Goal: Task Accomplishment & Management: Manage account settings

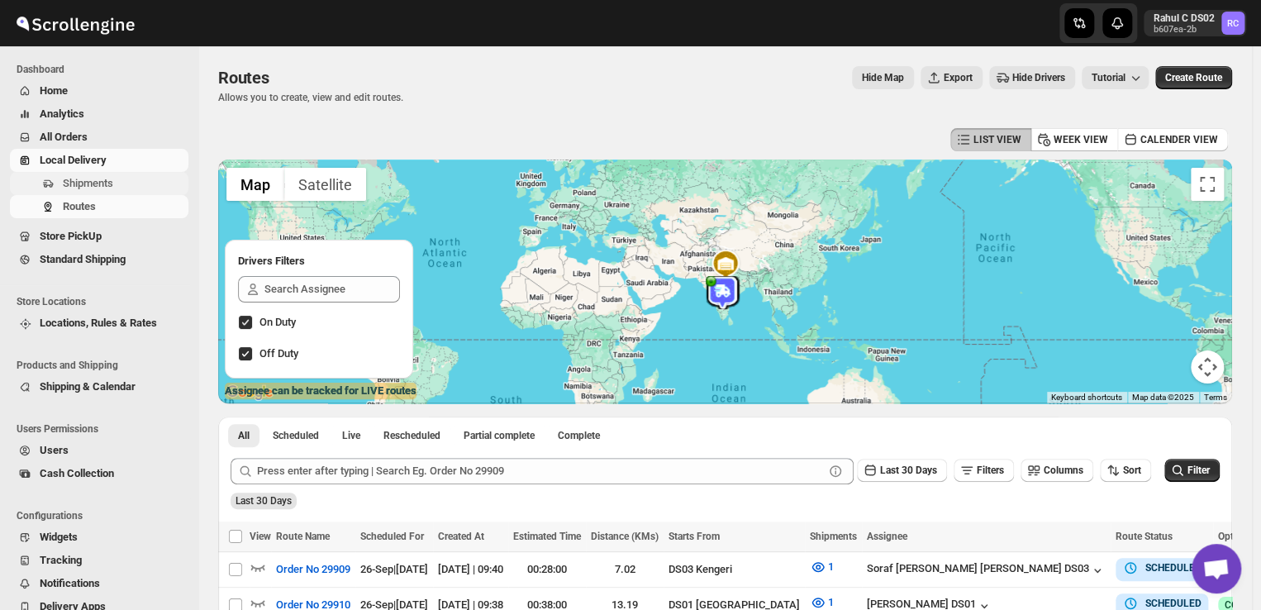
click at [112, 178] on span "Shipments" at bounding box center [124, 183] width 122 height 17
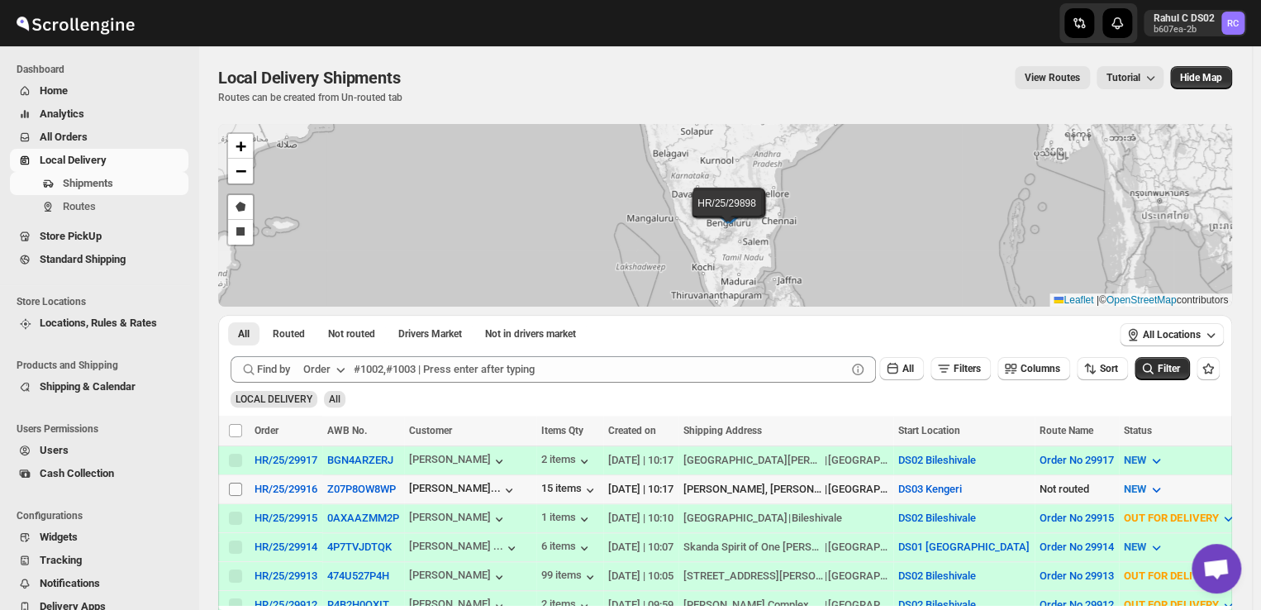
click at [235, 492] on input "Select shipment" at bounding box center [235, 488] width 13 height 13
checkbox input "true"
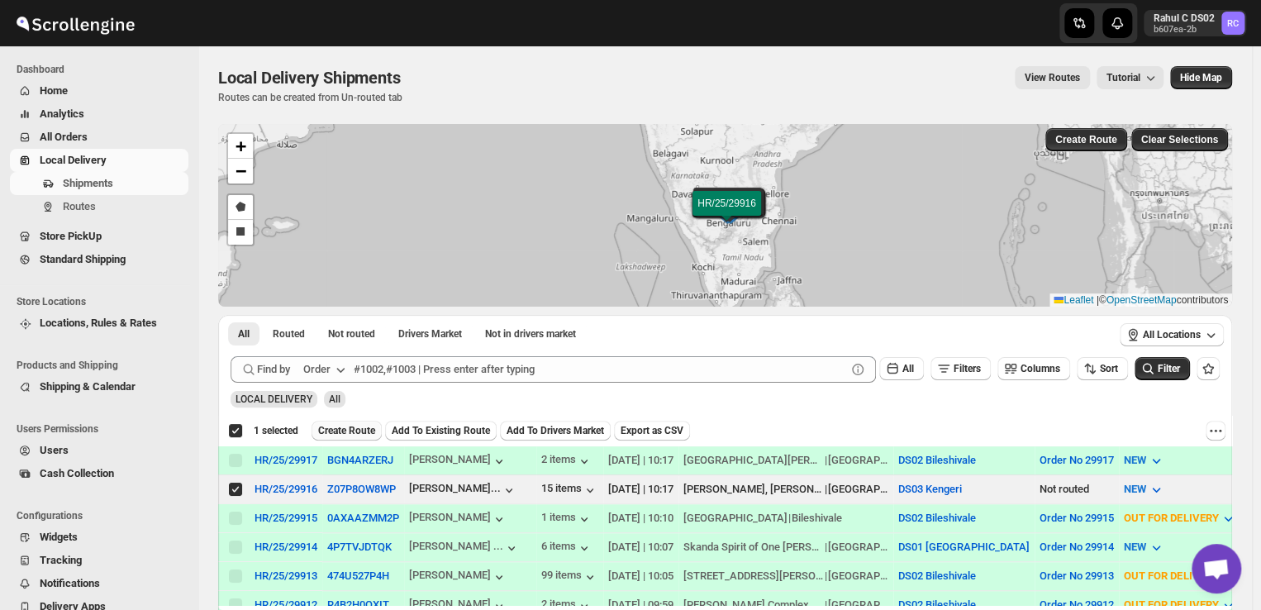
click at [362, 430] on span "Create Route" at bounding box center [346, 430] width 57 height 13
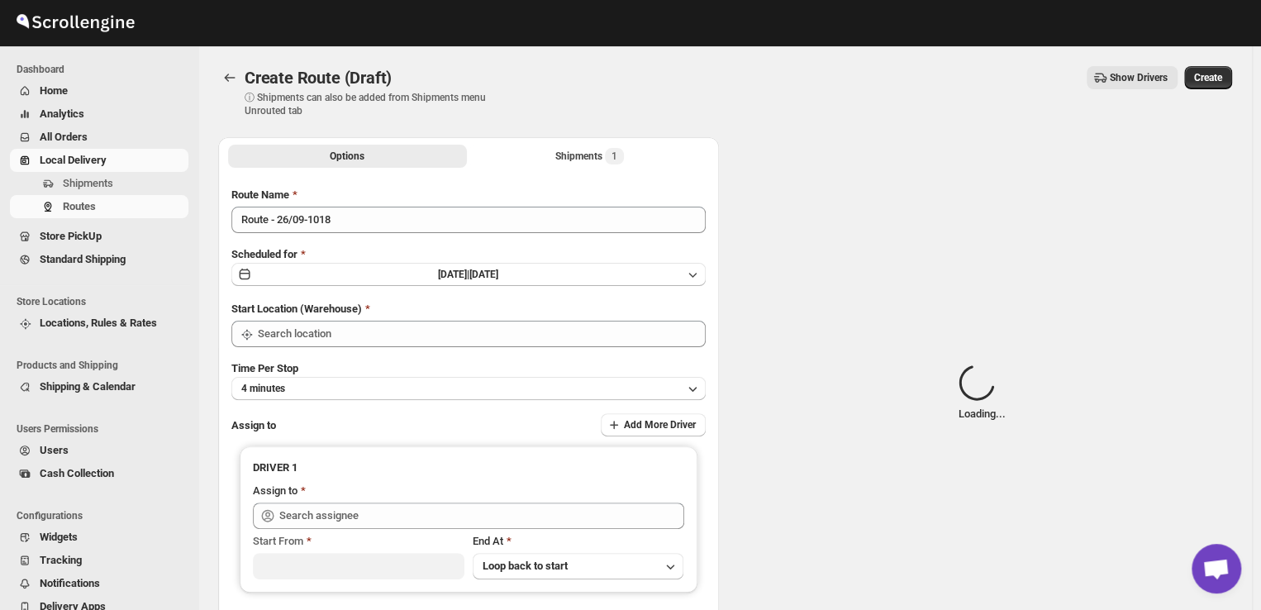
type input "DS03 Kengeri"
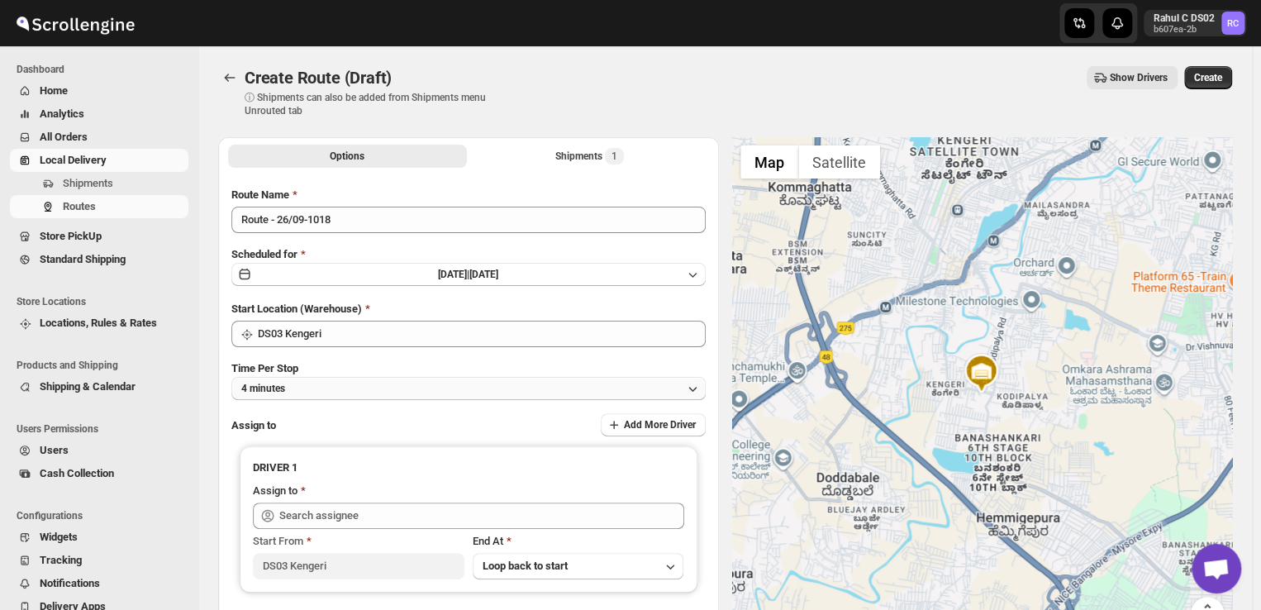
click at [307, 391] on button "4 minutes" at bounding box center [468, 388] width 474 height 23
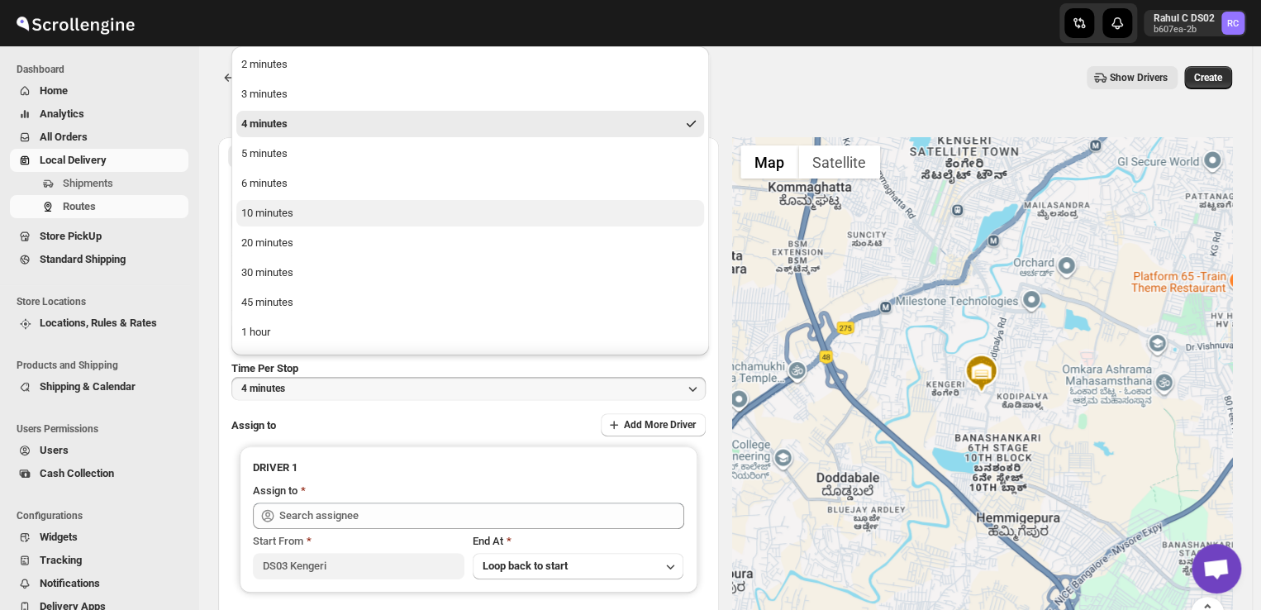
click at [291, 213] on div "10 minutes" at bounding box center [267, 213] width 52 height 17
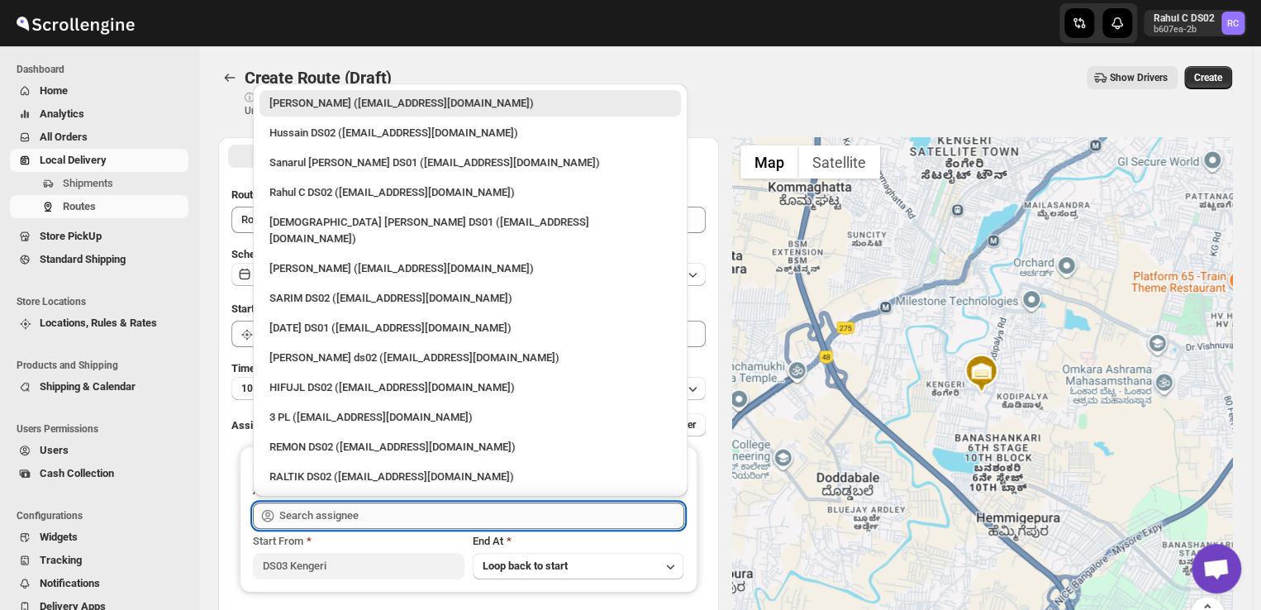
click at [375, 509] on input "text" at bounding box center [481, 515] width 405 height 26
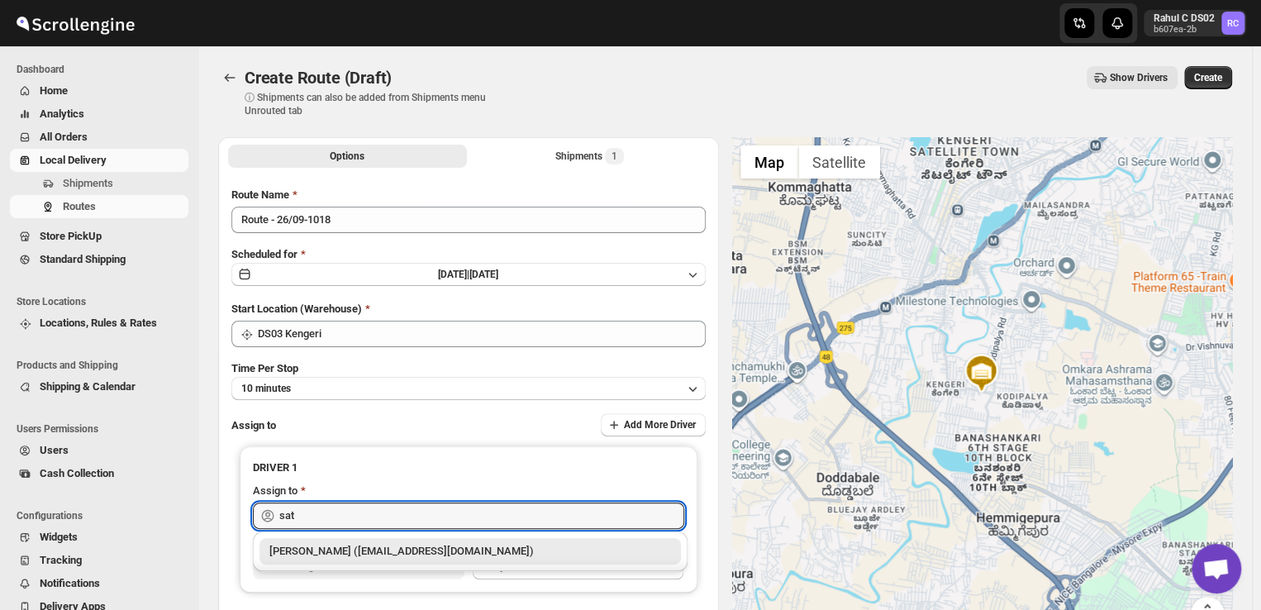
click at [443, 552] on div "[PERSON_NAME] ([EMAIL_ADDRESS][DOMAIN_NAME])" at bounding box center [470, 551] width 402 height 17
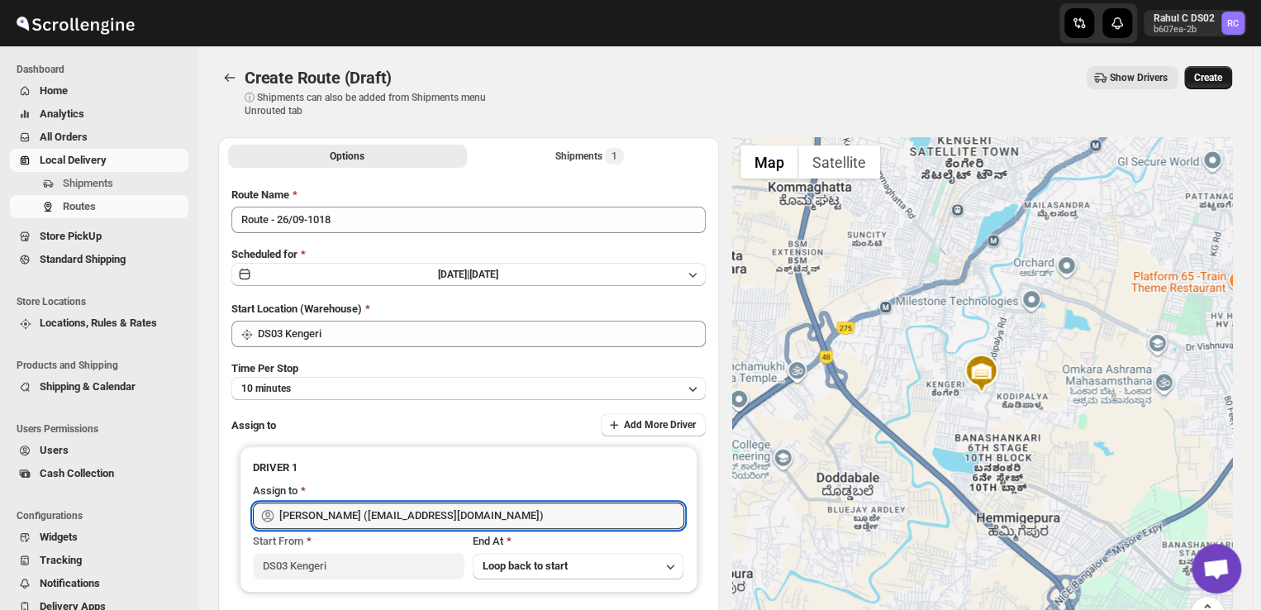
type input "[PERSON_NAME] ([EMAIL_ADDRESS][DOMAIN_NAME])"
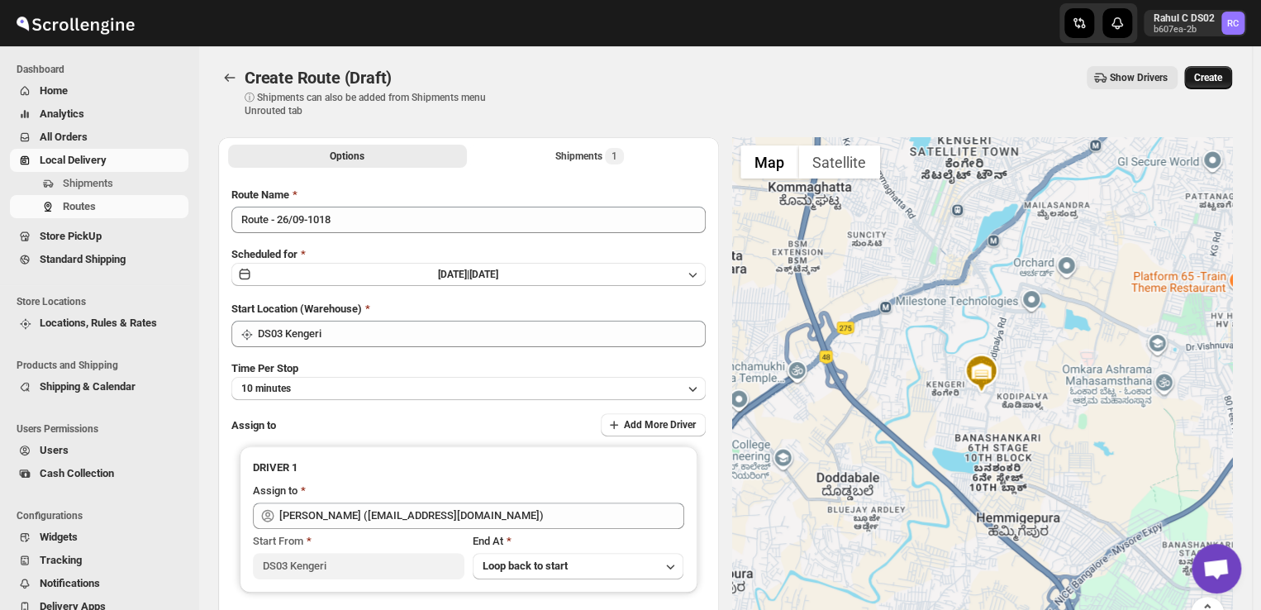
click at [1222, 71] on span "Create" at bounding box center [1208, 77] width 28 height 13
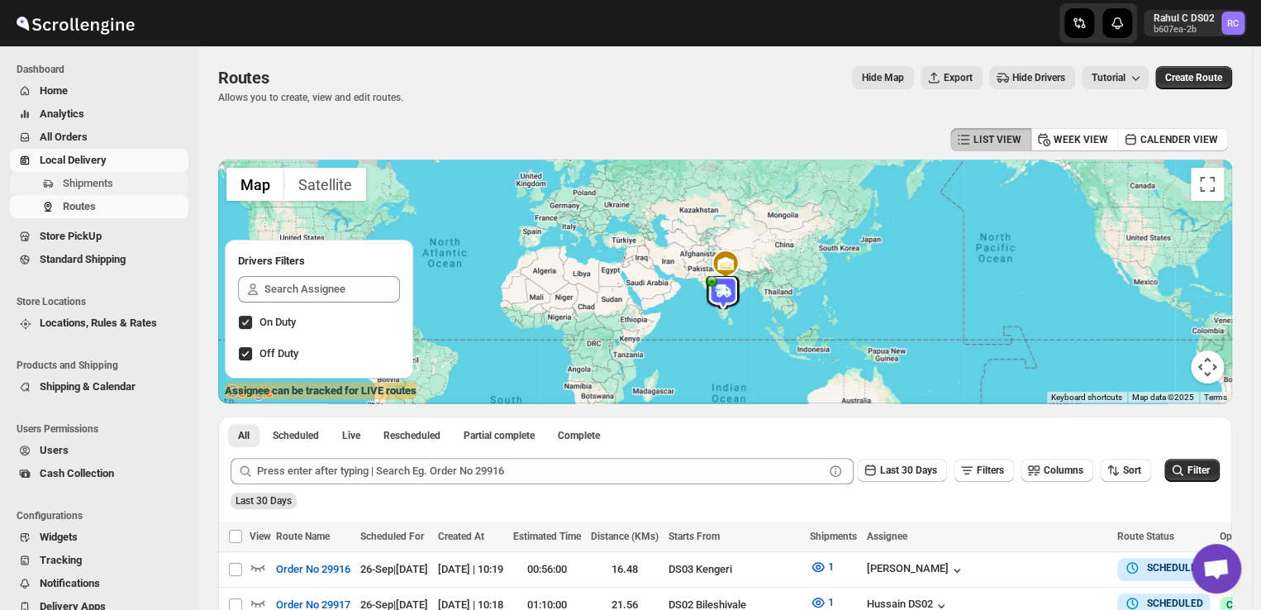
click at [91, 181] on span "Shipments" at bounding box center [88, 183] width 50 height 12
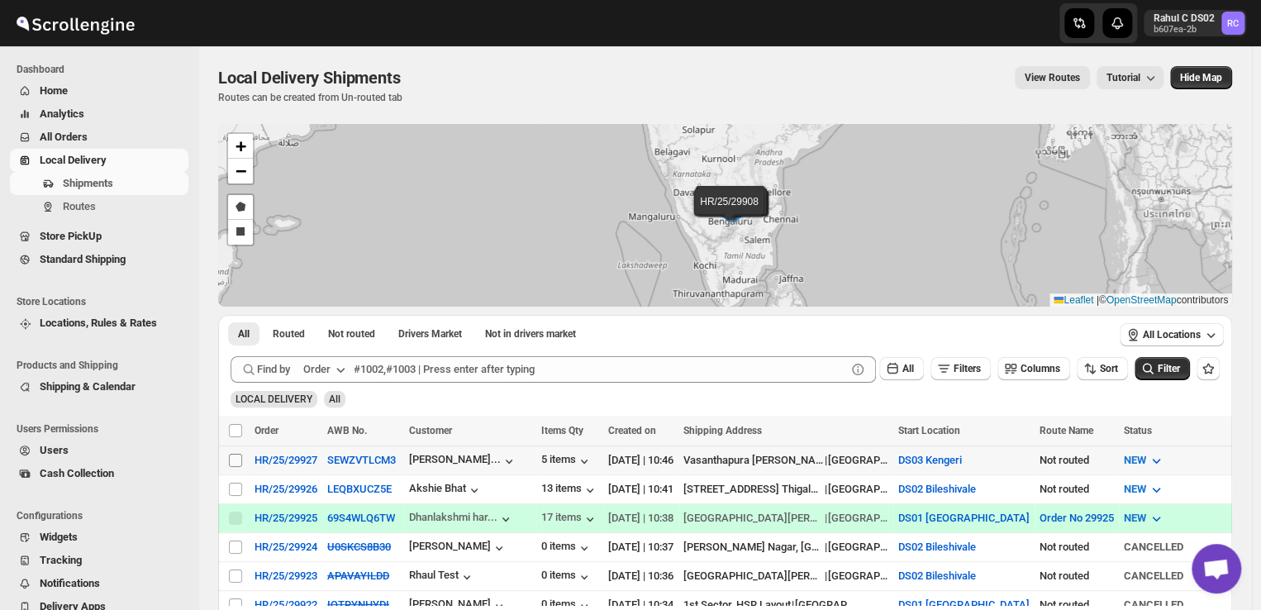
click at [237, 459] on input "Select shipment" at bounding box center [235, 460] width 13 height 13
checkbox input "true"
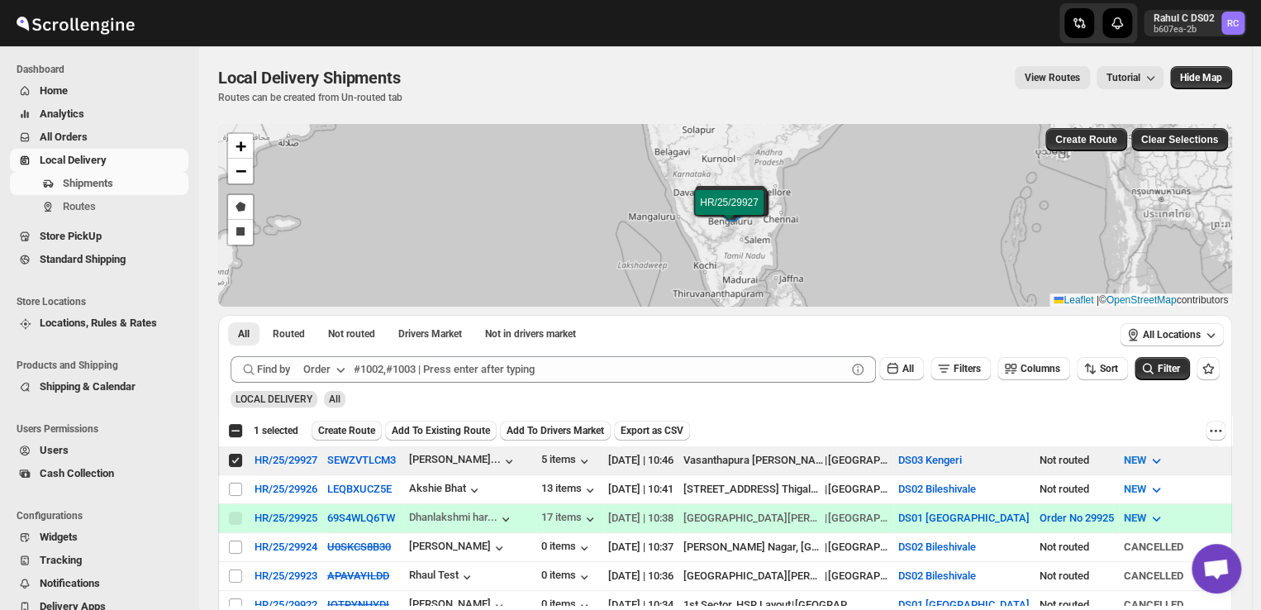
click at [349, 427] on span "Create Route" at bounding box center [346, 430] width 57 height 13
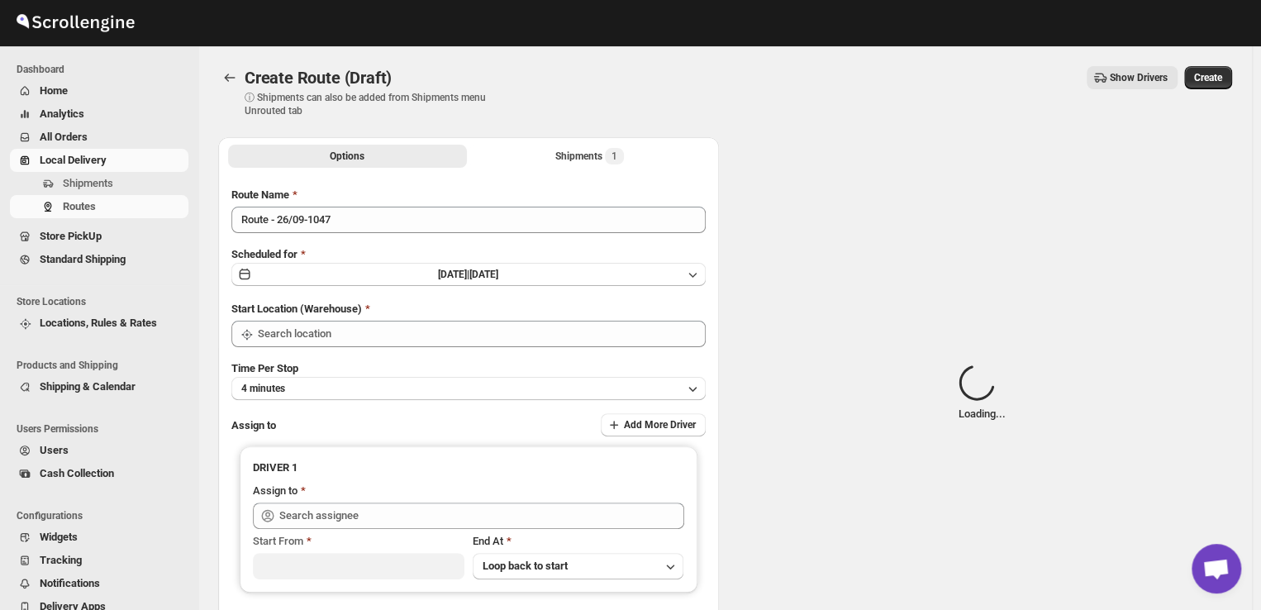
type input "DS03 Kengeri"
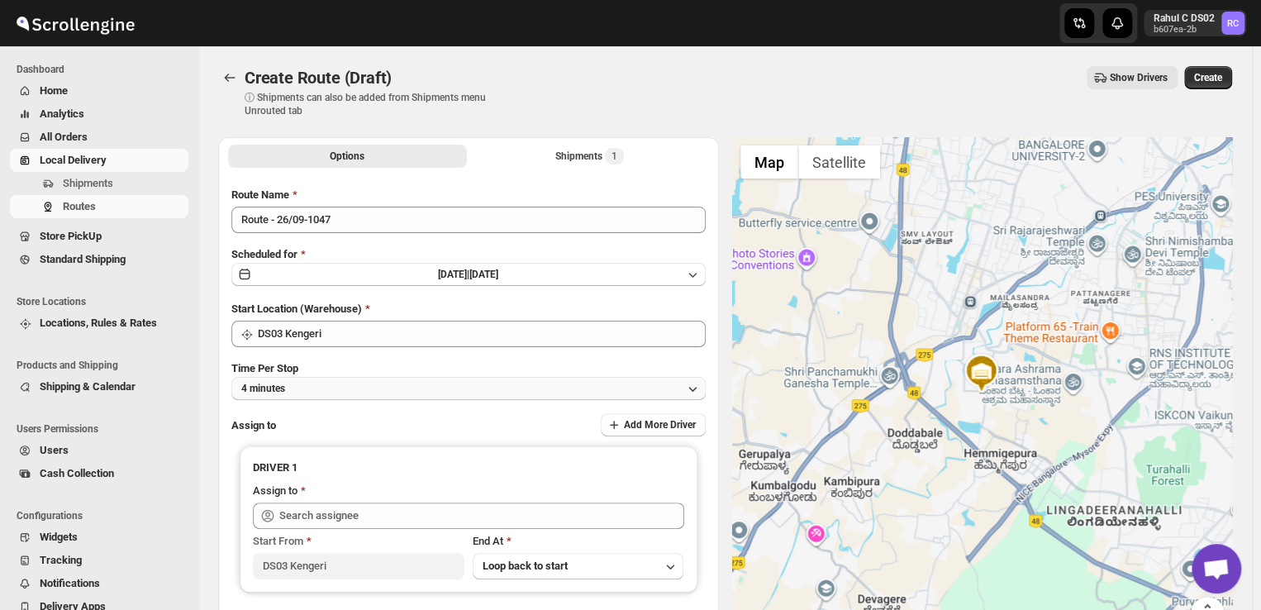
click at [306, 384] on button "4 minutes" at bounding box center [468, 388] width 474 height 23
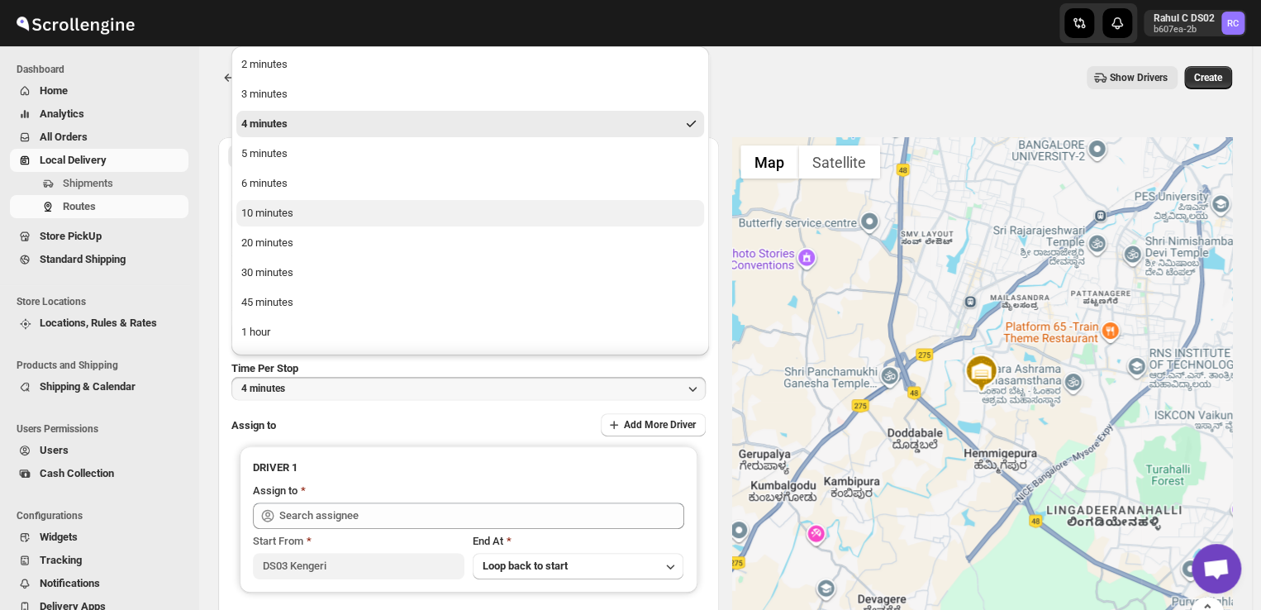
click at [288, 206] on div "10 minutes" at bounding box center [267, 213] width 52 height 17
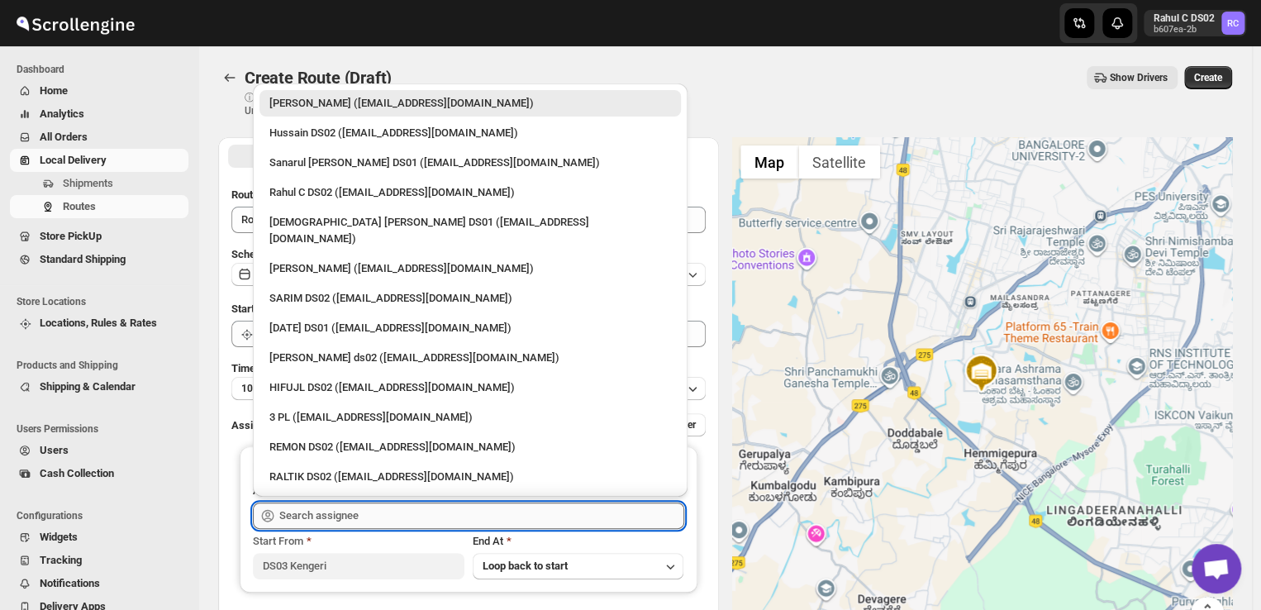
click at [380, 506] on input "text" at bounding box center [481, 515] width 405 height 26
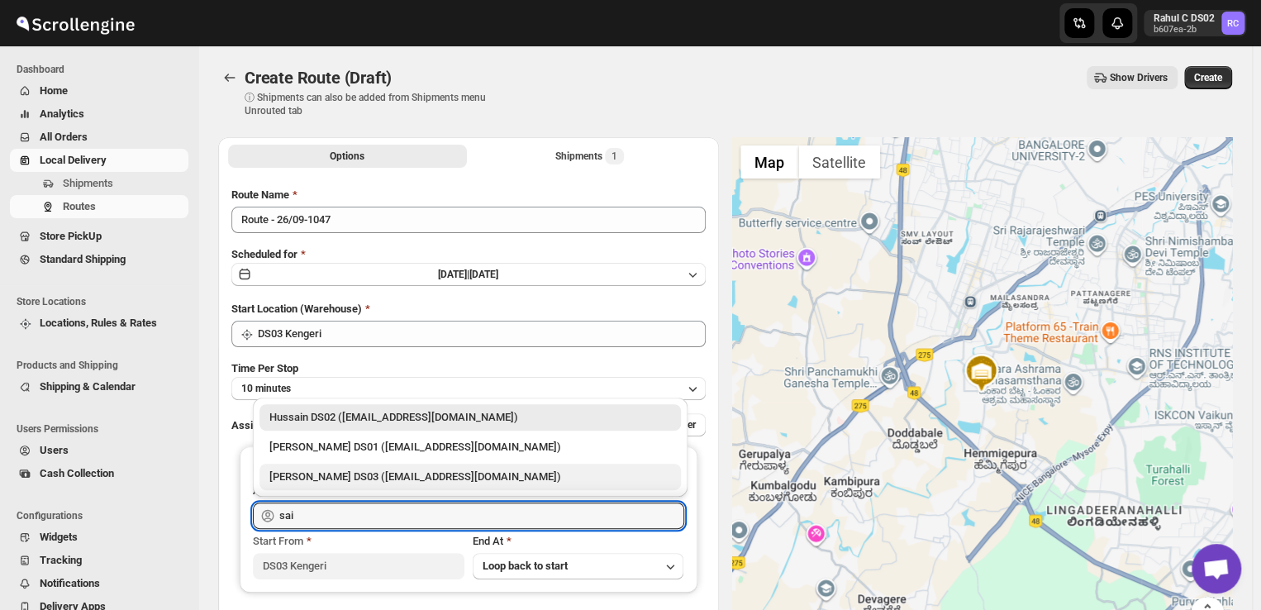
click at [300, 473] on div "[PERSON_NAME] DS03 ([EMAIL_ADDRESS][DOMAIN_NAME])" at bounding box center [470, 476] width 402 height 17
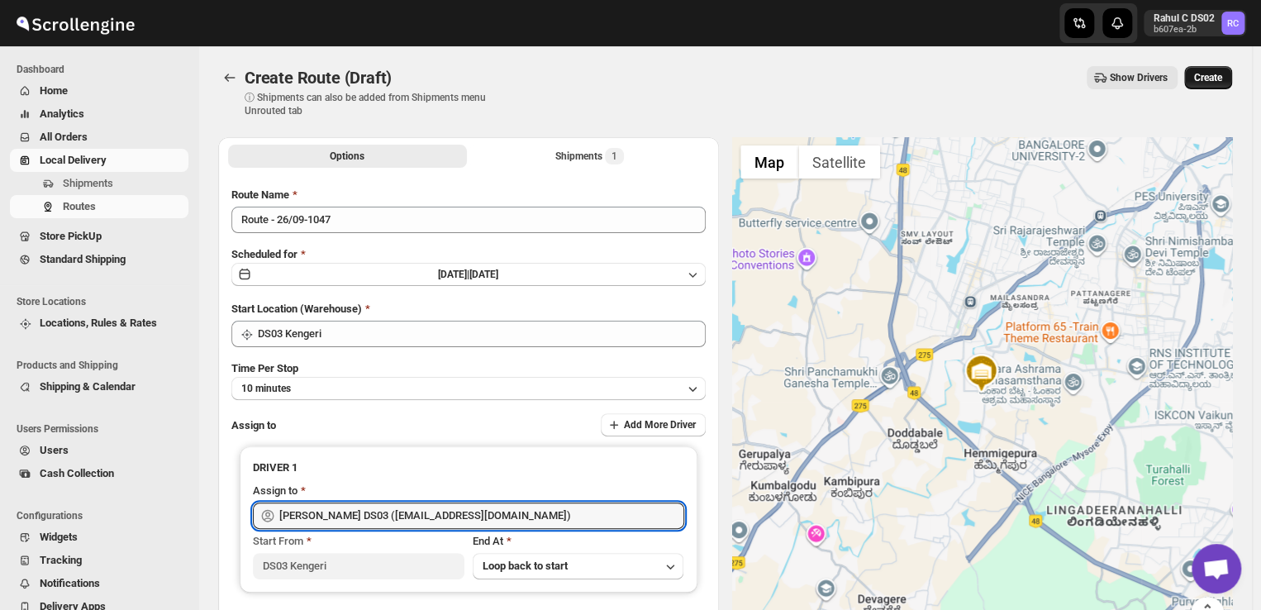
type input "[PERSON_NAME] DS03 ([EMAIL_ADDRESS][DOMAIN_NAME])"
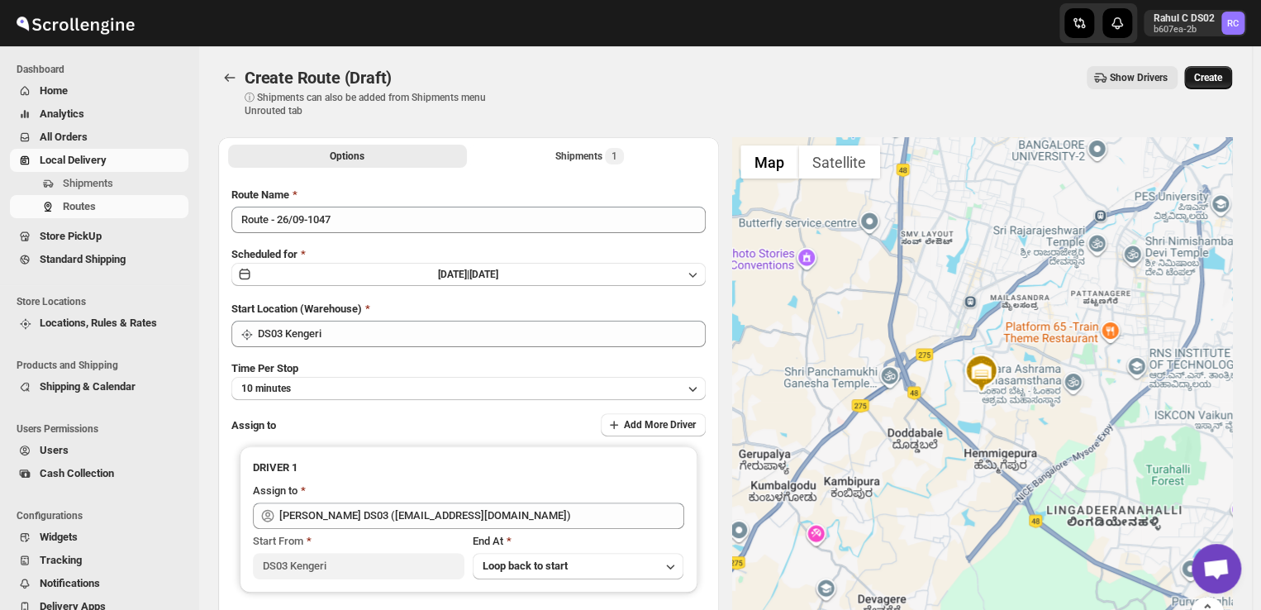
click at [1220, 74] on span "Create" at bounding box center [1208, 77] width 28 height 13
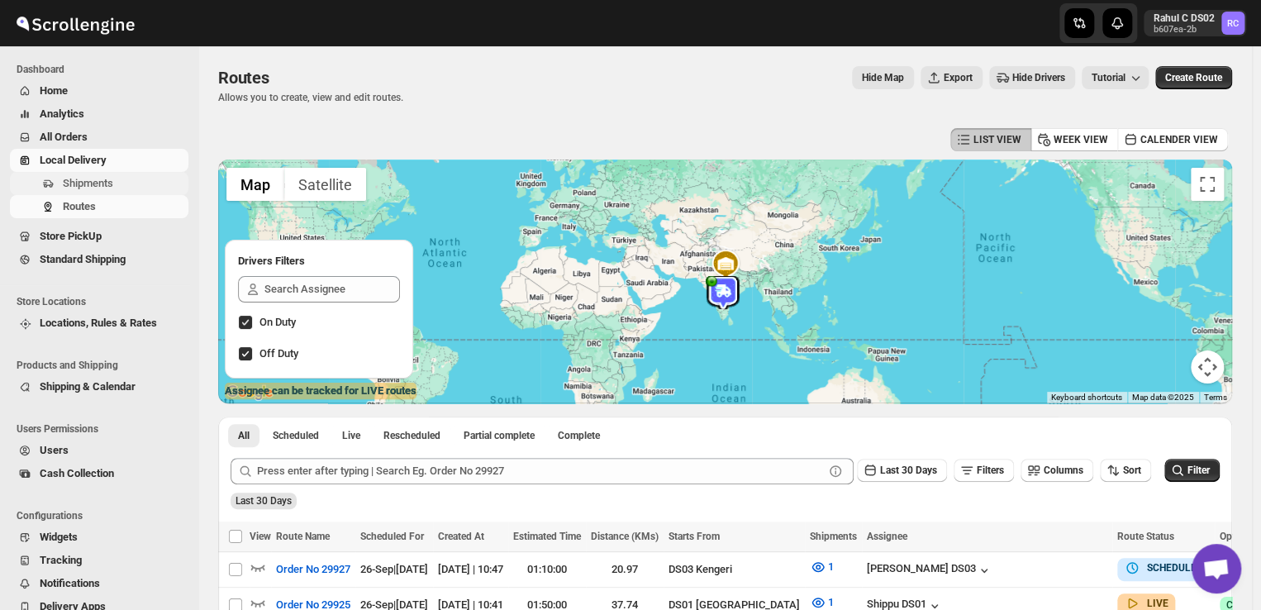
click at [104, 185] on span "Shipments" at bounding box center [88, 183] width 50 height 12
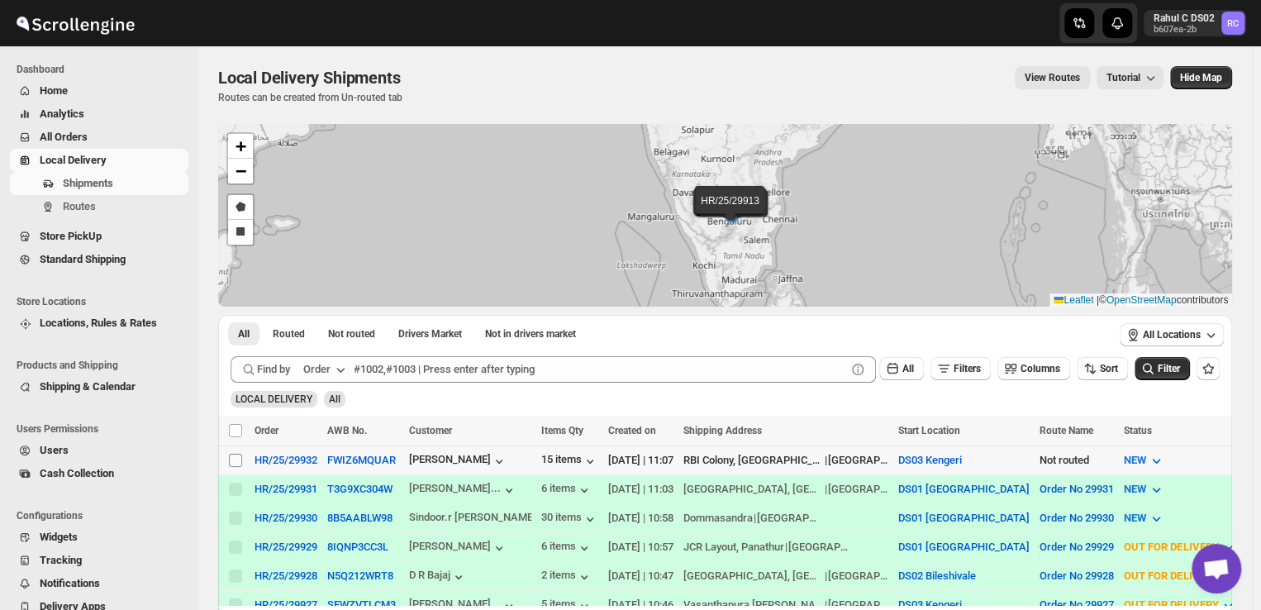
click at [235, 457] on input "Select shipment" at bounding box center [235, 460] width 13 height 13
checkbox input "true"
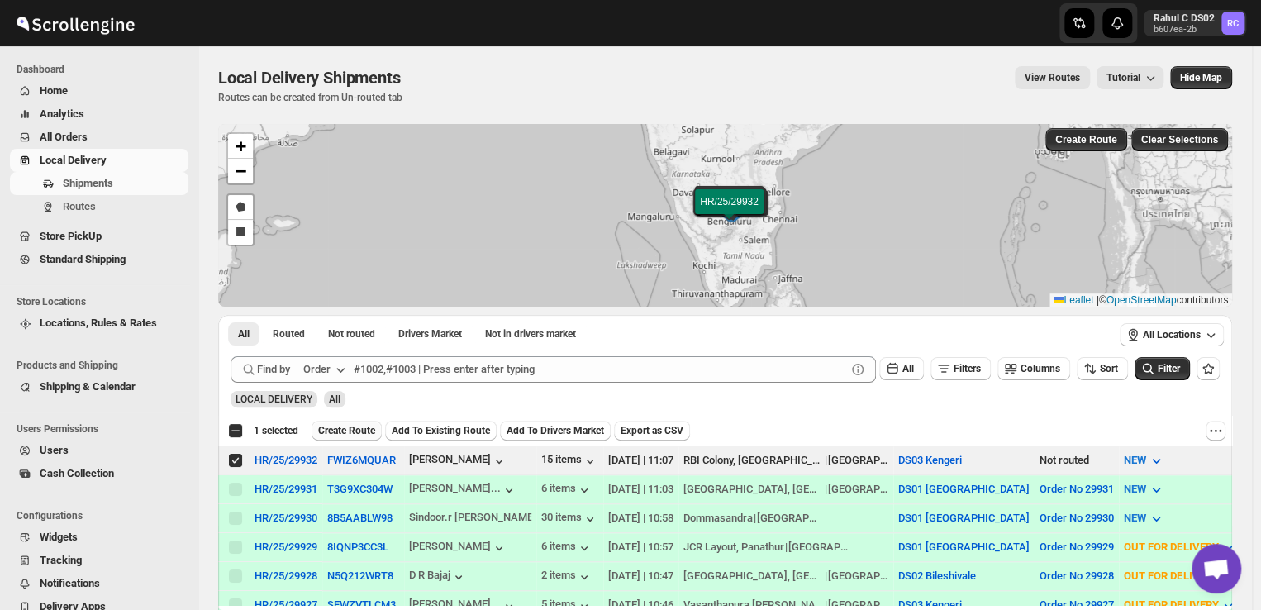
click at [344, 422] on button "Create Route" at bounding box center [346, 431] width 70 height 20
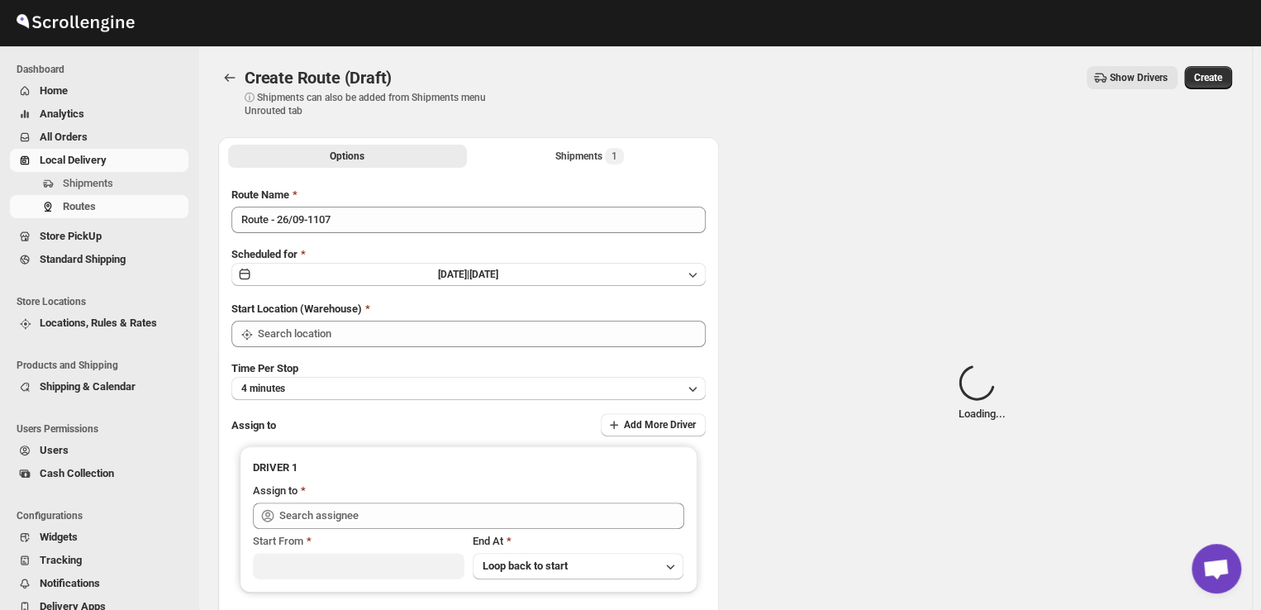
type input "DS03 Kengeri"
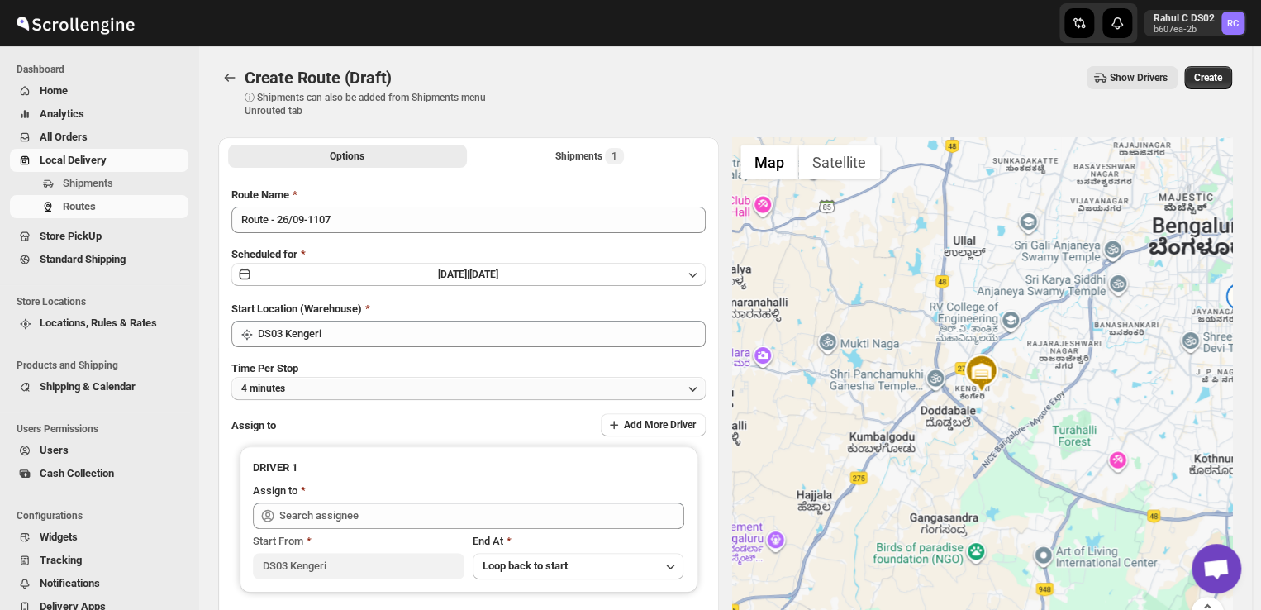
click at [321, 391] on button "4 minutes" at bounding box center [468, 388] width 474 height 23
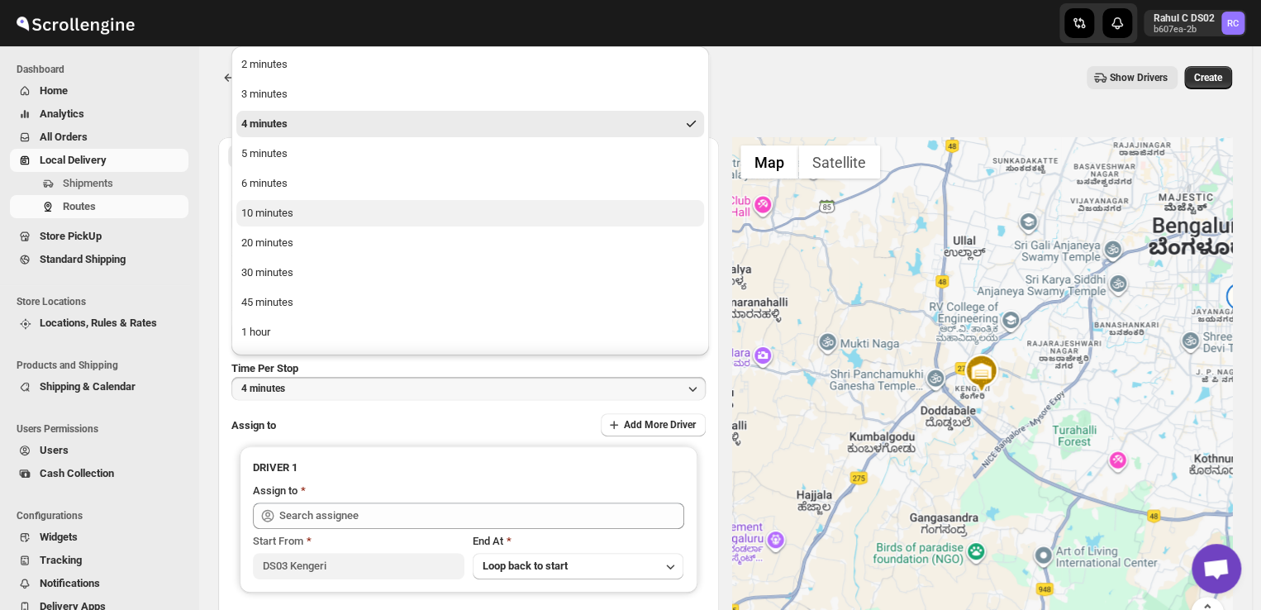
click at [254, 209] on div "10 minutes" at bounding box center [267, 213] width 52 height 17
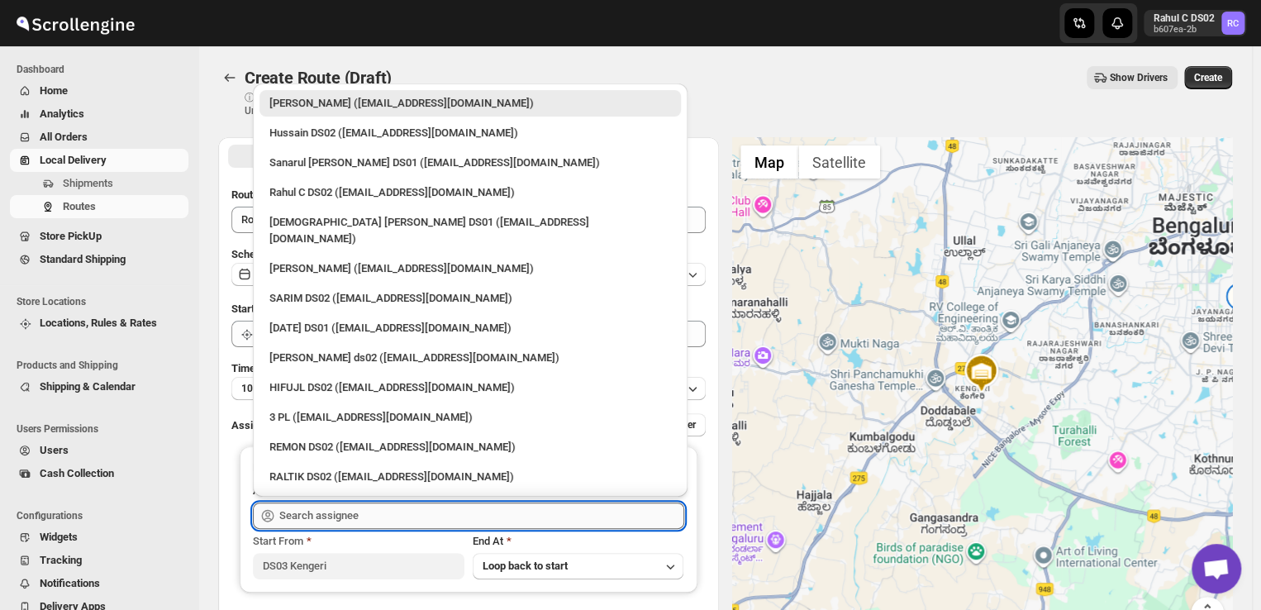
click at [372, 508] on input "text" at bounding box center [481, 515] width 405 height 26
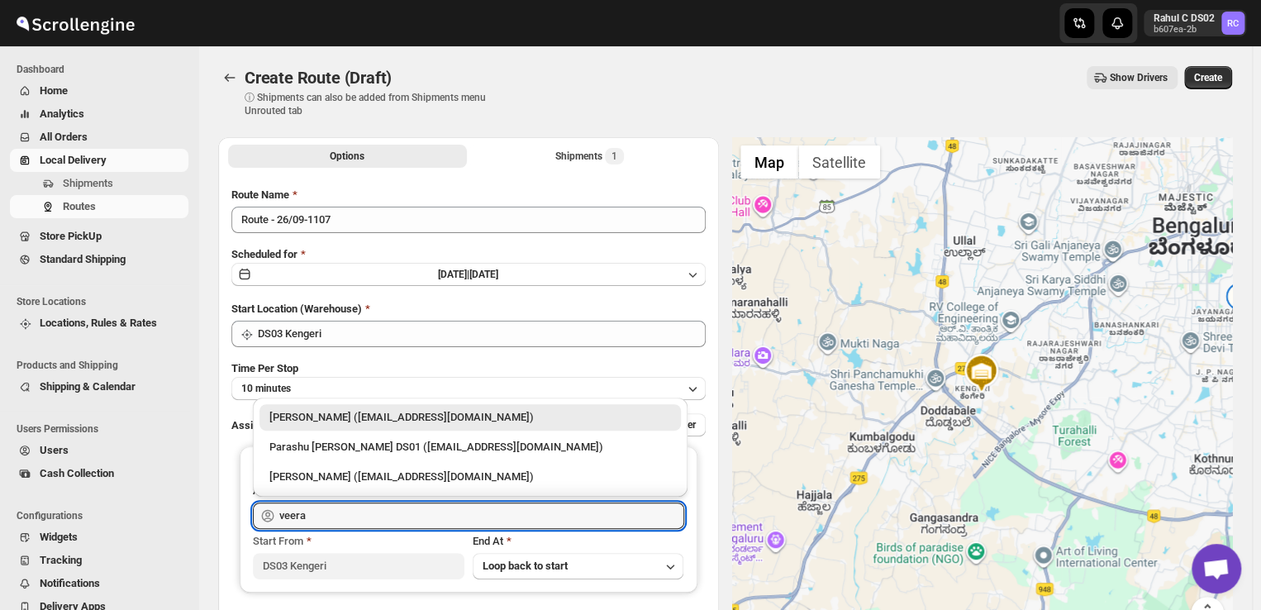
click at [387, 407] on div "[PERSON_NAME] ([EMAIL_ADDRESS][DOMAIN_NAME])" at bounding box center [469, 417] width 421 height 26
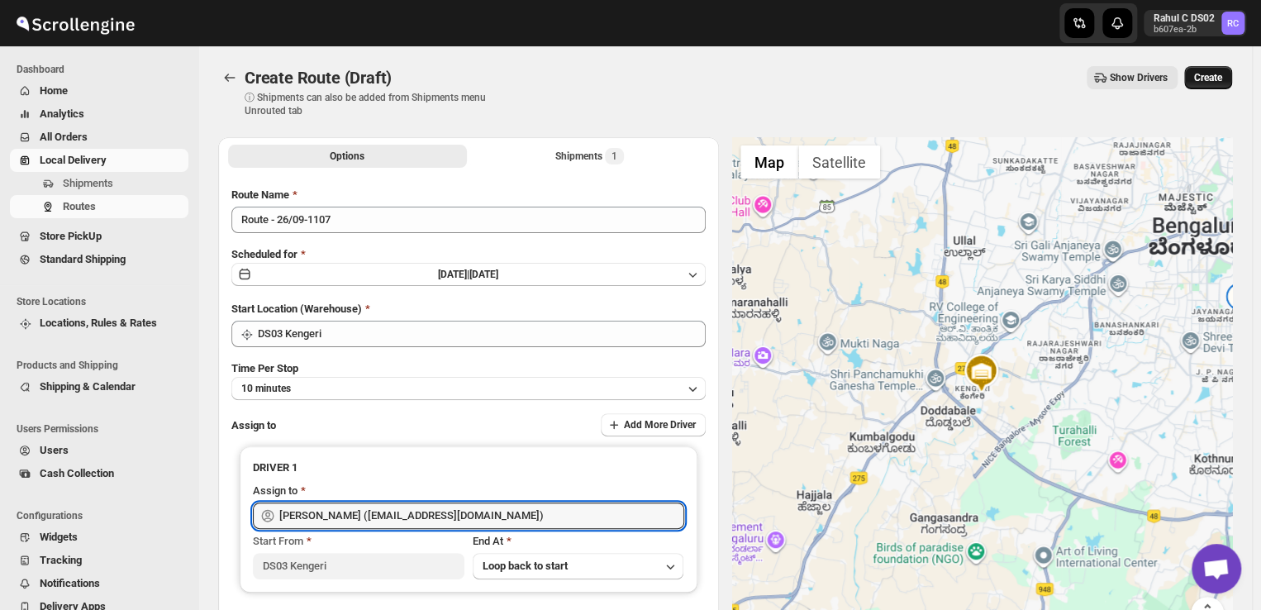
type input "[PERSON_NAME] ([EMAIL_ADDRESS][DOMAIN_NAME])"
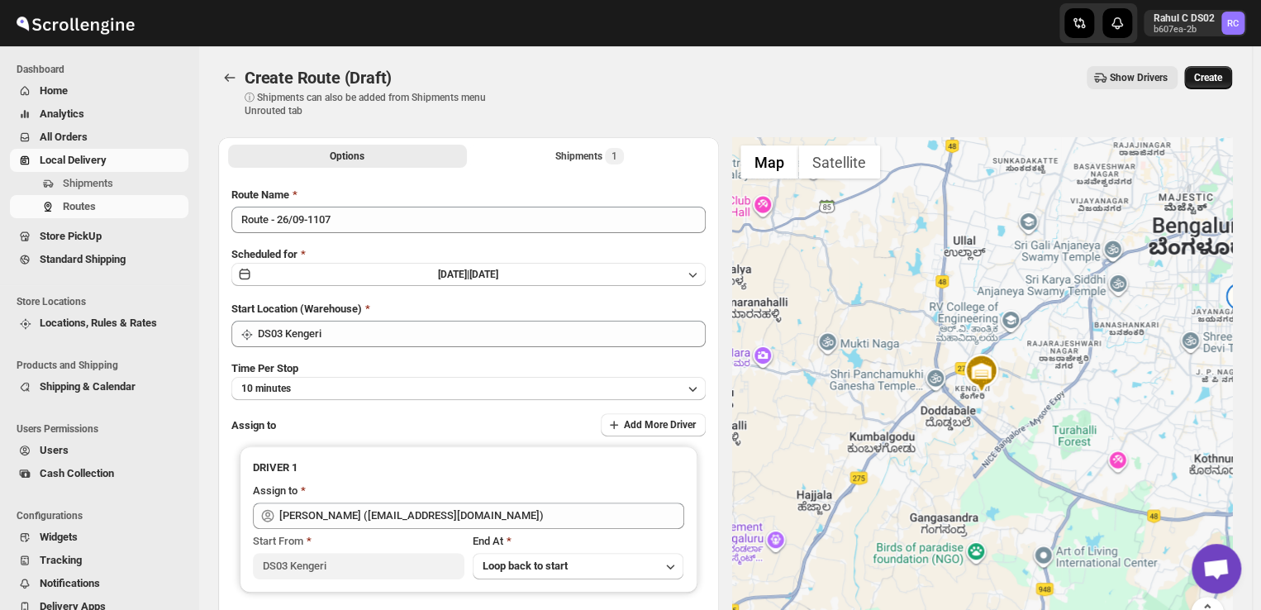
click at [1222, 74] on span "Create" at bounding box center [1208, 77] width 28 height 13
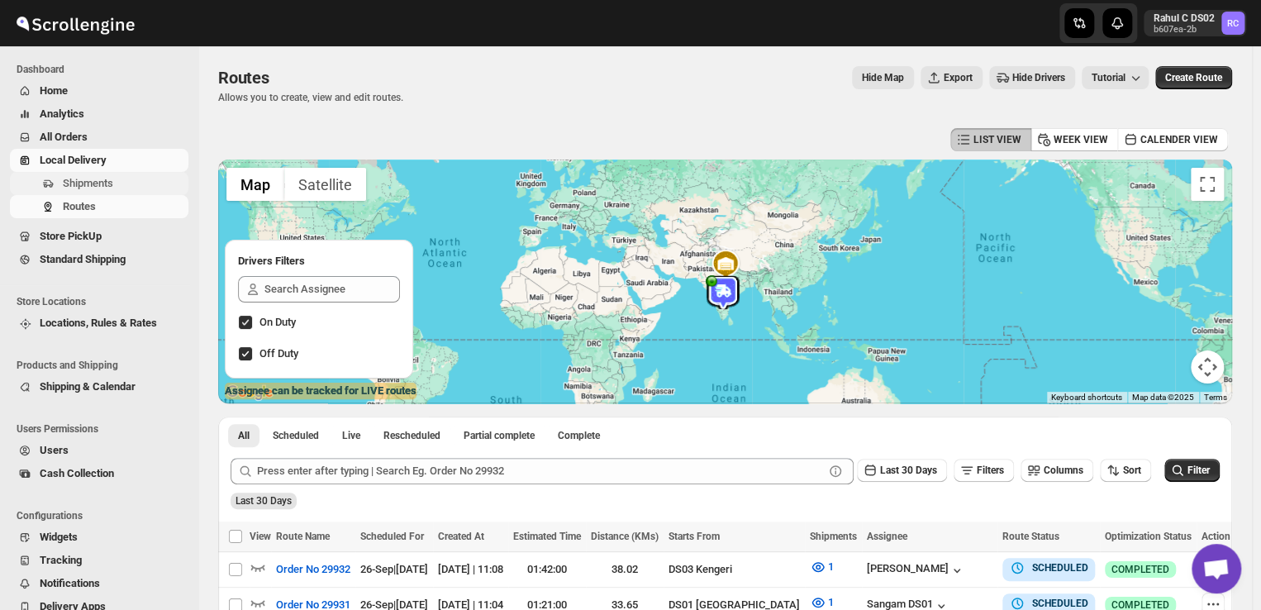
click at [107, 183] on span "Shipments" at bounding box center [88, 183] width 50 height 12
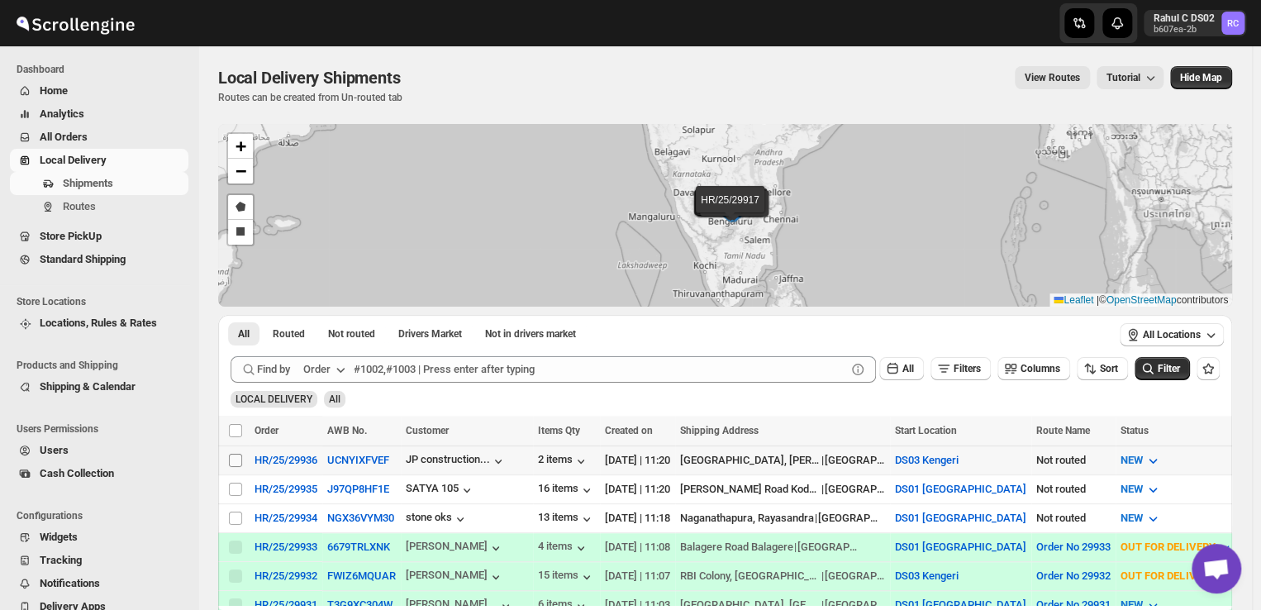
click at [233, 456] on input "Select shipment" at bounding box center [235, 460] width 13 height 13
checkbox input "true"
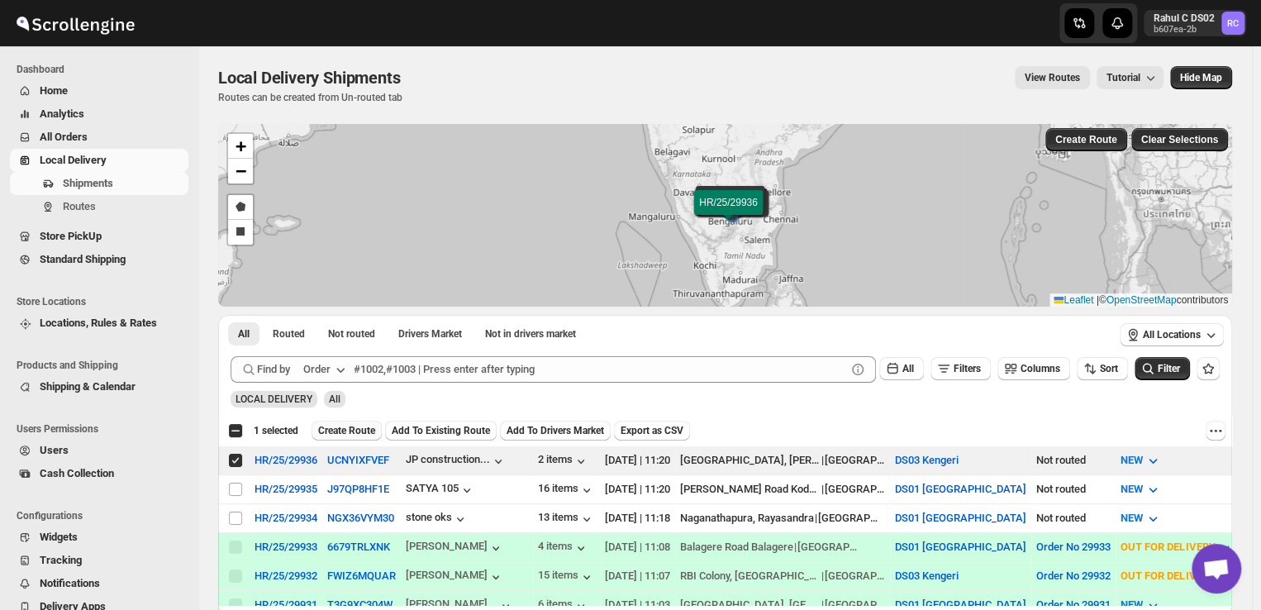
click at [359, 429] on span "Create Route" at bounding box center [346, 430] width 57 height 13
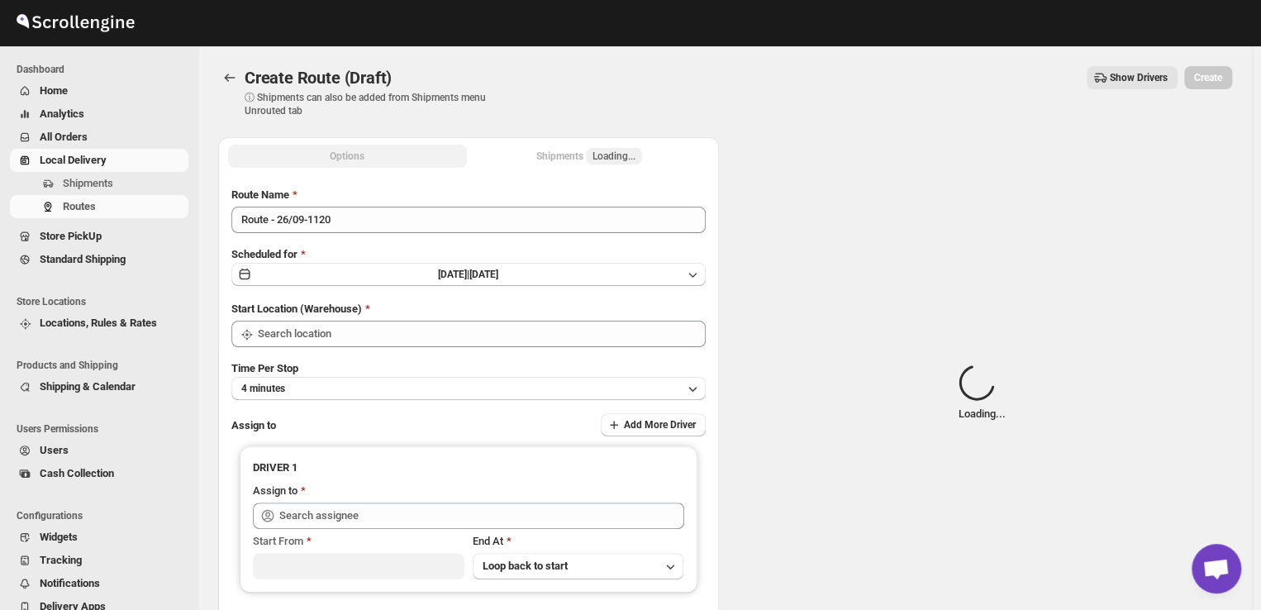
type input "DS03 Kengeri"
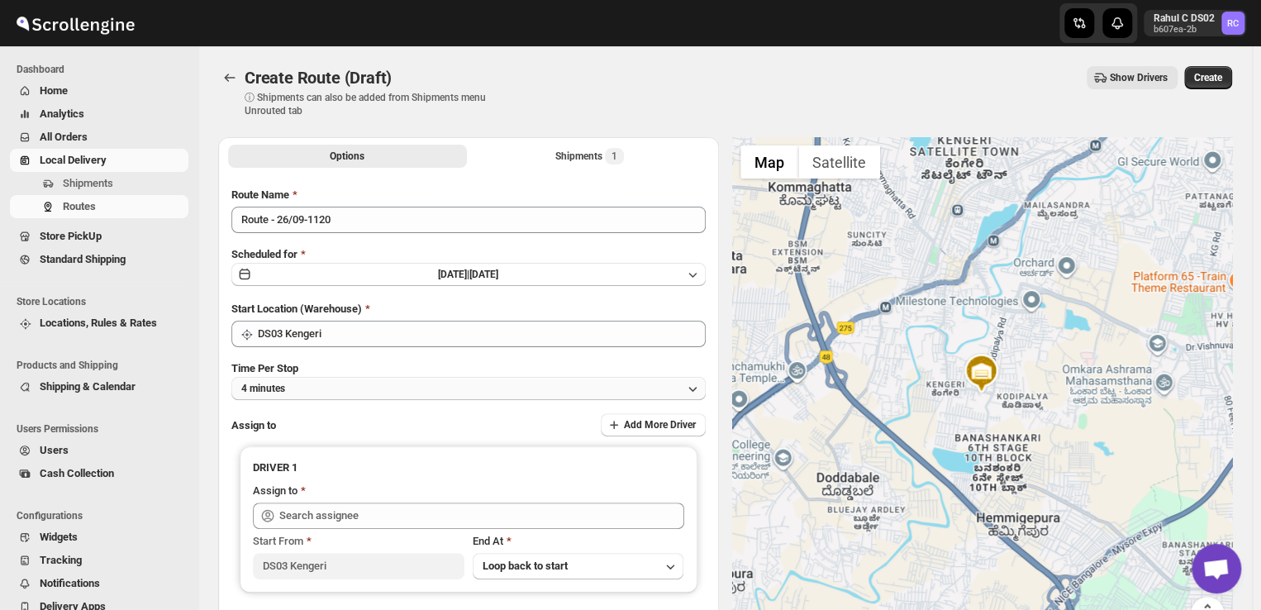
click at [324, 389] on button "4 minutes" at bounding box center [468, 388] width 474 height 23
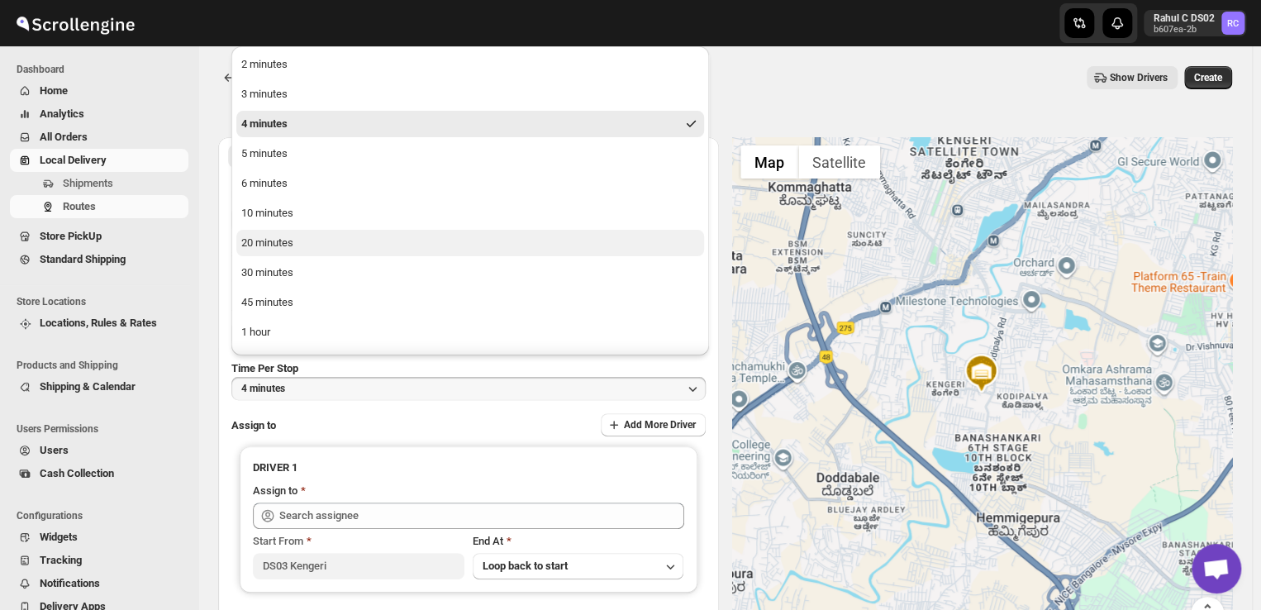
click at [294, 245] on button "20 minutes" at bounding box center [470, 243] width 468 height 26
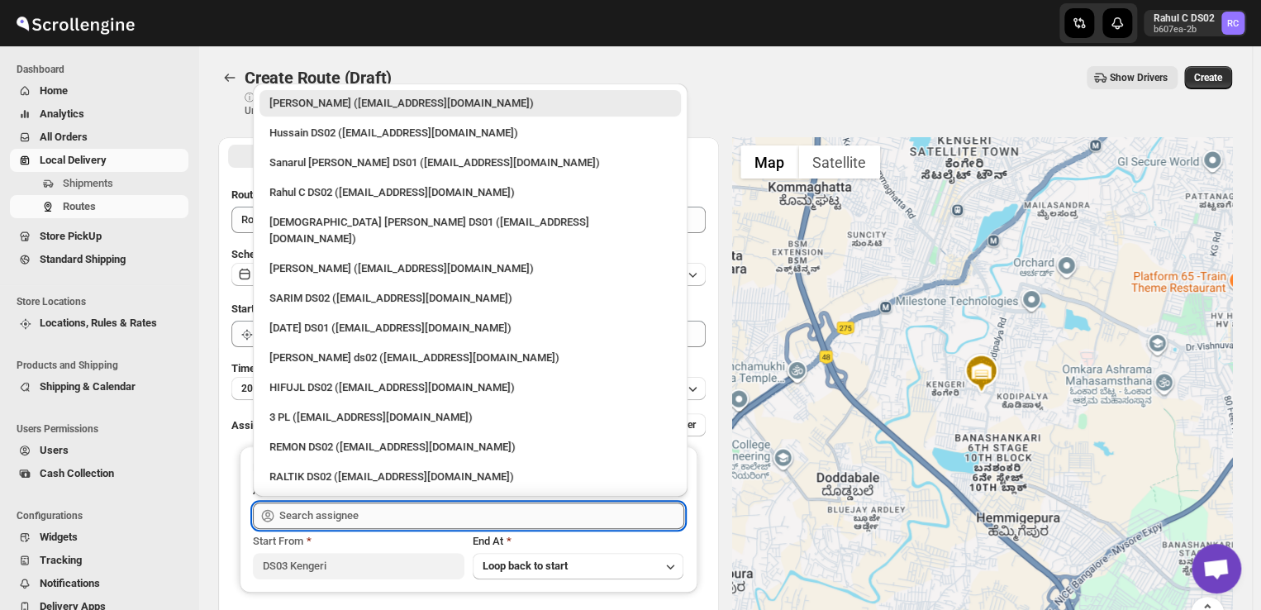
click at [390, 513] on input "text" at bounding box center [481, 515] width 405 height 26
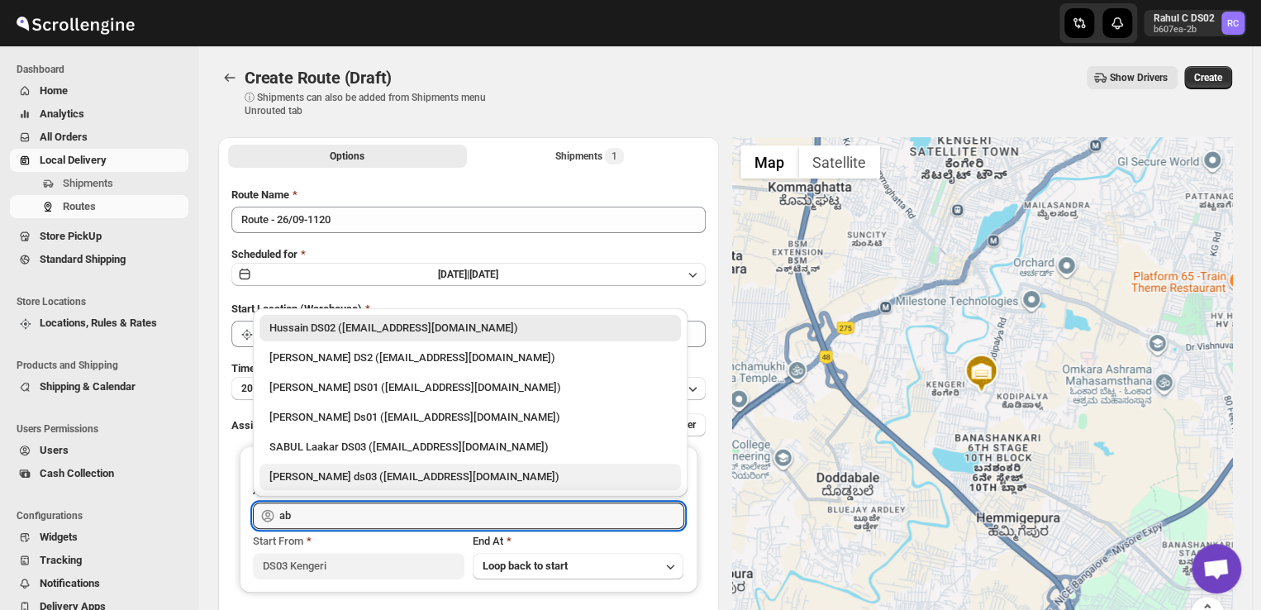
click at [344, 468] on div "[PERSON_NAME] ds03 ([EMAIL_ADDRESS][DOMAIN_NAME])" at bounding box center [470, 476] width 402 height 17
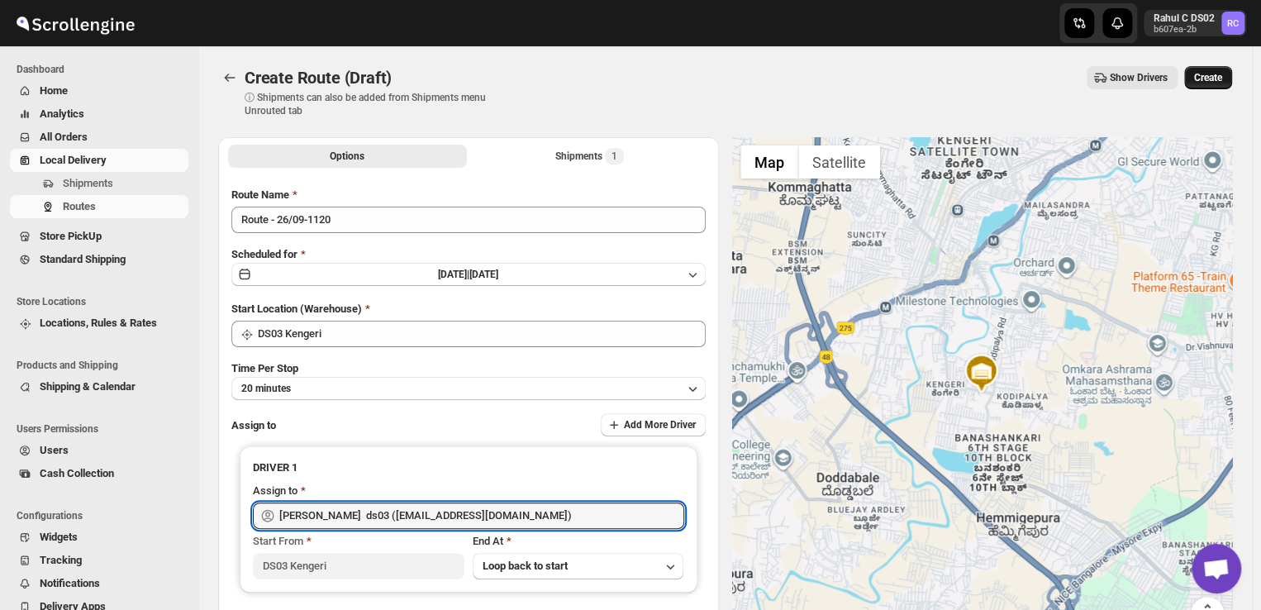
type input "[PERSON_NAME] ds03 ([EMAIL_ADDRESS][DOMAIN_NAME])"
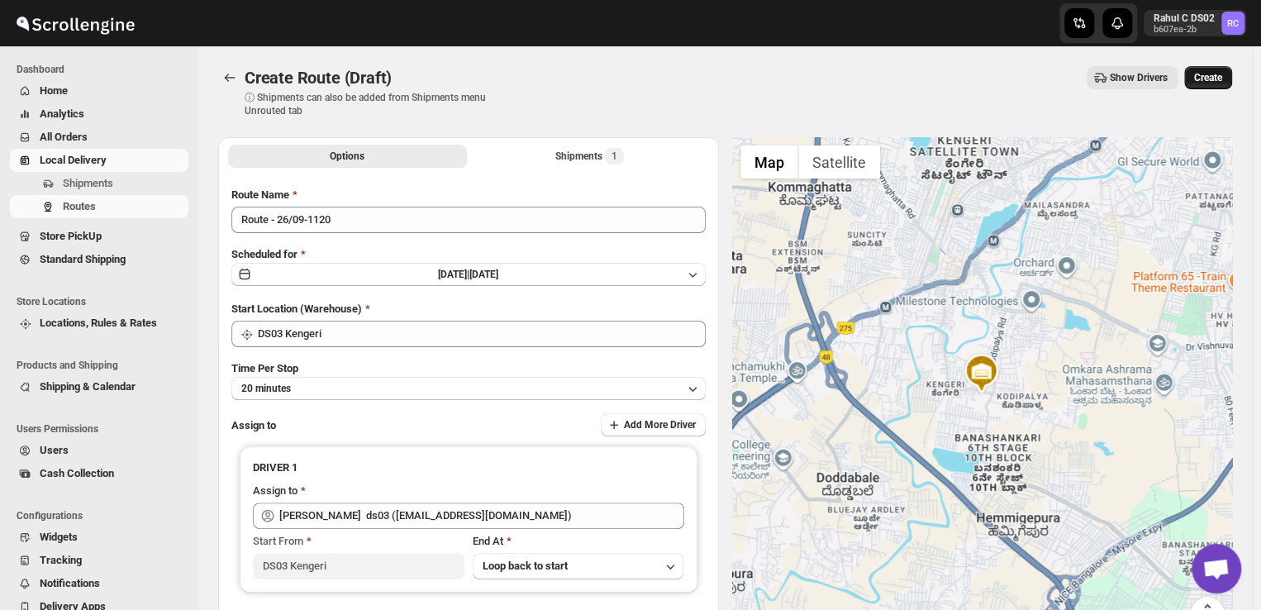
click at [1216, 69] on button "Create" at bounding box center [1208, 77] width 48 height 23
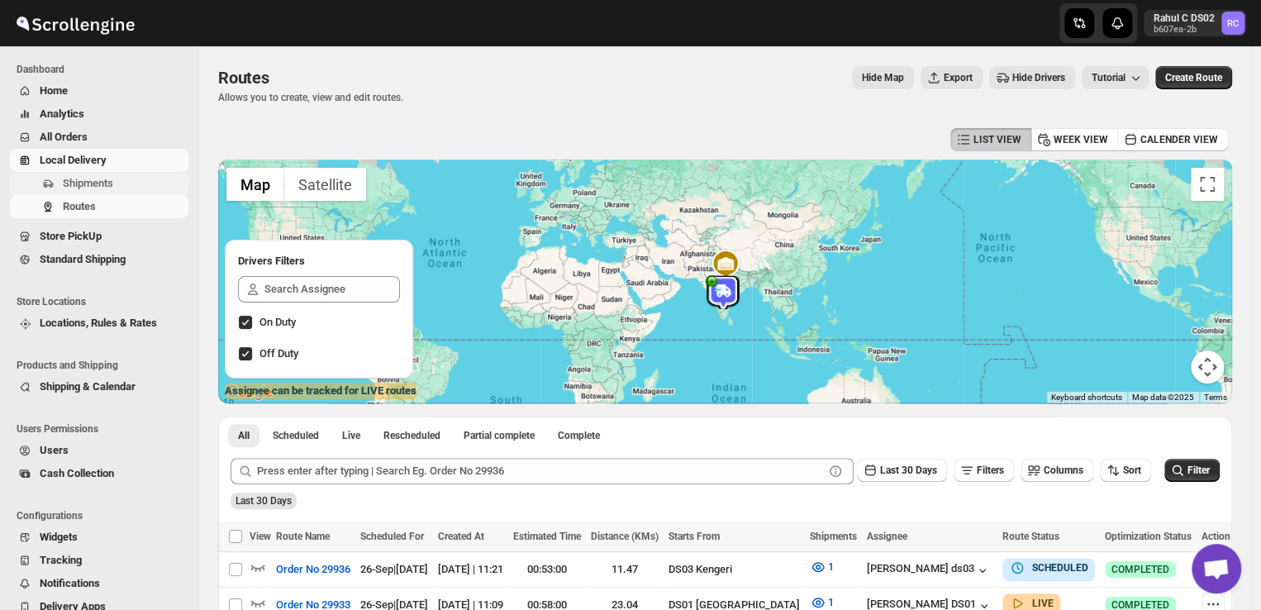
click at [119, 184] on span "Shipments" at bounding box center [124, 183] width 122 height 17
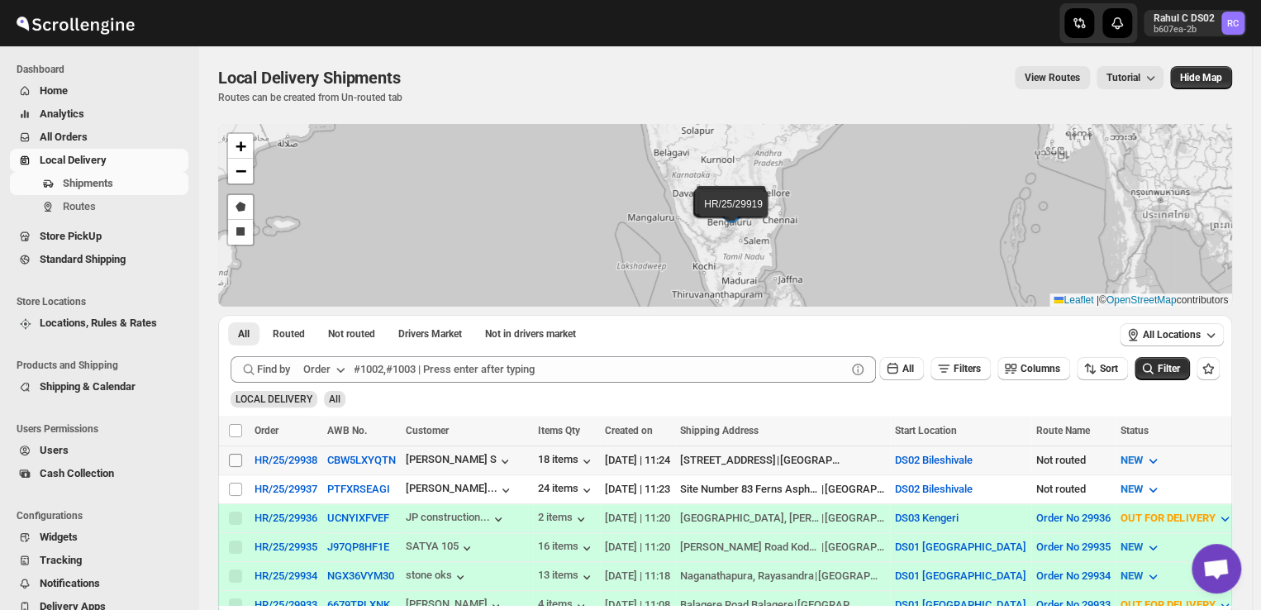
click at [235, 456] on input "Select shipment" at bounding box center [235, 460] width 13 height 13
checkbox input "true"
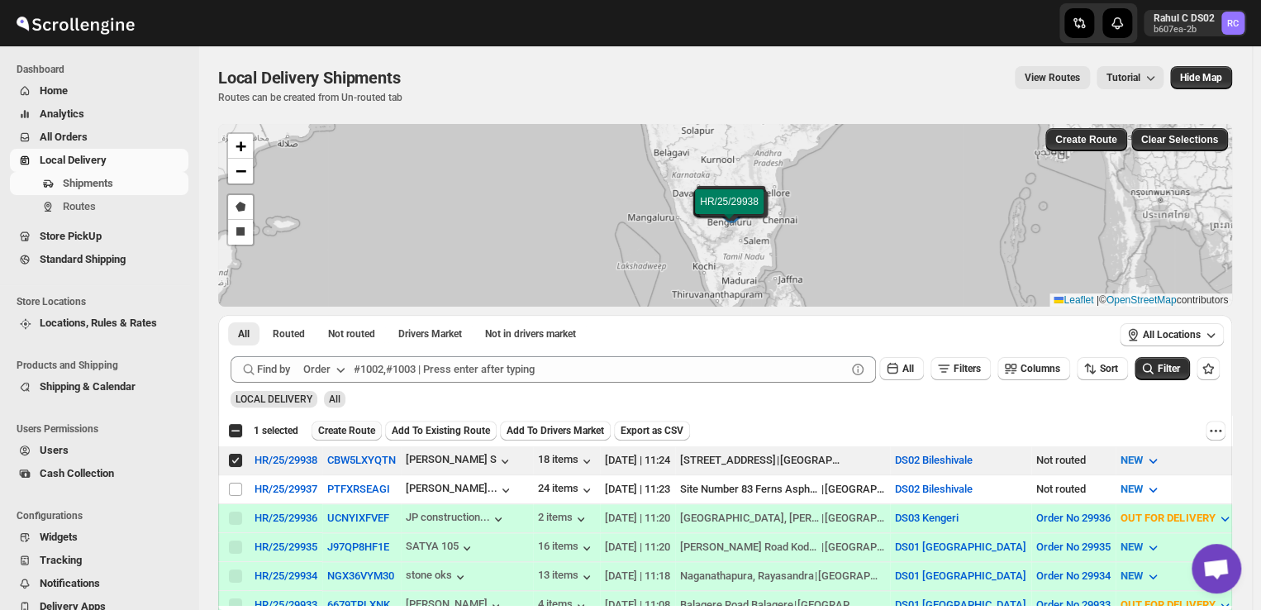
click at [359, 421] on button "Create Route" at bounding box center [346, 431] width 70 height 20
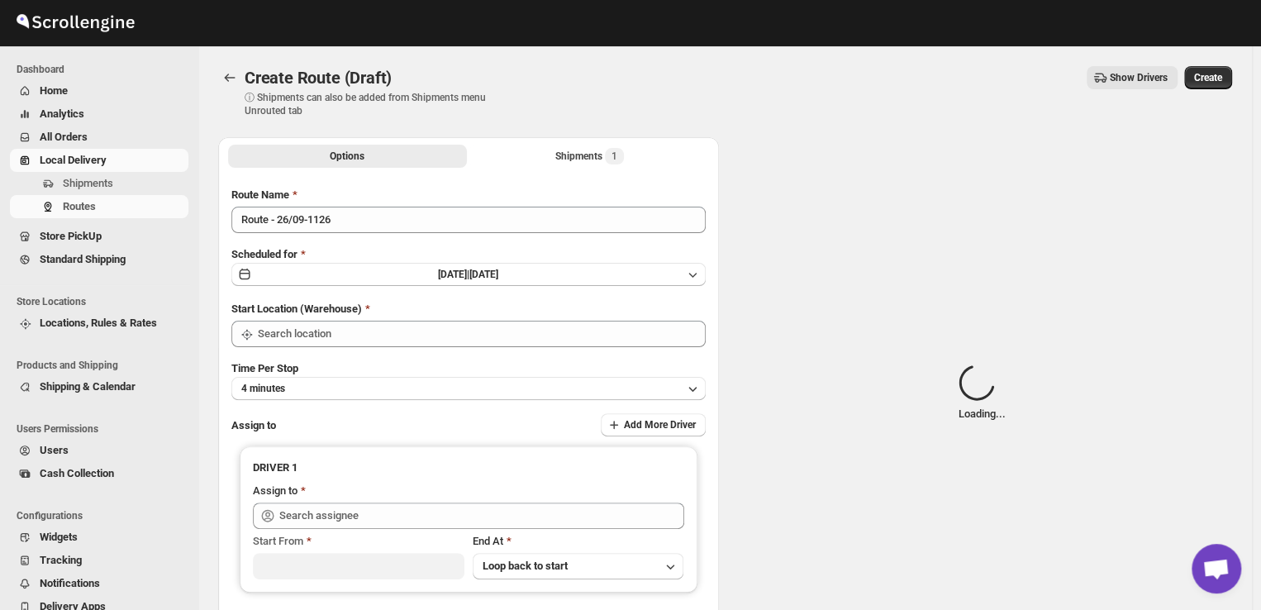
type input "DS02 Bileshivale"
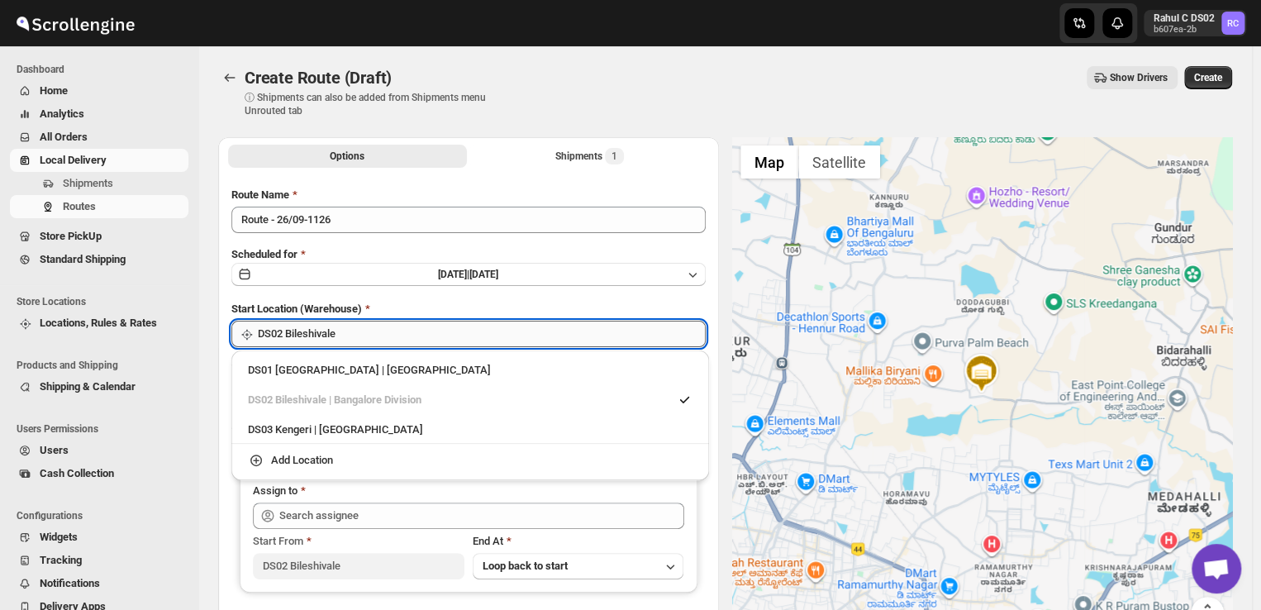
click at [377, 335] on input "DS02 Bileshivale" at bounding box center [482, 334] width 448 height 26
click at [294, 427] on div "DS03 Kengeri | [GEOGRAPHIC_DATA]" at bounding box center [470, 429] width 444 height 17
type input "DS03 Kengeri"
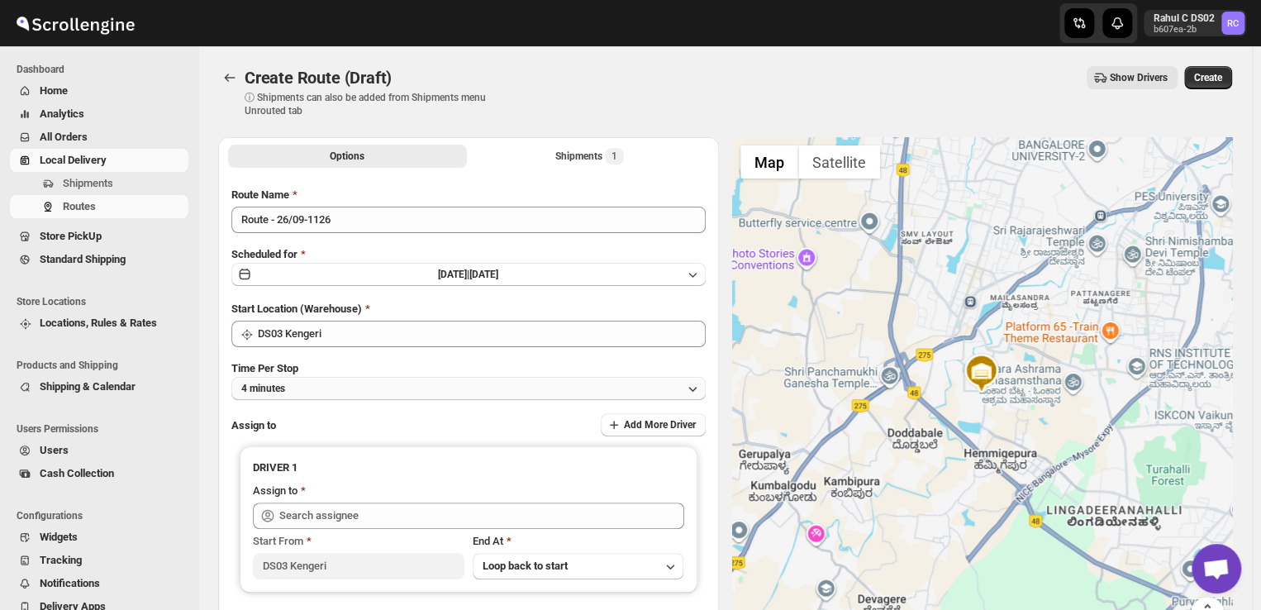
click at [325, 387] on button "4 minutes" at bounding box center [468, 388] width 474 height 23
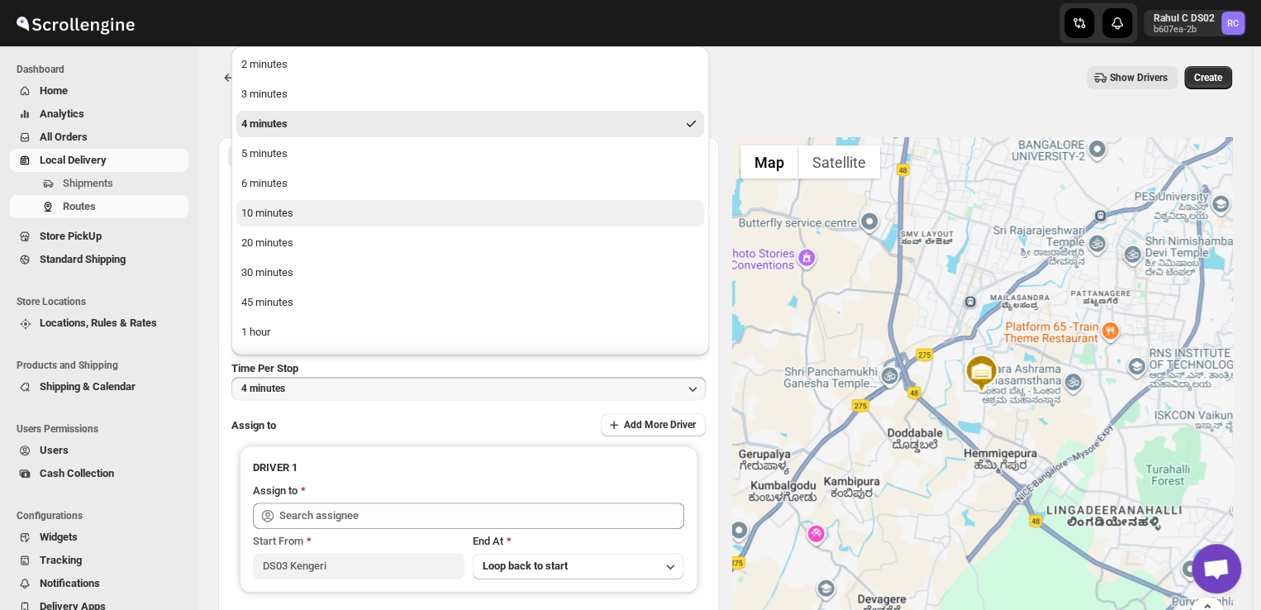
click at [320, 219] on button "10 minutes" at bounding box center [470, 213] width 468 height 26
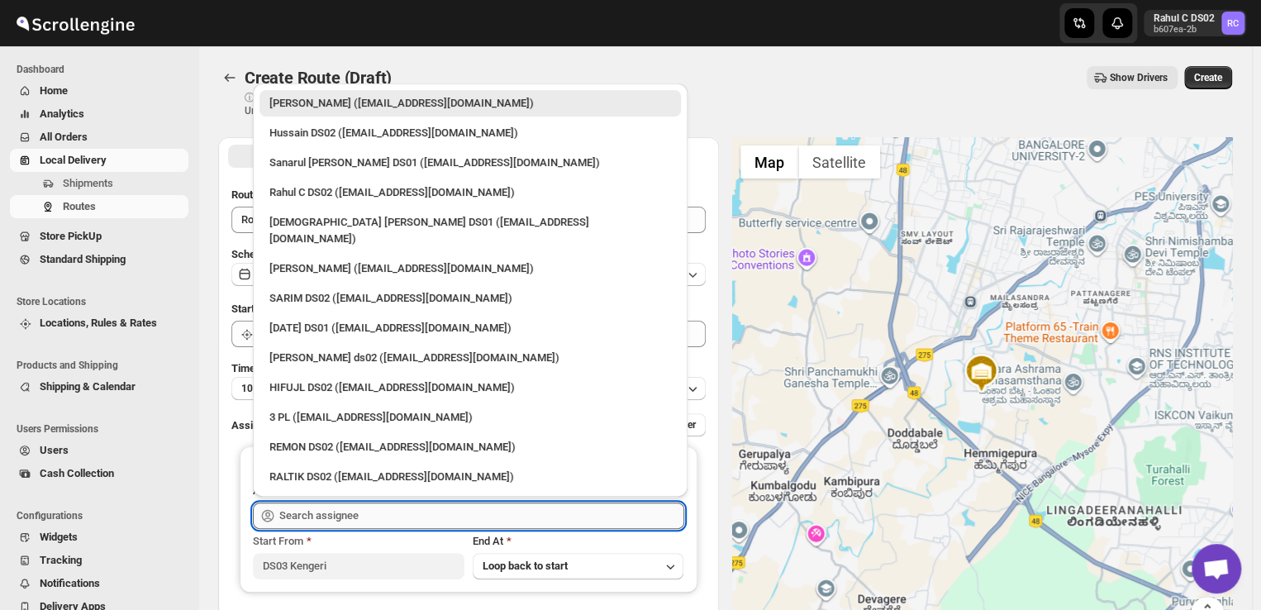
click at [377, 519] on input "text" at bounding box center [481, 515] width 405 height 26
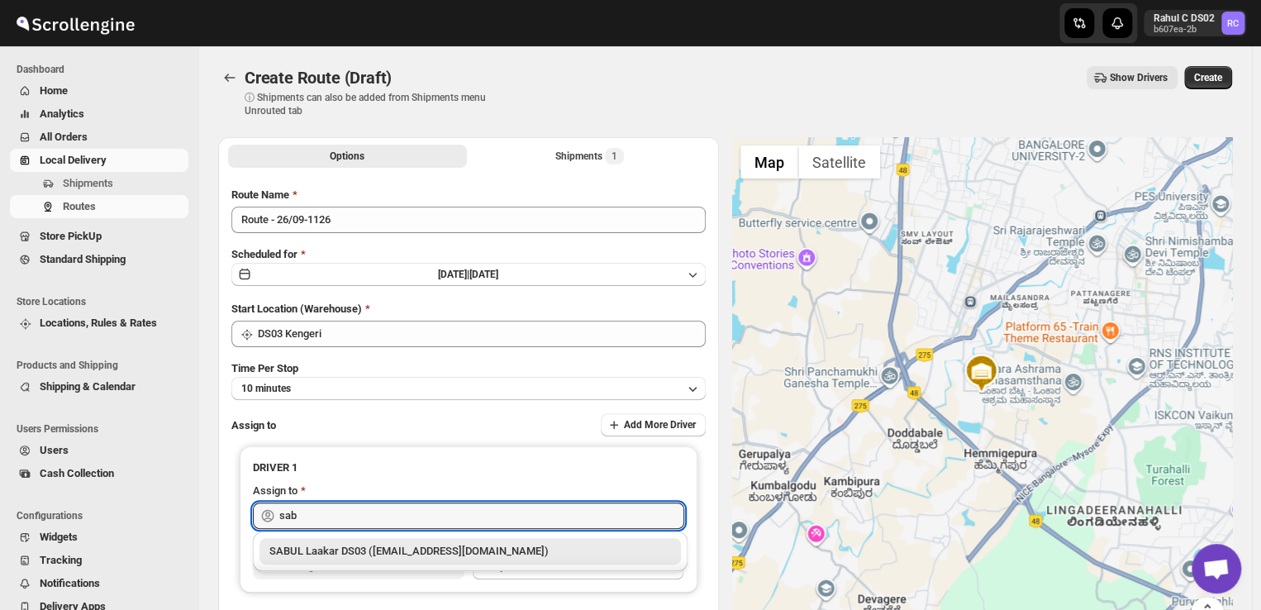
click at [382, 549] on div "SABUL Laakar DS03 ([EMAIL_ADDRESS][DOMAIN_NAME])" at bounding box center [470, 551] width 402 height 17
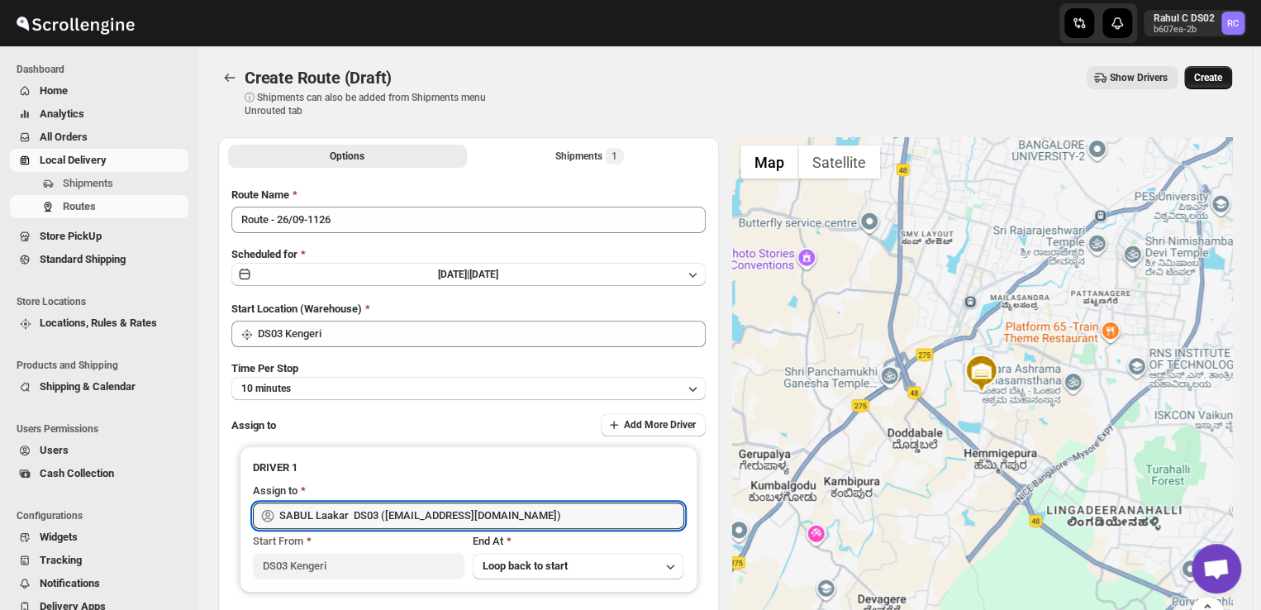
type input "SABUL Laakar DS03 ([EMAIL_ADDRESS][DOMAIN_NAME])"
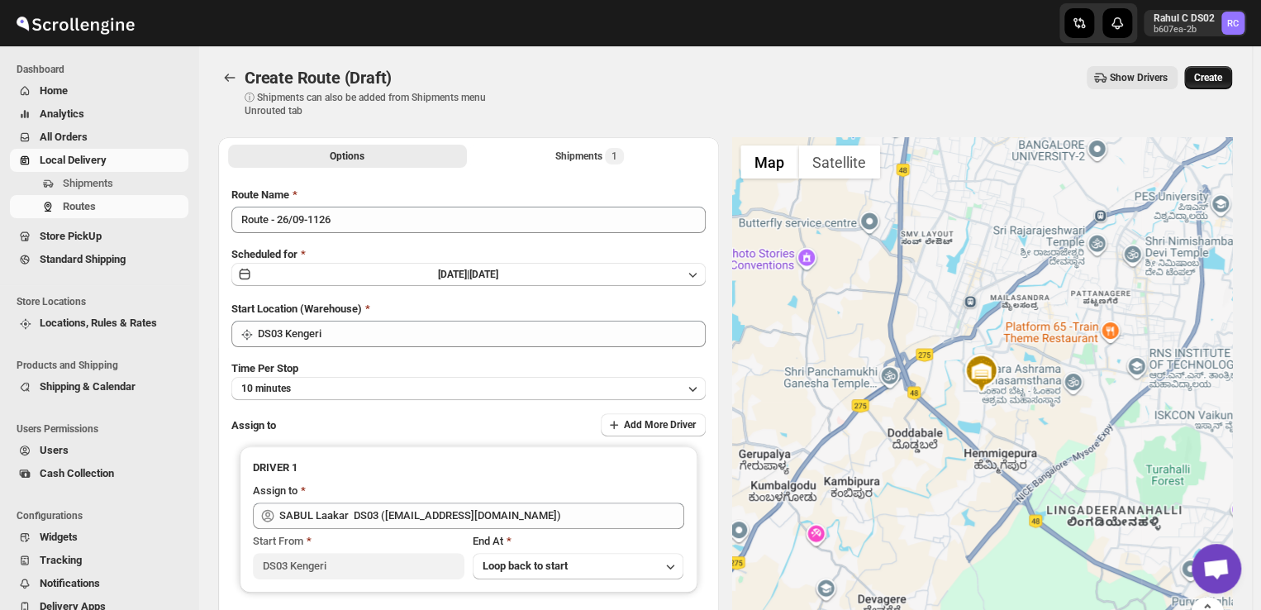
click at [1215, 80] on span "Create" at bounding box center [1208, 77] width 28 height 13
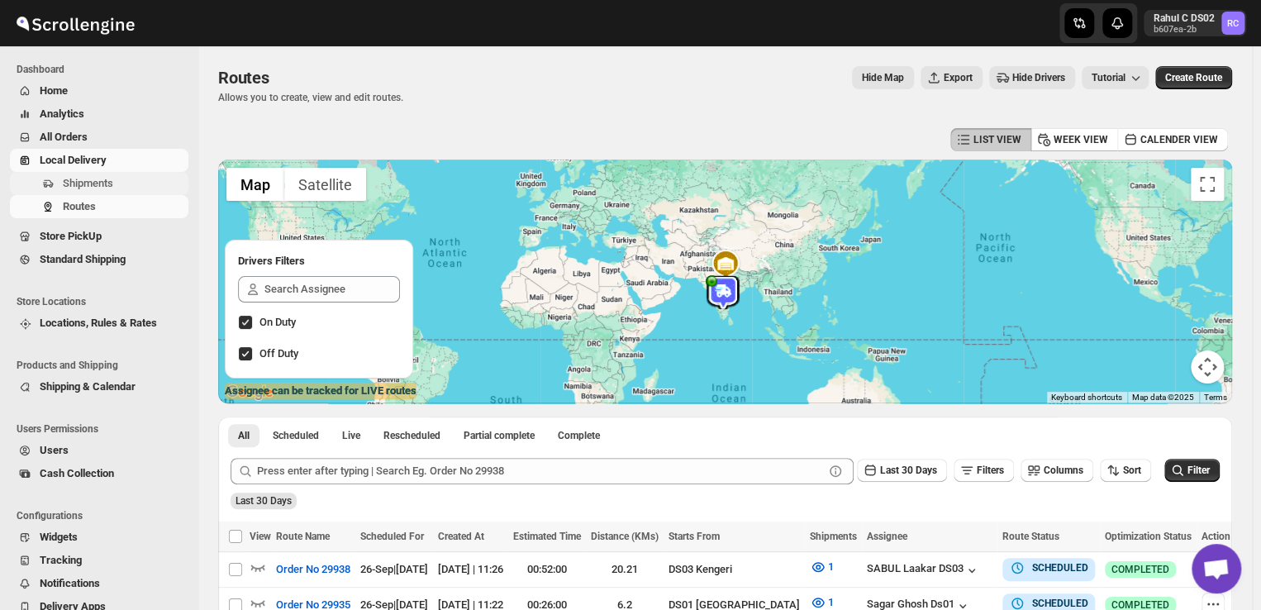
click at [106, 183] on span "Shipments" at bounding box center [88, 183] width 50 height 12
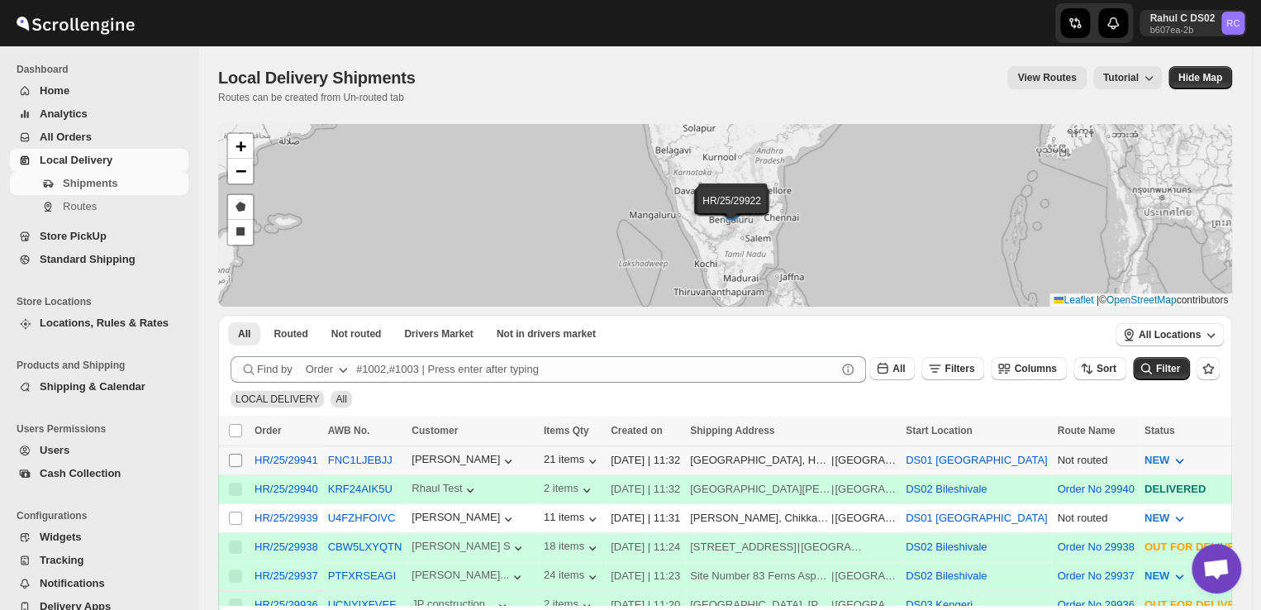
click at [235, 463] on input "Select shipment" at bounding box center [235, 460] width 13 height 13
checkbox input "true"
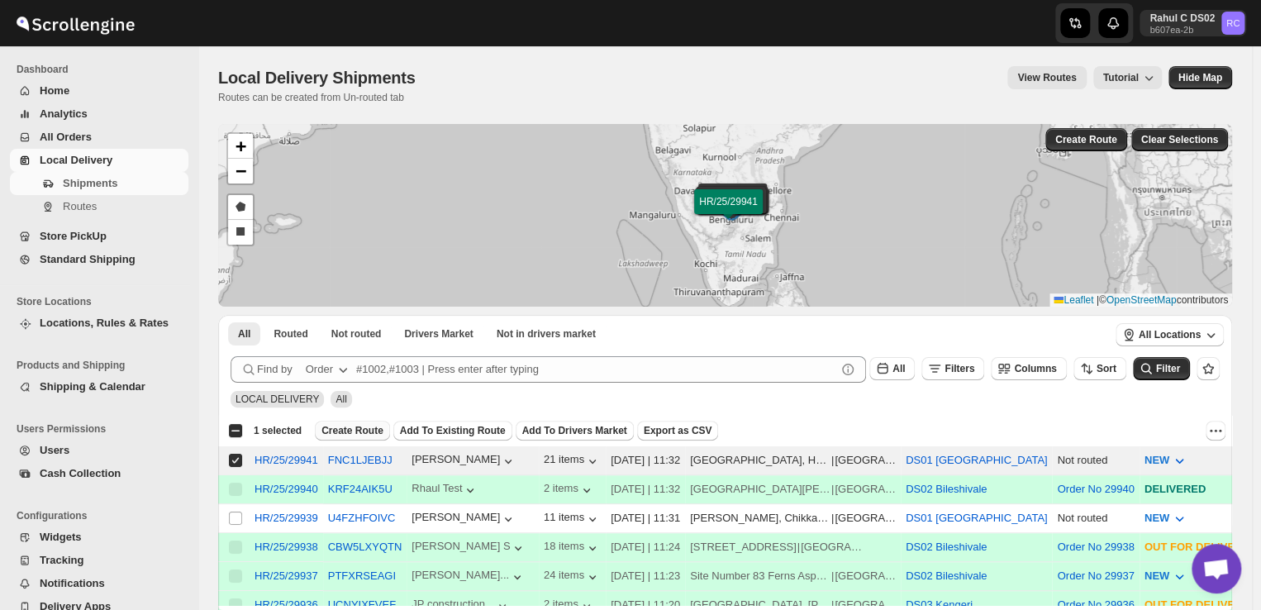
click at [349, 431] on span "Create Route" at bounding box center [352, 430] width 62 height 13
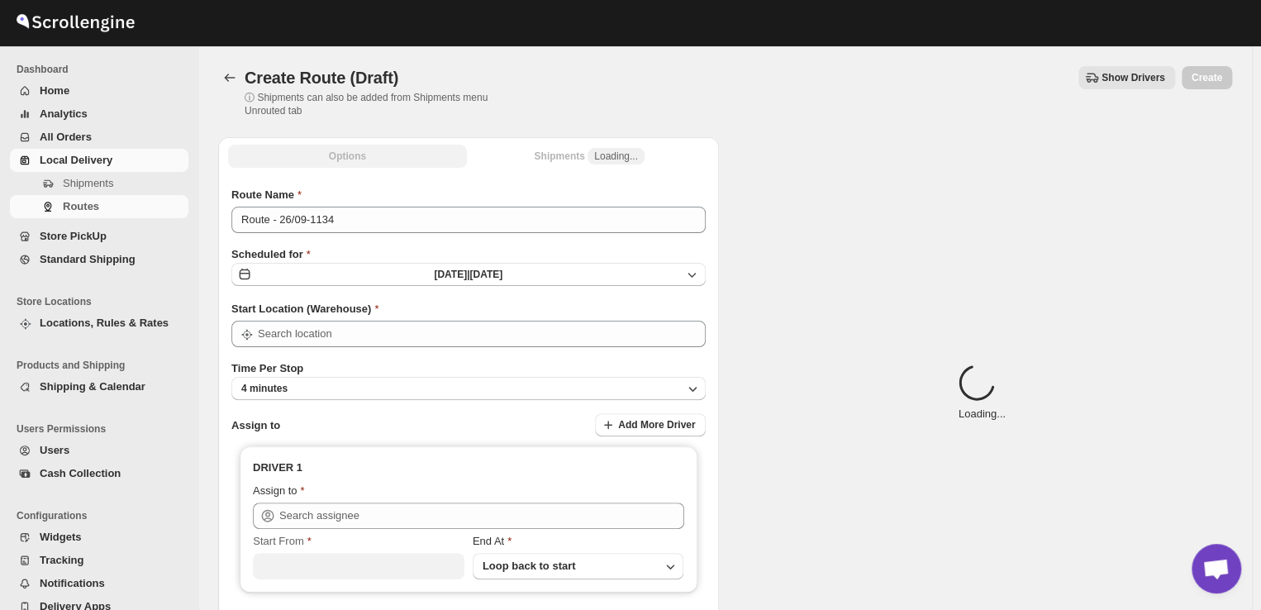
type input "DS01 [GEOGRAPHIC_DATA]"
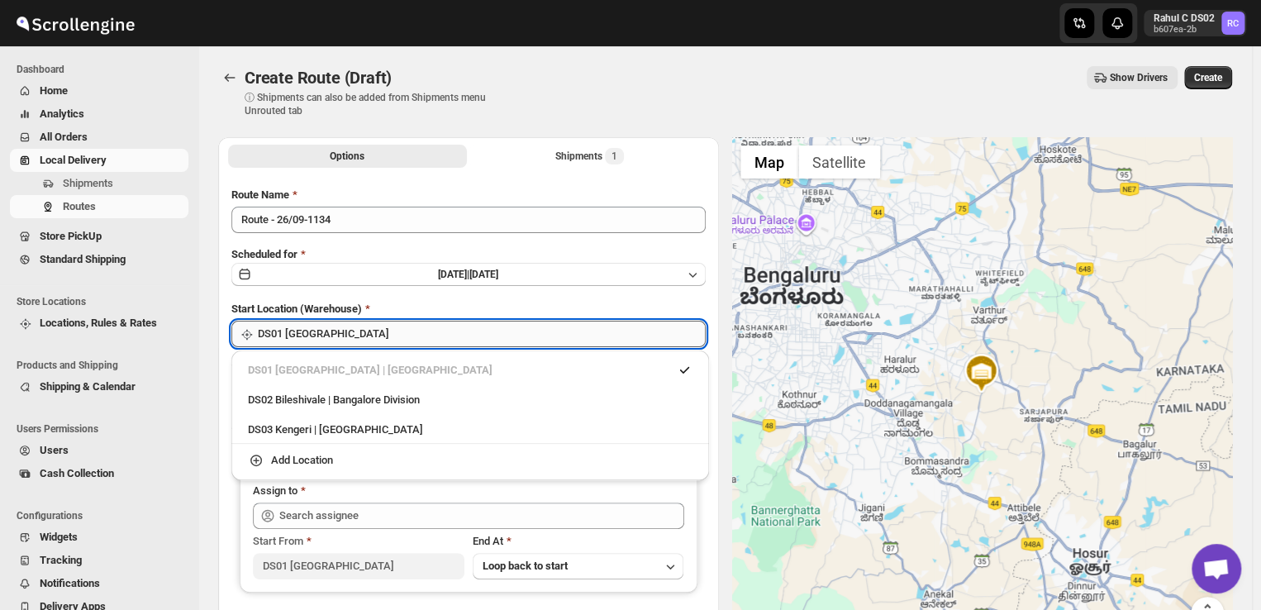
click at [342, 335] on input "DS01 [GEOGRAPHIC_DATA]" at bounding box center [482, 334] width 448 height 26
click at [311, 429] on div "DS03 Kengeri | [GEOGRAPHIC_DATA]" at bounding box center [470, 429] width 444 height 17
type input "DS03 Kengeri"
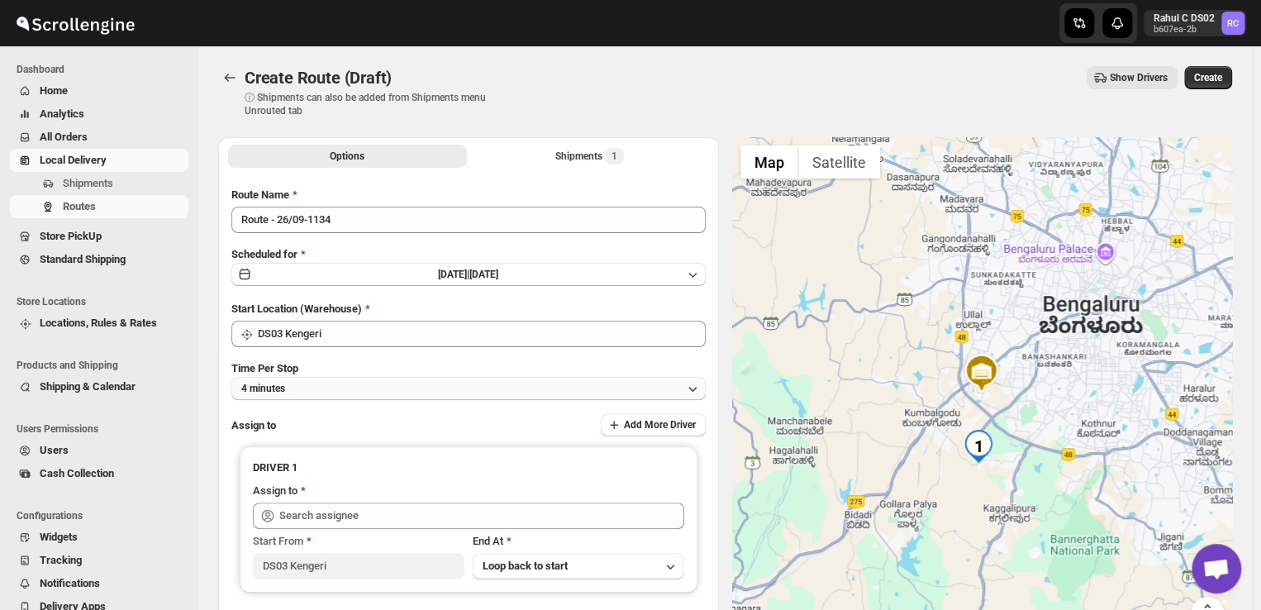
click at [320, 387] on button "4 minutes" at bounding box center [468, 388] width 474 height 23
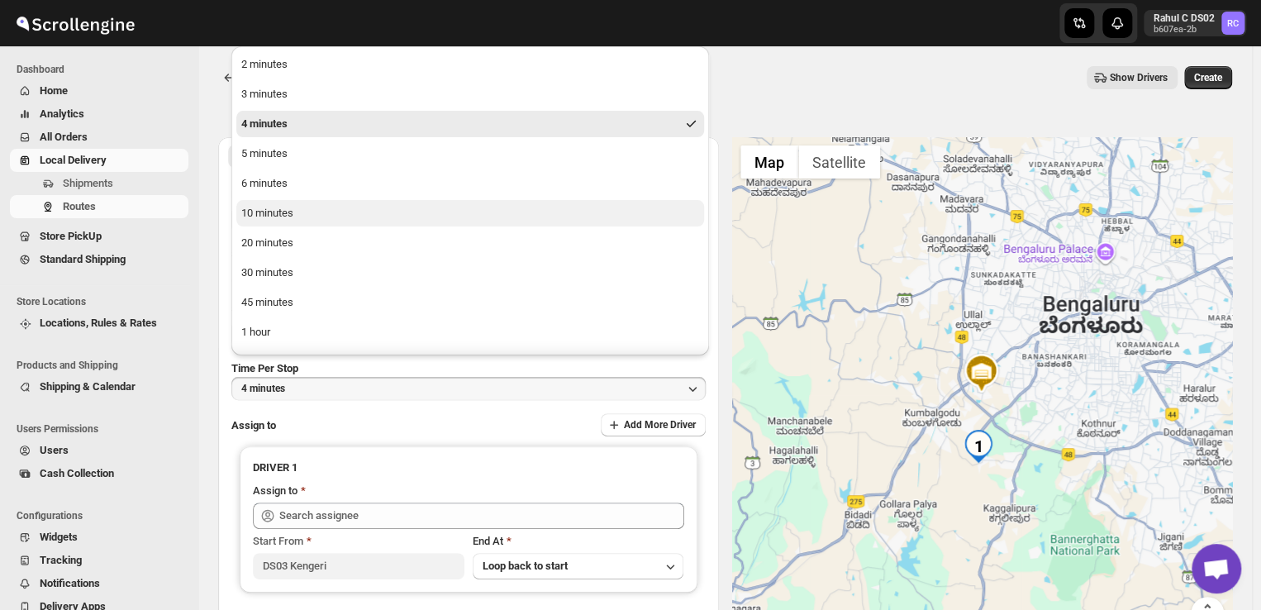
click at [322, 221] on button "10 minutes" at bounding box center [470, 213] width 468 height 26
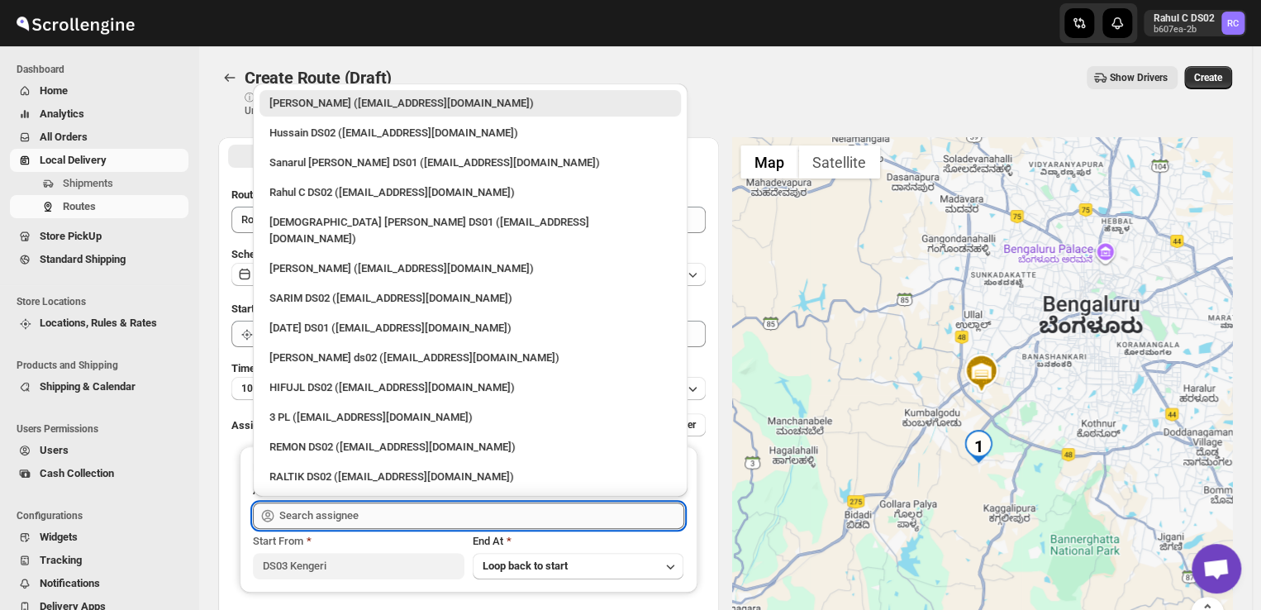
click at [383, 513] on input "text" at bounding box center [481, 515] width 405 height 26
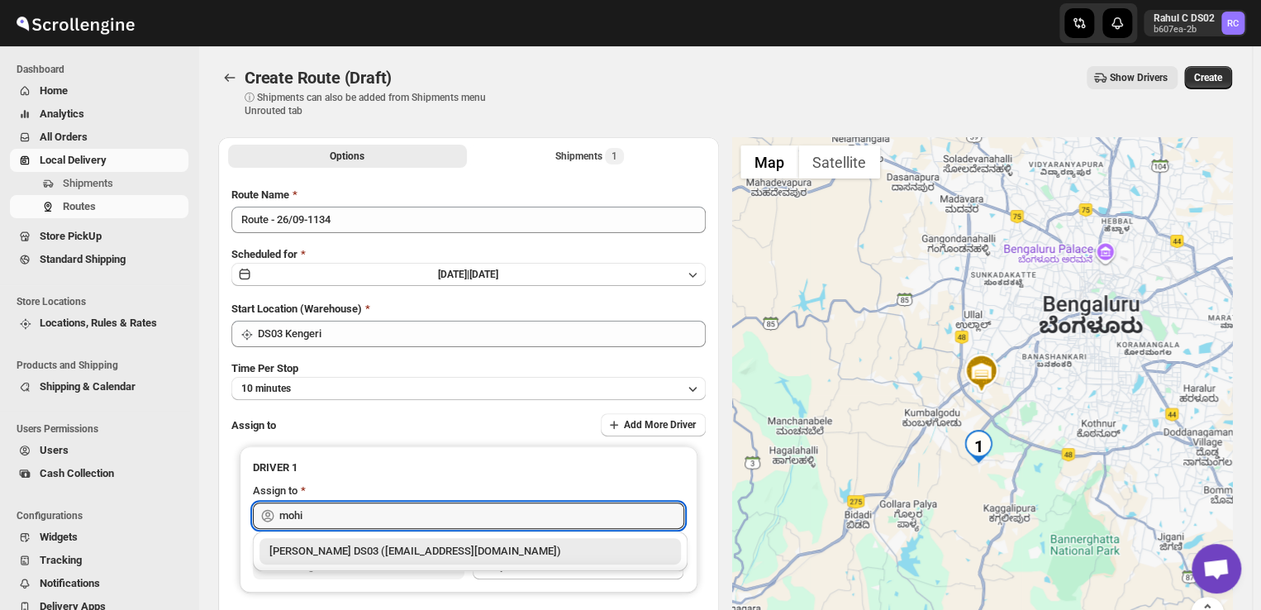
click at [396, 550] on div "[PERSON_NAME] DS03 ([EMAIL_ADDRESS][DOMAIN_NAME])" at bounding box center [470, 551] width 402 height 17
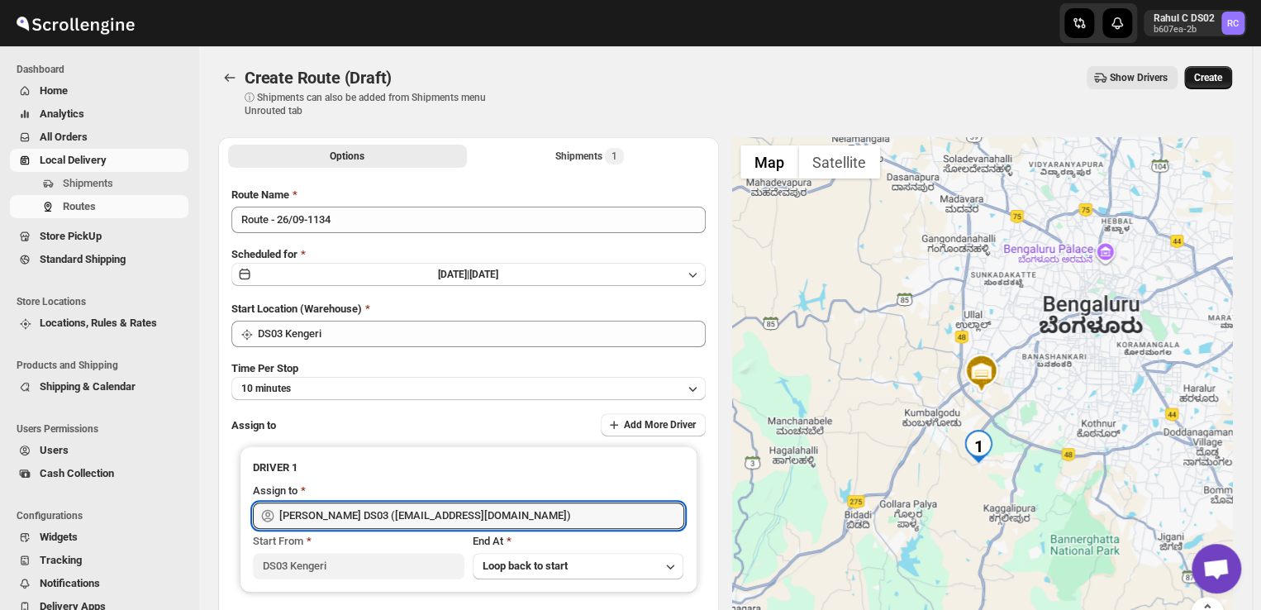
type input "[PERSON_NAME] DS03 ([EMAIL_ADDRESS][DOMAIN_NAME])"
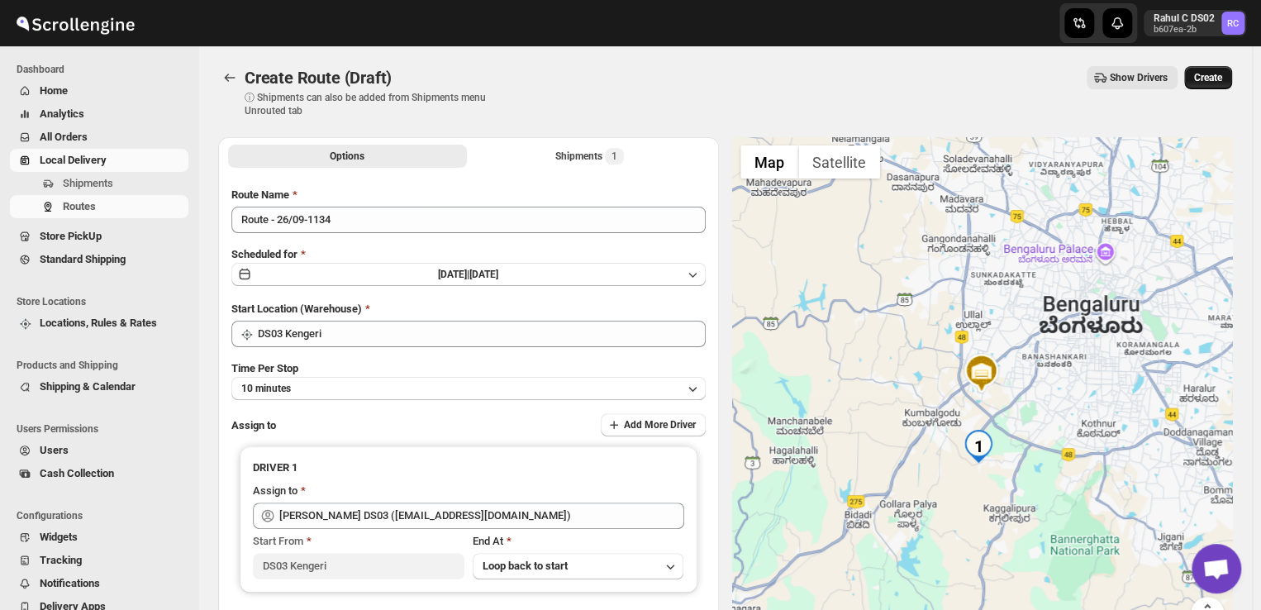
click at [1214, 72] on span "Create" at bounding box center [1208, 77] width 28 height 13
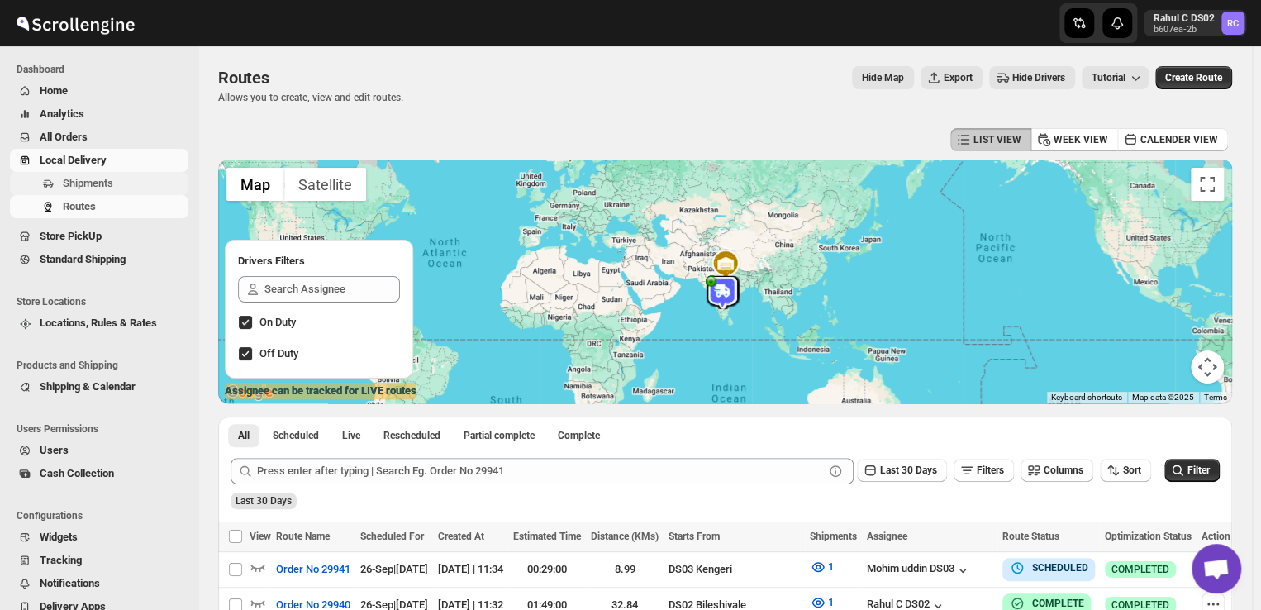
click at [90, 178] on span "Shipments" at bounding box center [88, 183] width 50 height 12
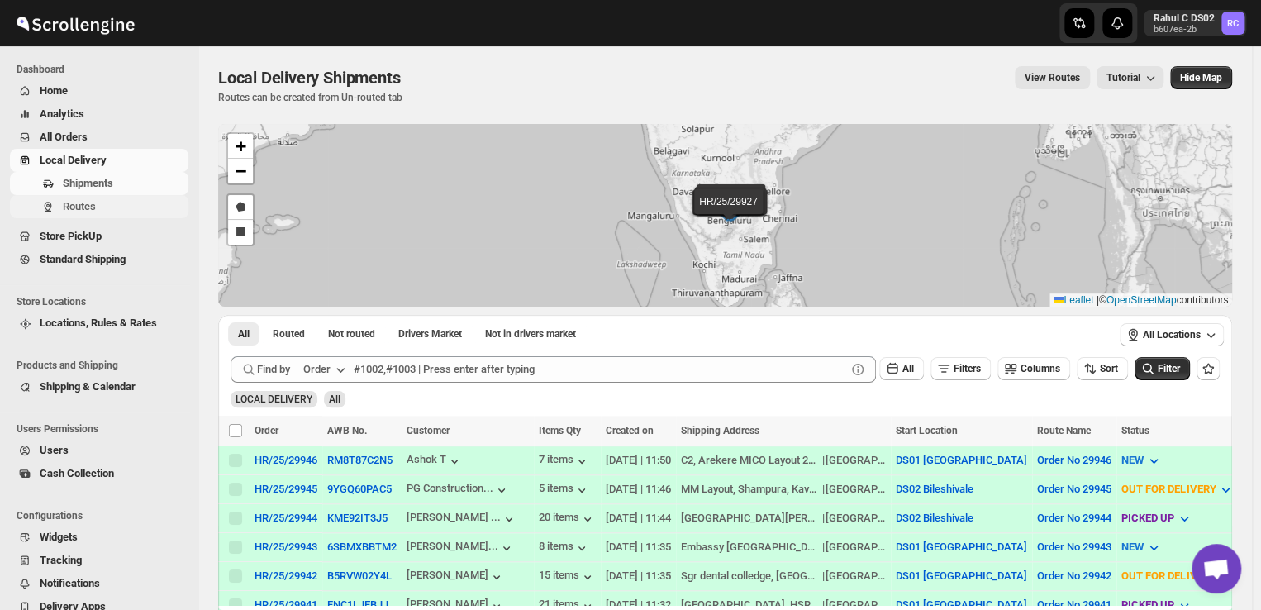
click at [84, 207] on span "Routes" at bounding box center [79, 206] width 33 height 12
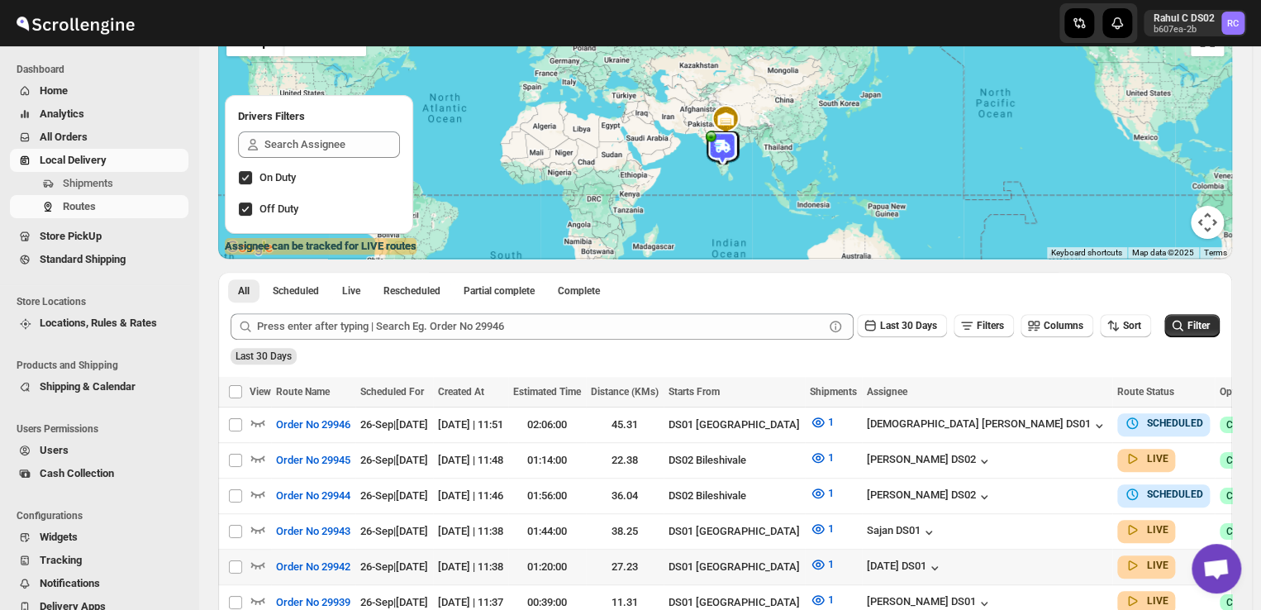
scroll to position [145, 0]
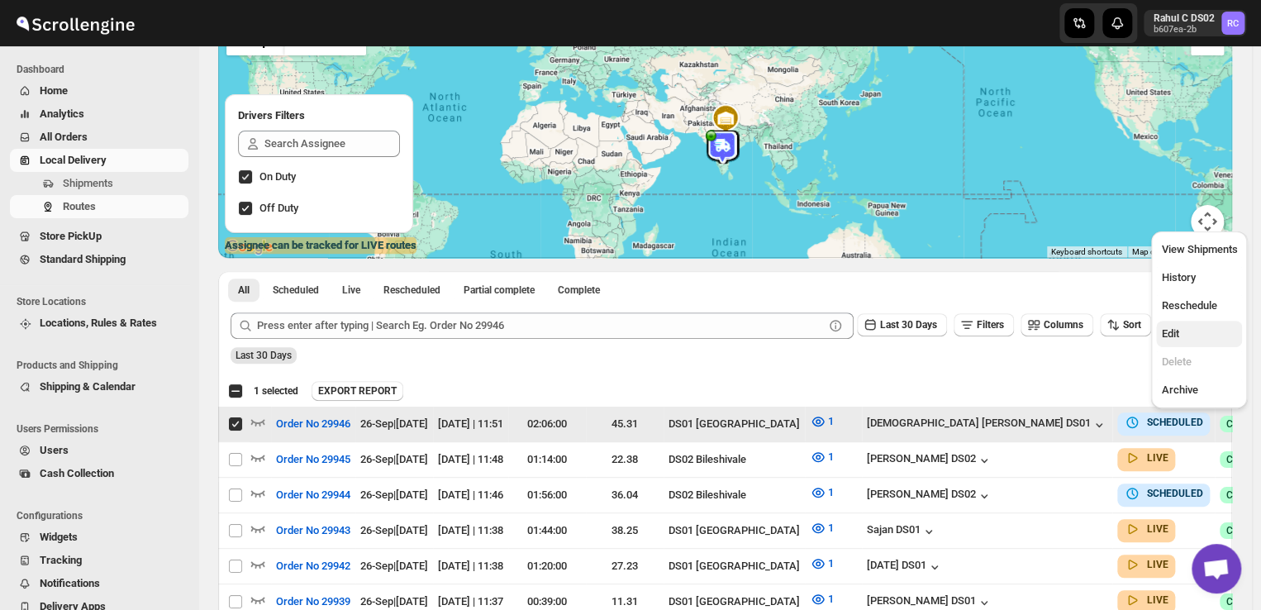
click at [1172, 333] on span "Edit" at bounding box center [1169, 333] width 17 height 12
checkbox input "false"
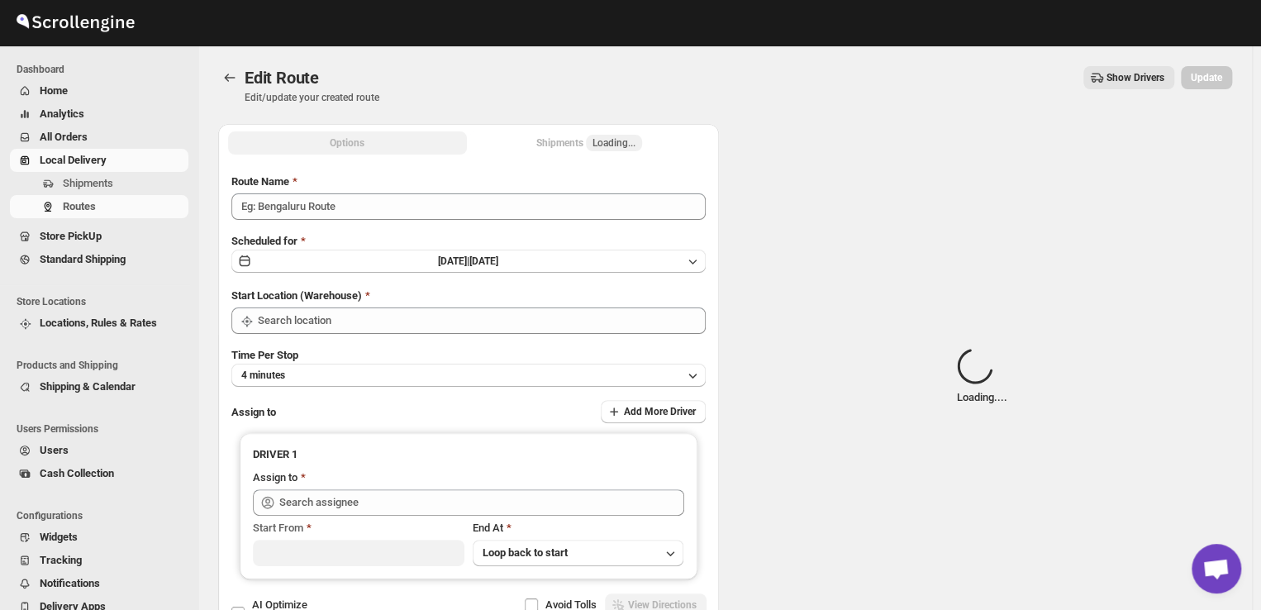
type input "Order No 29946"
type input "DS01 [GEOGRAPHIC_DATA]"
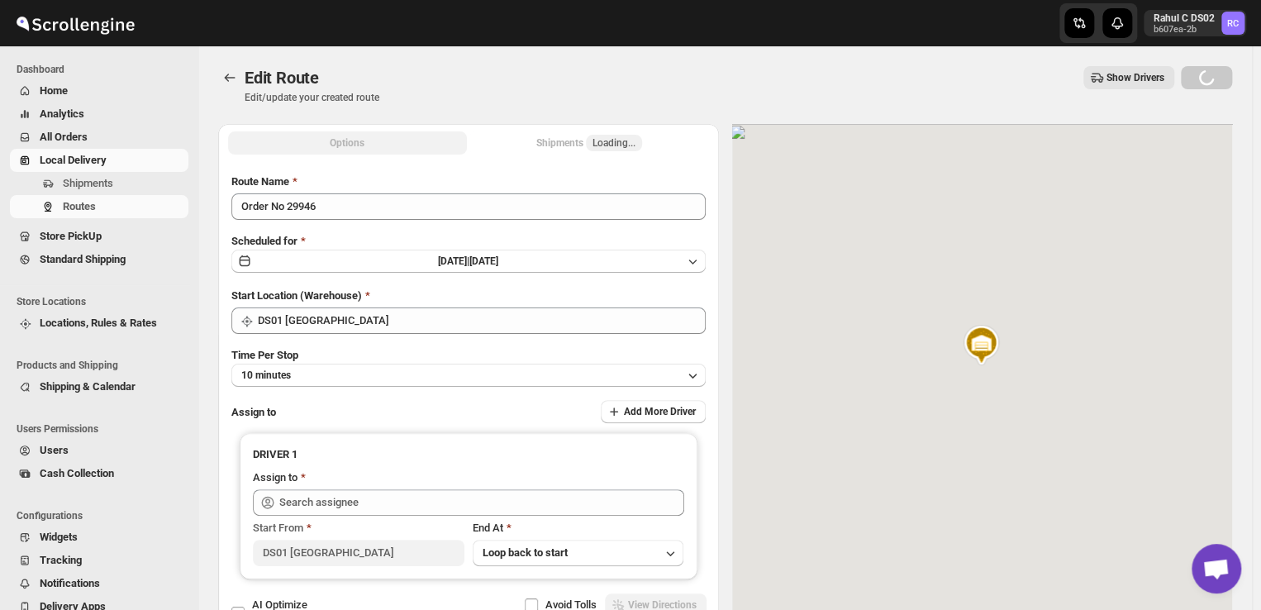
type input "[DEMOGRAPHIC_DATA] [PERSON_NAME] DS01 ([EMAIL_ADDRESS][DOMAIN_NAME])"
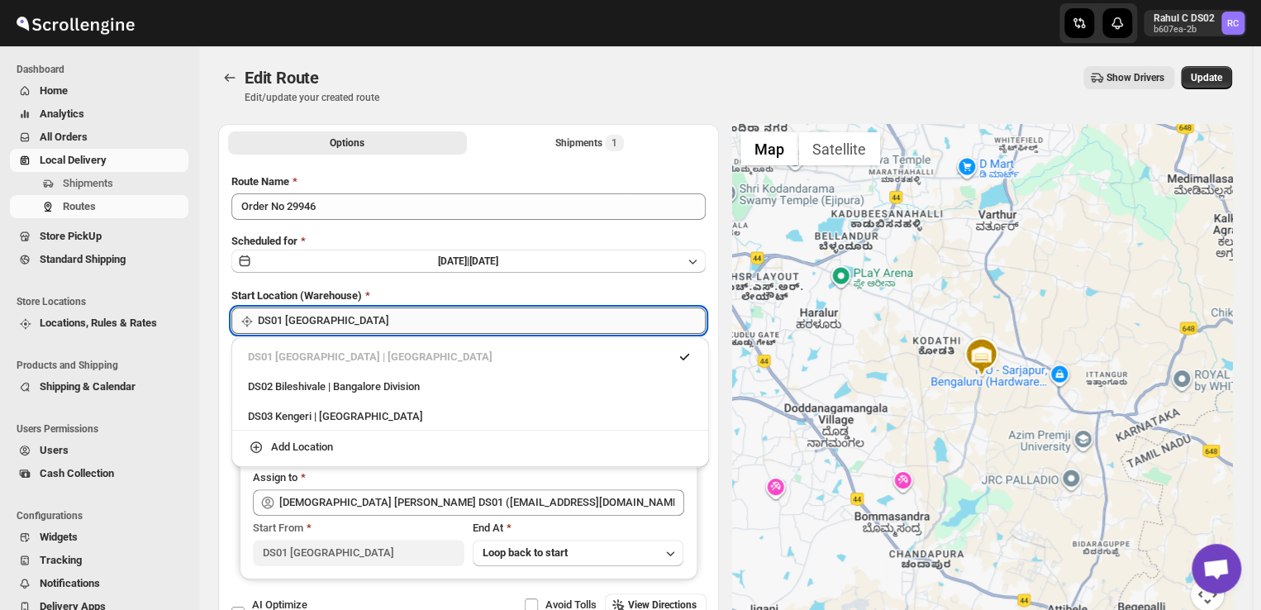
click at [354, 313] on input "DS01 [GEOGRAPHIC_DATA]" at bounding box center [482, 320] width 448 height 26
click at [264, 414] on div "DS03 Kengeri | [GEOGRAPHIC_DATA]" at bounding box center [470, 416] width 444 height 17
type input "DS03 Kengeri"
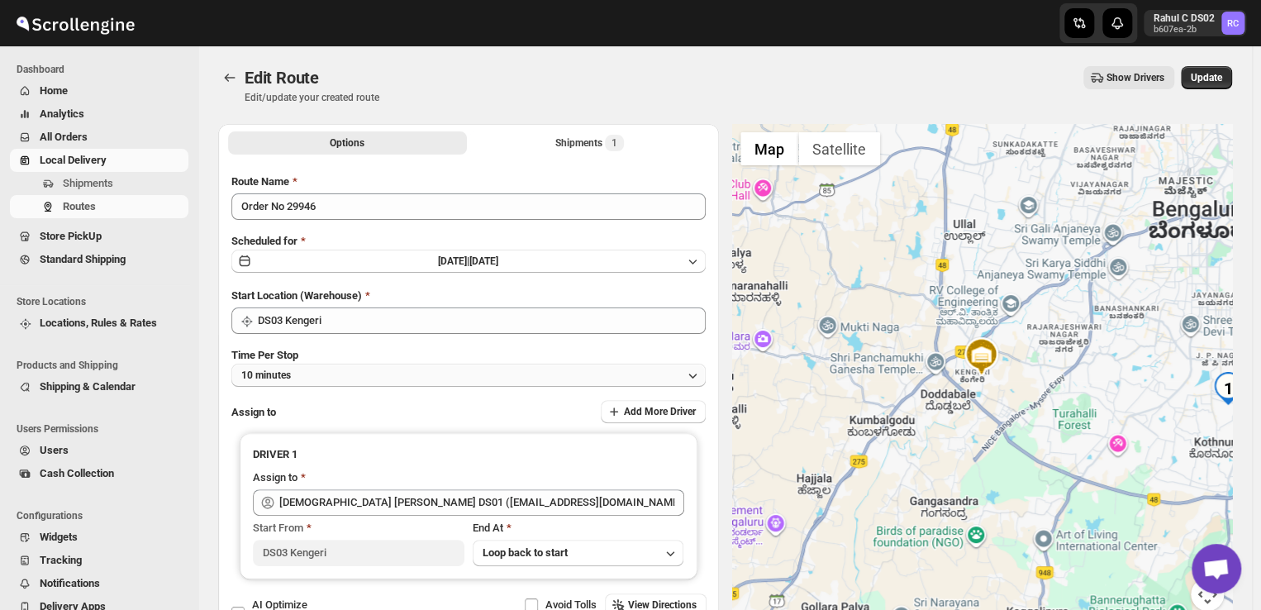
click at [314, 384] on button "10 minutes" at bounding box center [468, 375] width 474 height 23
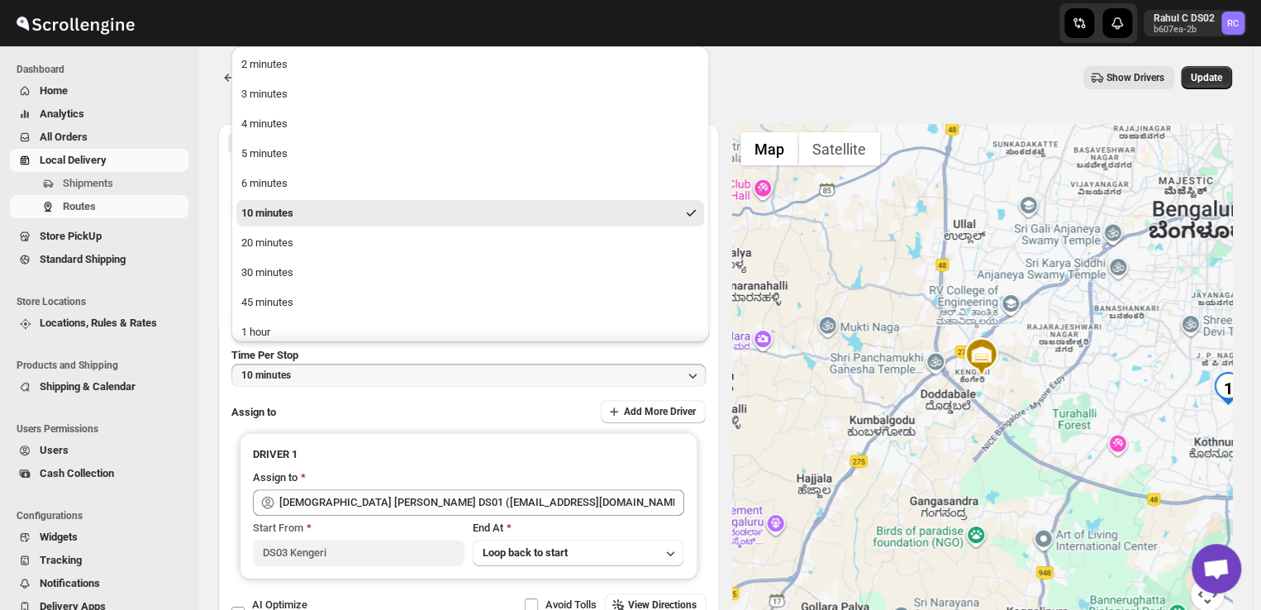
click at [161, 435] on li "Users Permissions" at bounding box center [95, 429] width 190 height 20
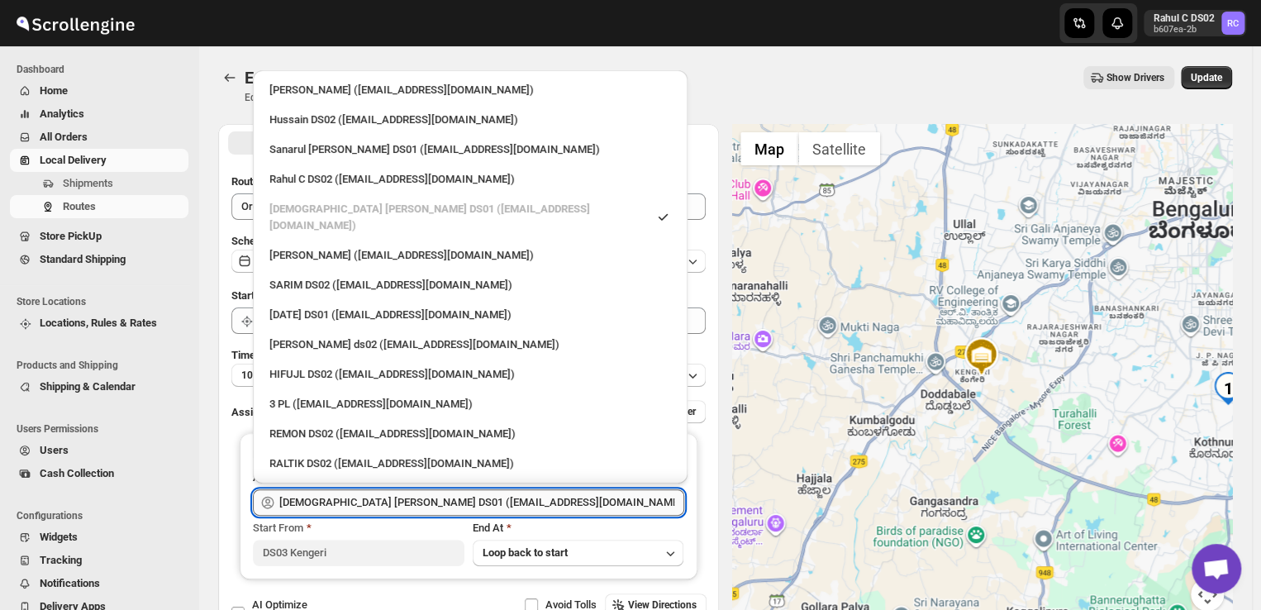
click at [486, 499] on input "[DEMOGRAPHIC_DATA] [PERSON_NAME] DS01 ([EMAIL_ADDRESS][DOMAIN_NAME])" at bounding box center [481, 502] width 405 height 26
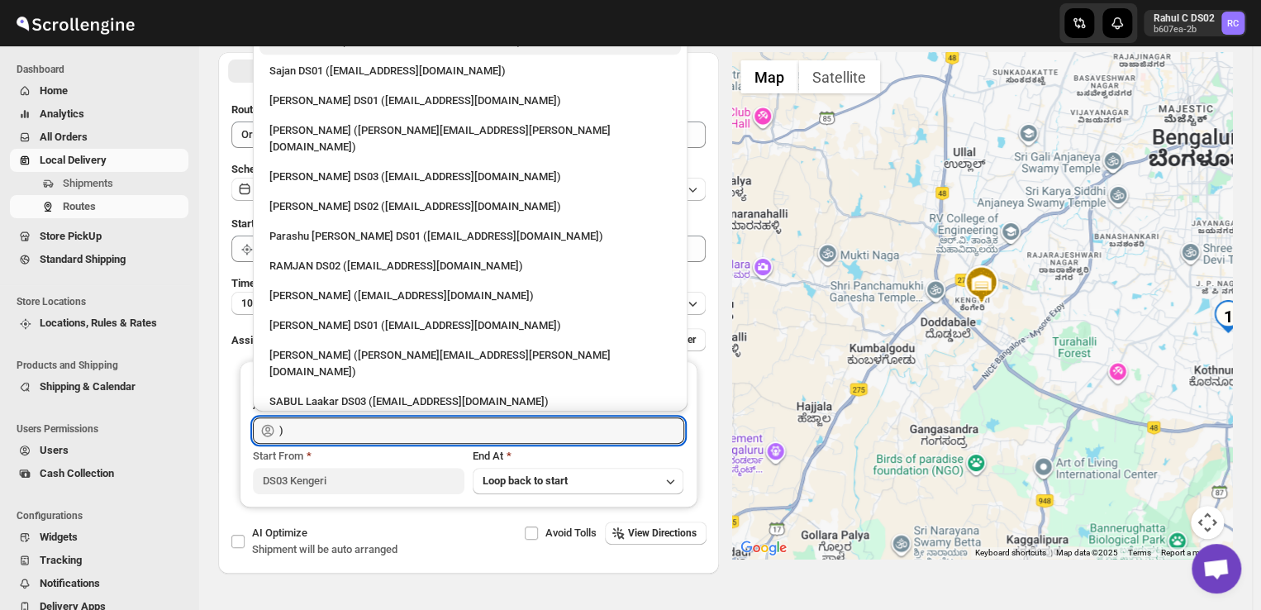
scroll to position [799, 0]
click at [450, 392] on div "SABUL Laakar DS03 ([EMAIL_ADDRESS][DOMAIN_NAME])" at bounding box center [470, 400] width 402 height 17
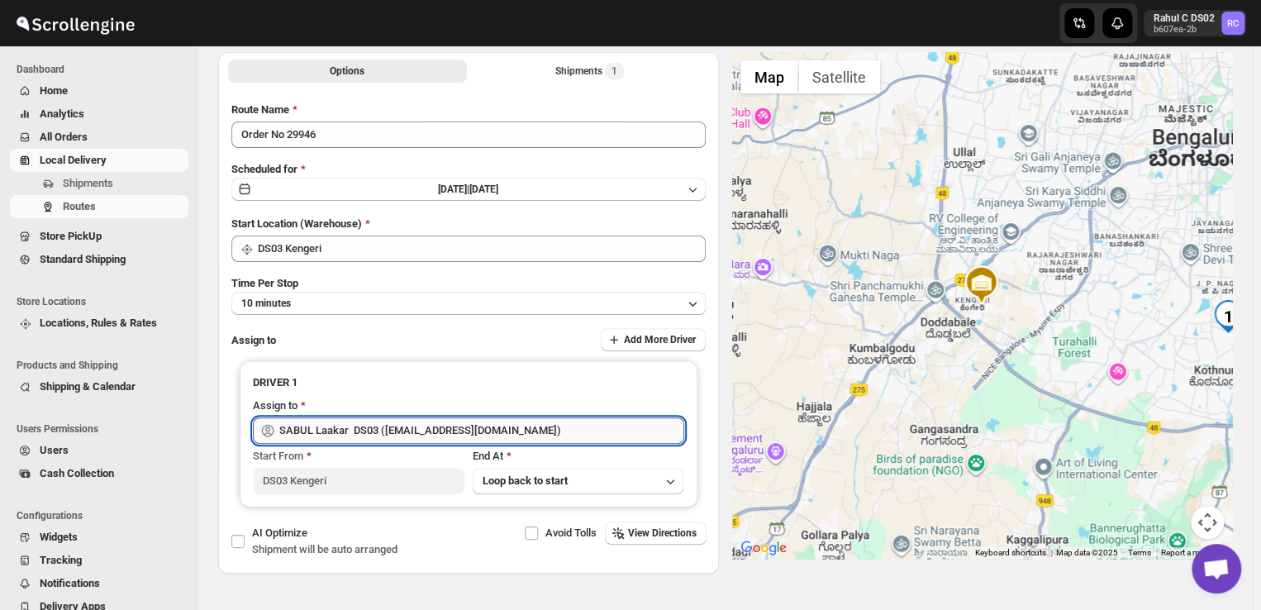
click at [520, 428] on input "SABUL Laakar DS03 ([EMAIL_ADDRESS][DOMAIN_NAME])" at bounding box center [481, 430] width 405 height 26
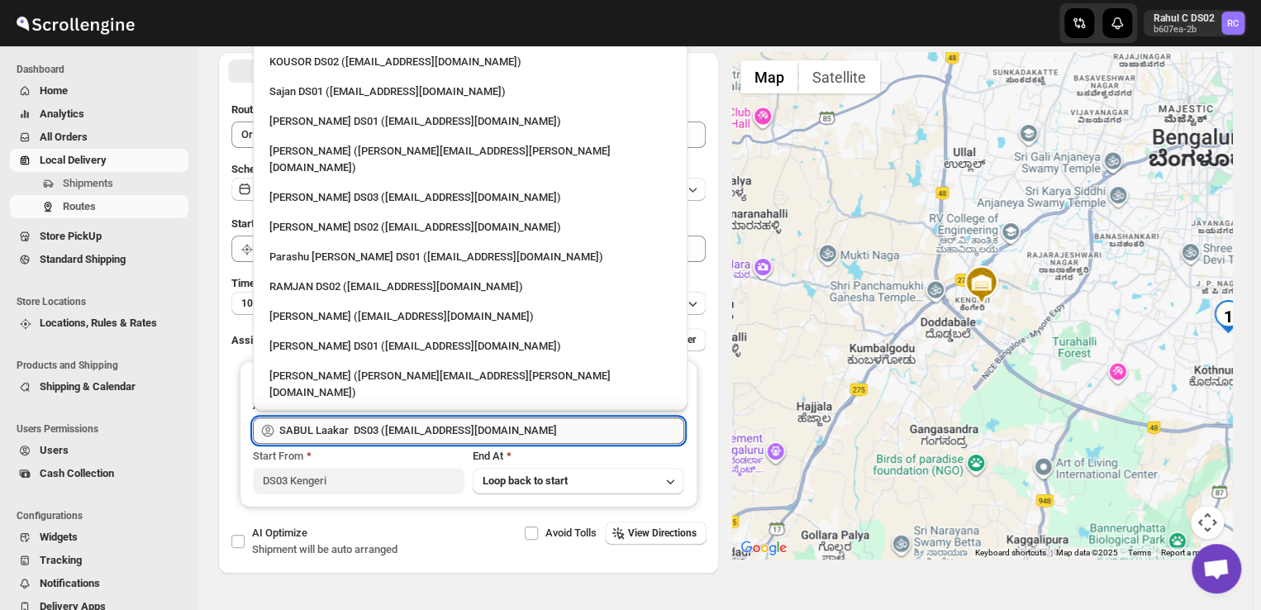
scroll to position [0, 0]
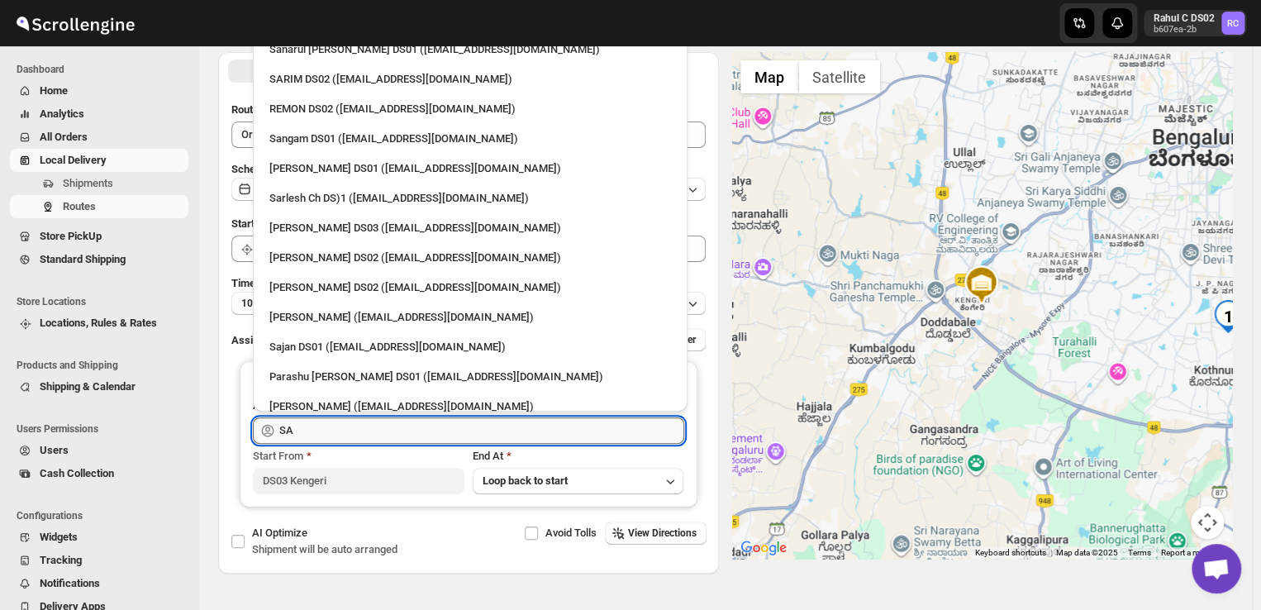
type input "S"
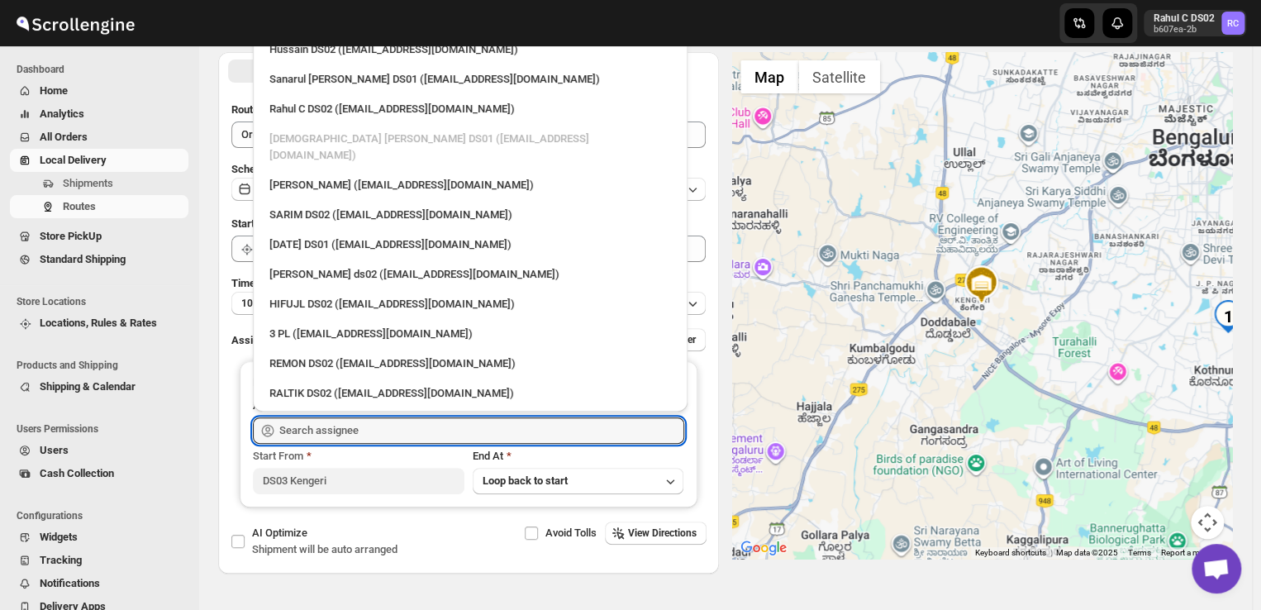
scroll to position [777, 0]
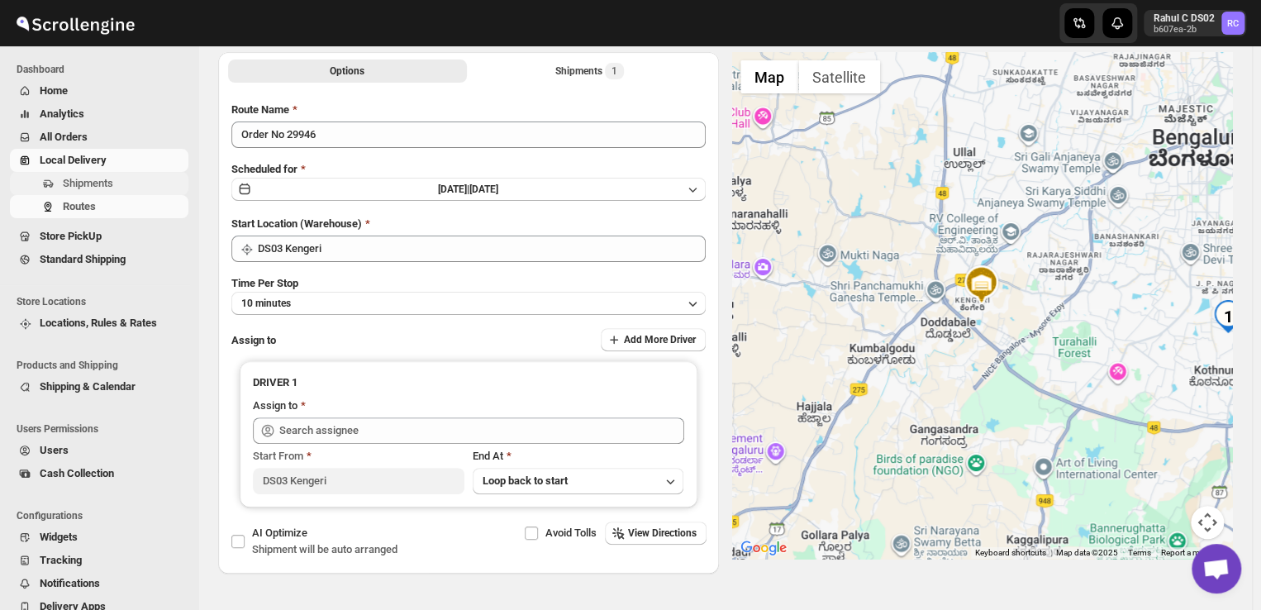
click at [93, 181] on span "Shipments" at bounding box center [88, 183] width 50 height 12
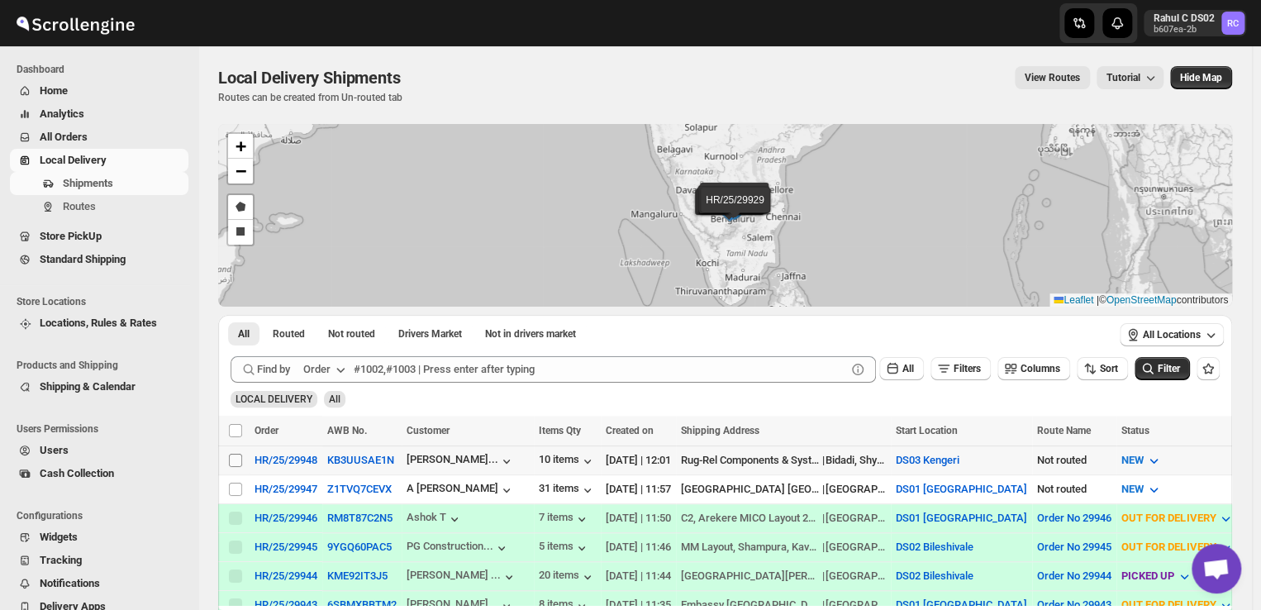
click at [239, 459] on input "Select shipment" at bounding box center [235, 460] width 13 height 13
checkbox input "true"
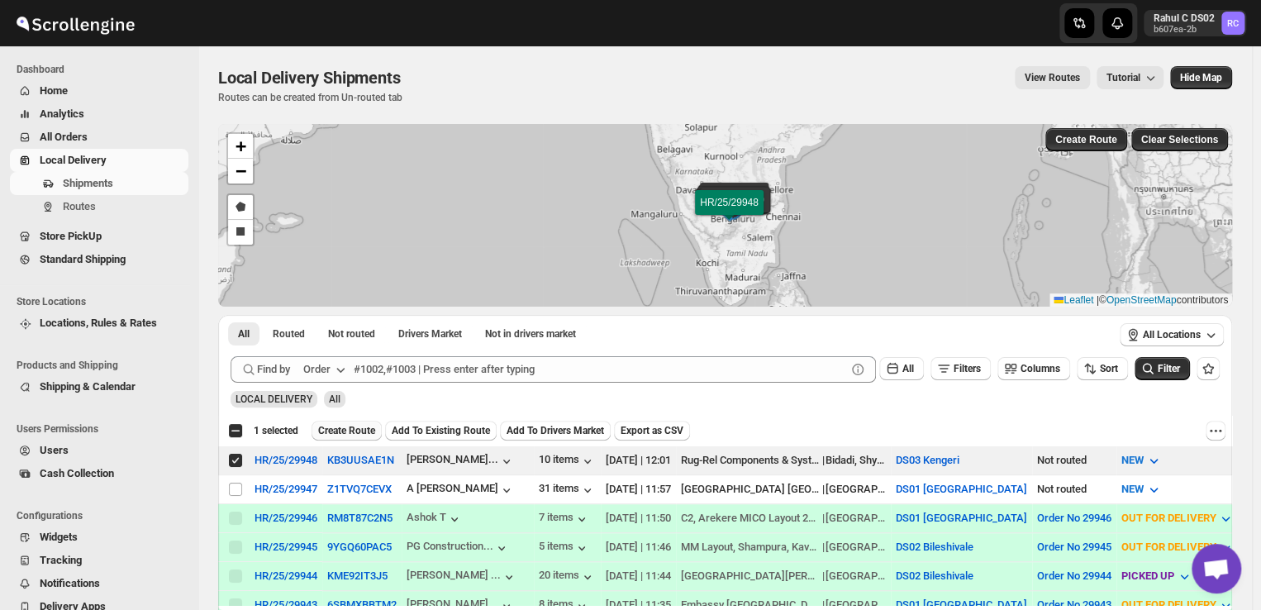
click at [358, 421] on button "Create Route" at bounding box center [346, 431] width 70 height 20
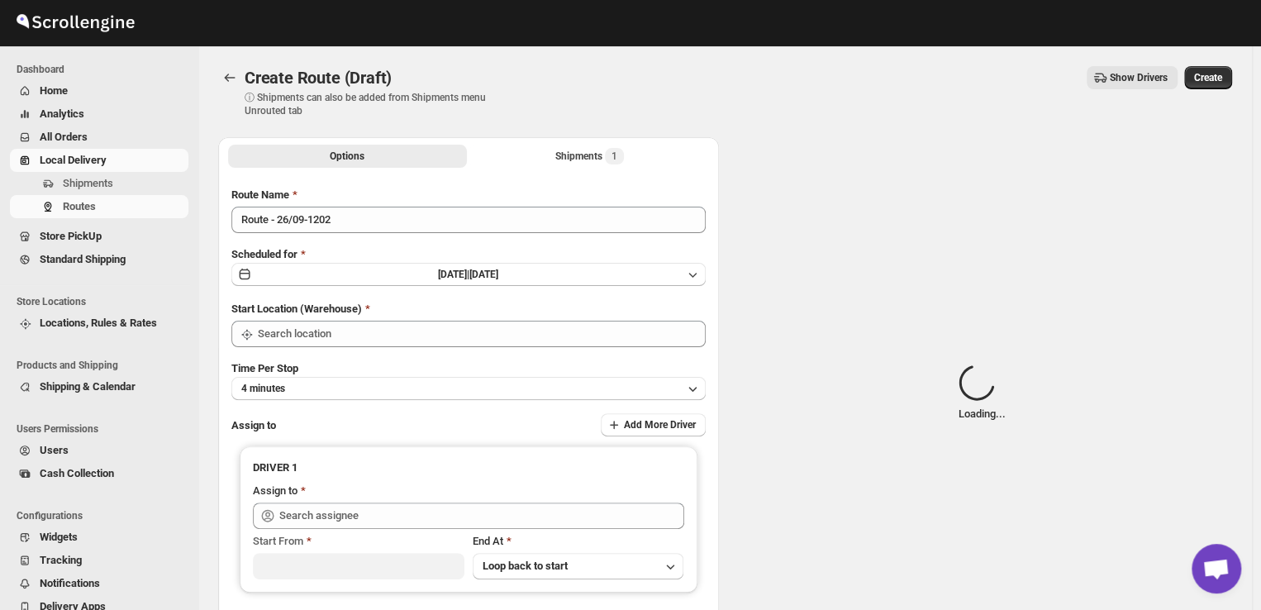
type input "DS03 Kengeri"
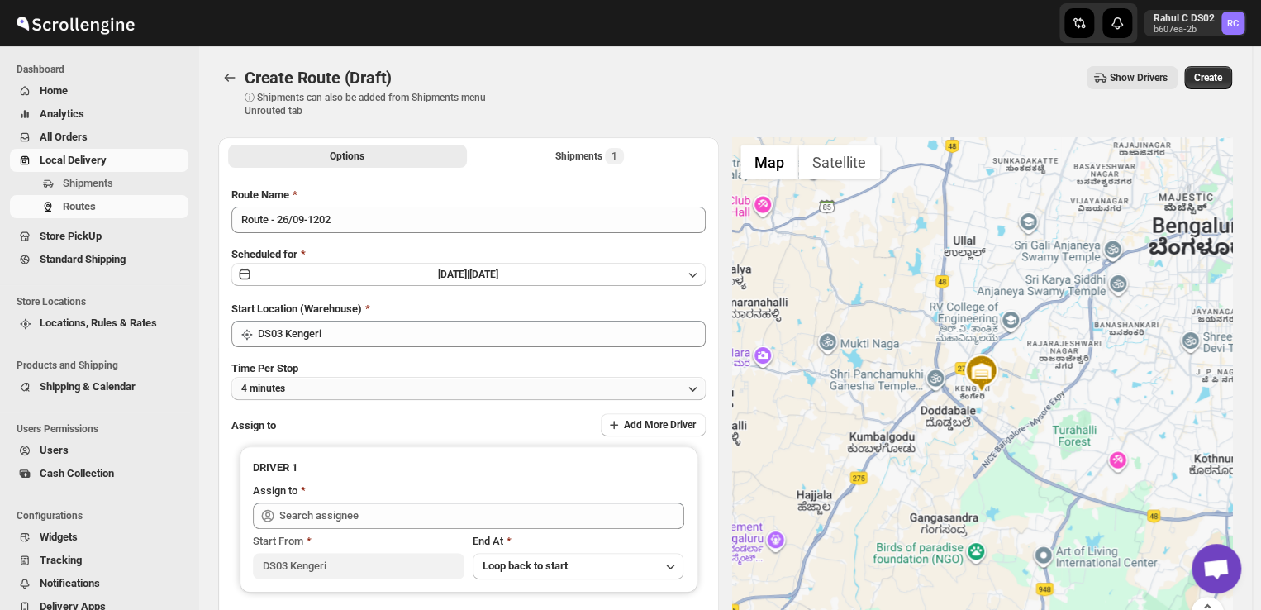
click at [310, 390] on button "4 minutes" at bounding box center [468, 388] width 474 height 23
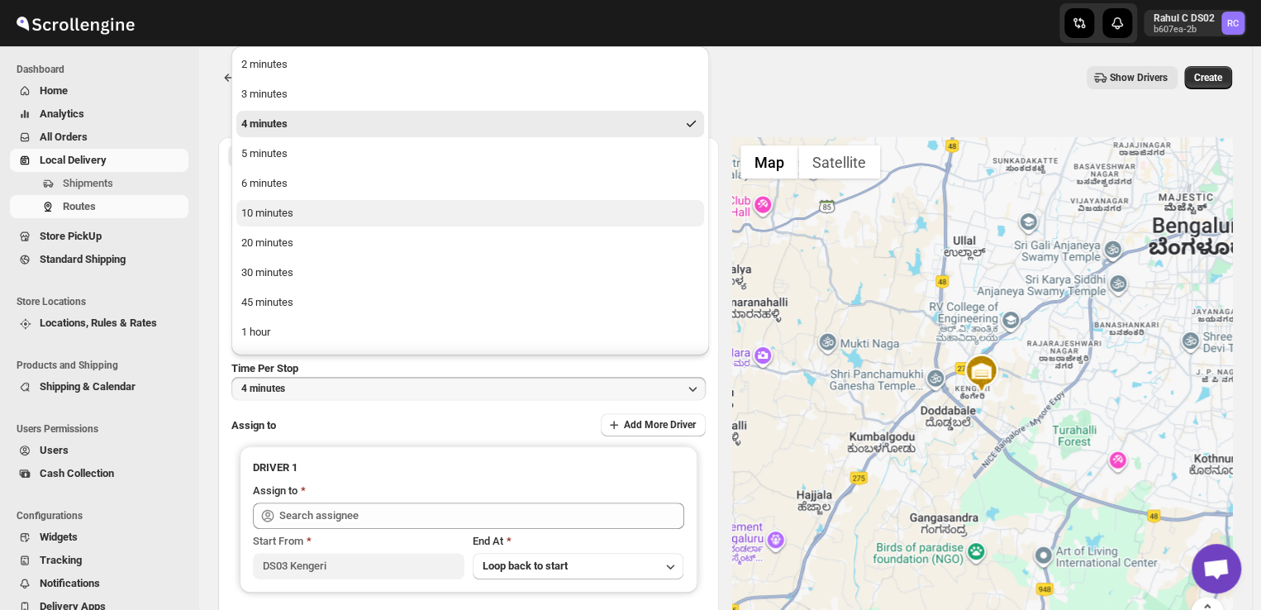
click at [253, 212] on div "10 minutes" at bounding box center [267, 213] width 52 height 17
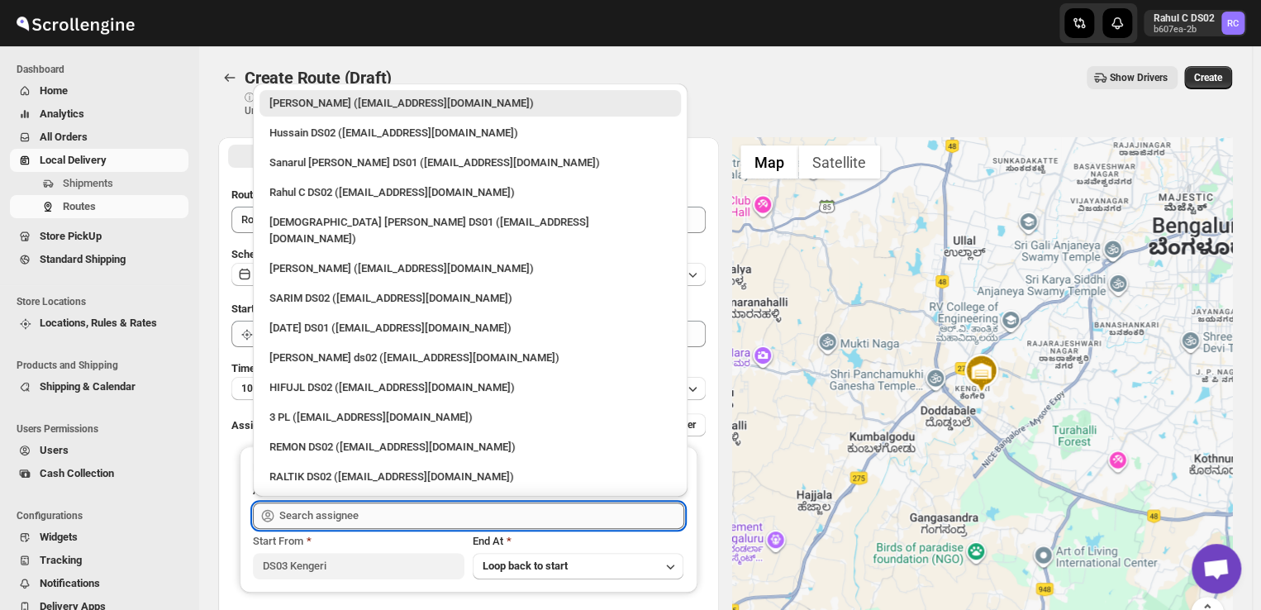
click at [367, 510] on input "text" at bounding box center [481, 515] width 405 height 26
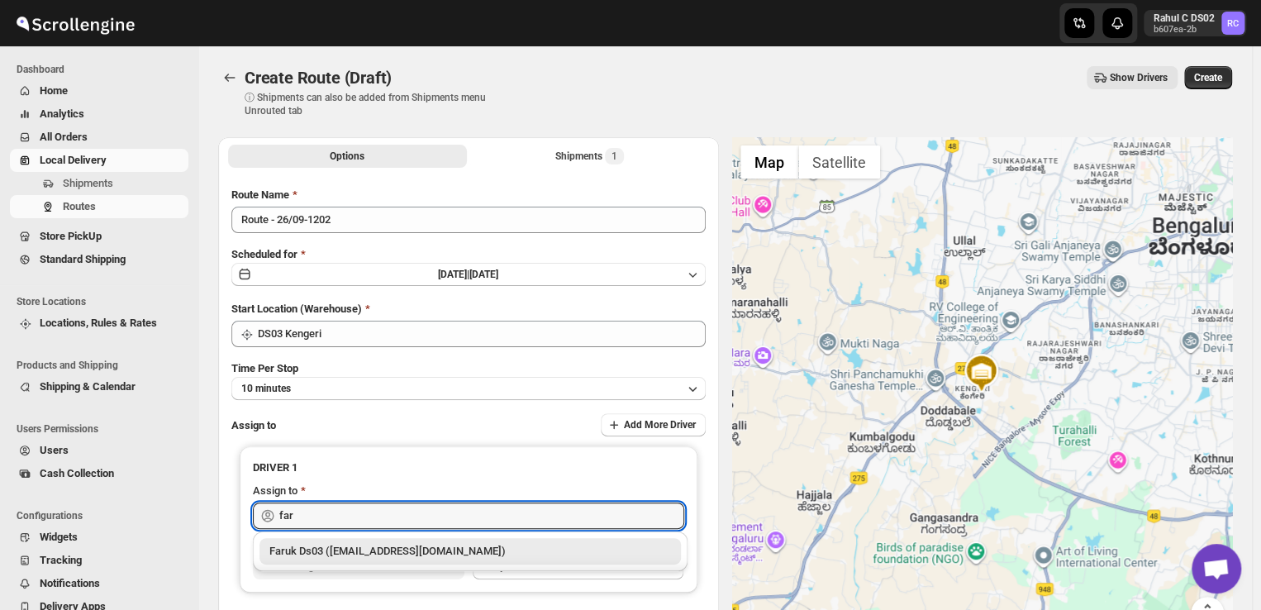
click at [320, 551] on div "Faruk Ds03 ([EMAIL_ADDRESS][DOMAIN_NAME])" at bounding box center [470, 551] width 402 height 17
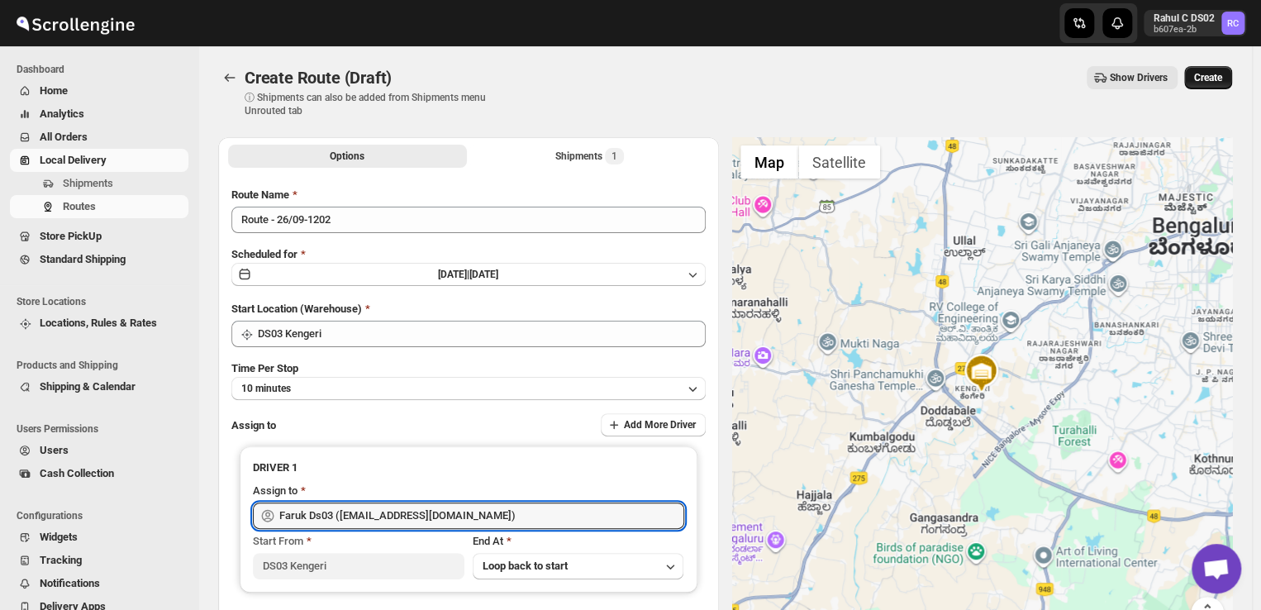
type input "Faruk Ds03 ([EMAIL_ADDRESS][DOMAIN_NAME])"
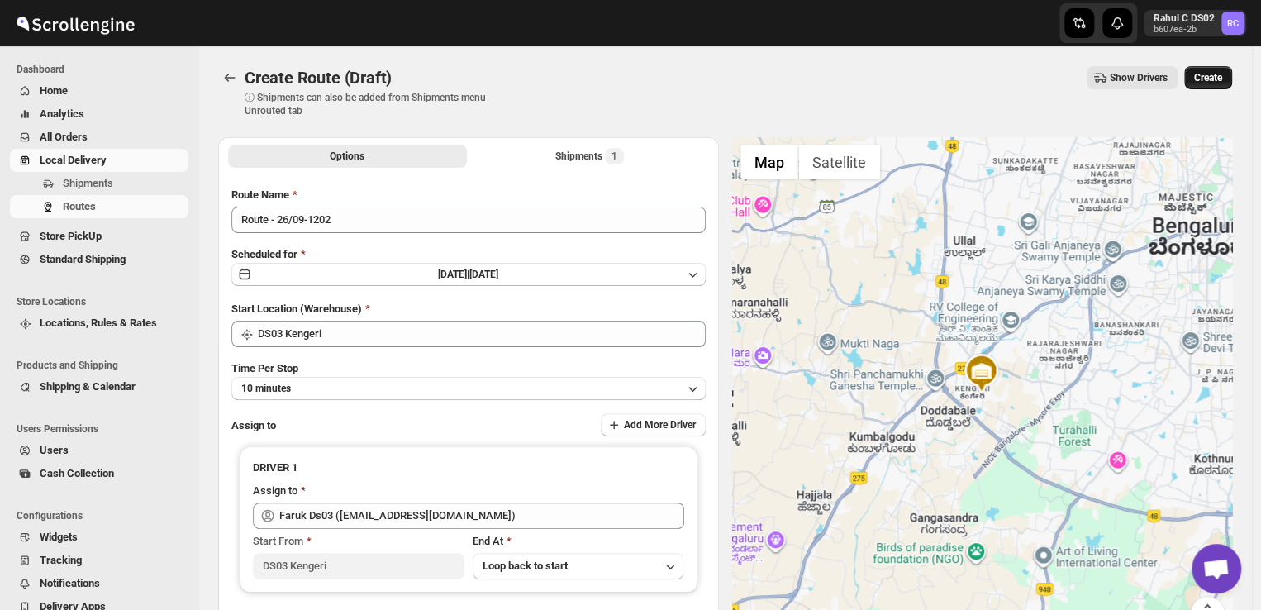
click at [1222, 73] on span "Create" at bounding box center [1208, 77] width 28 height 13
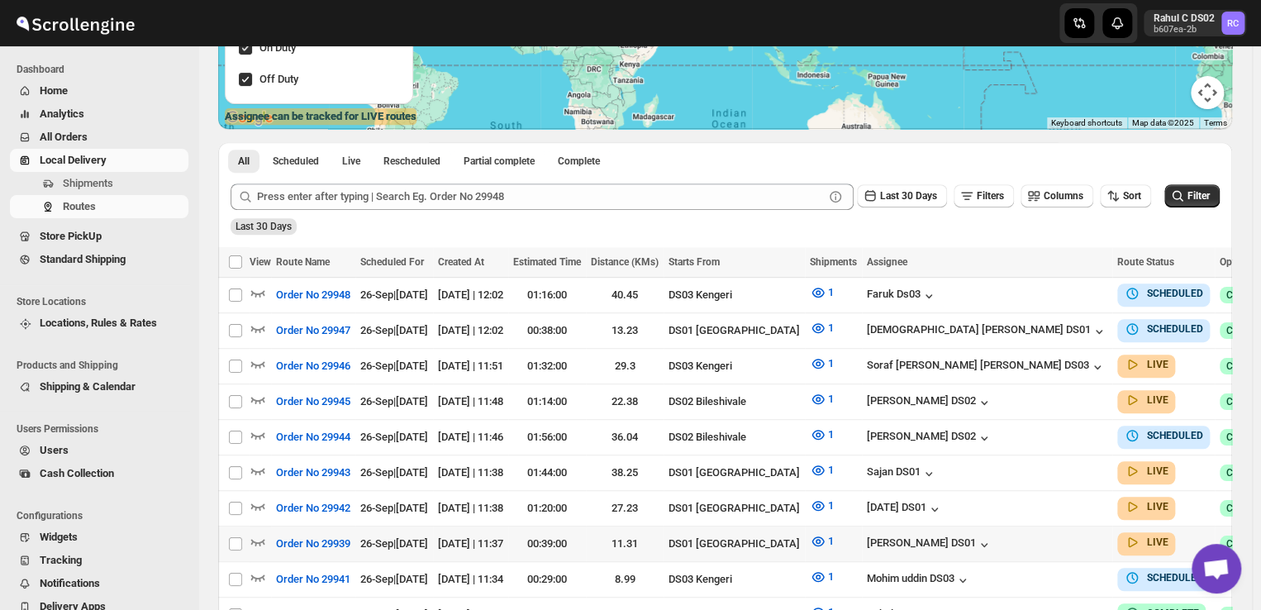
scroll to position [411, 0]
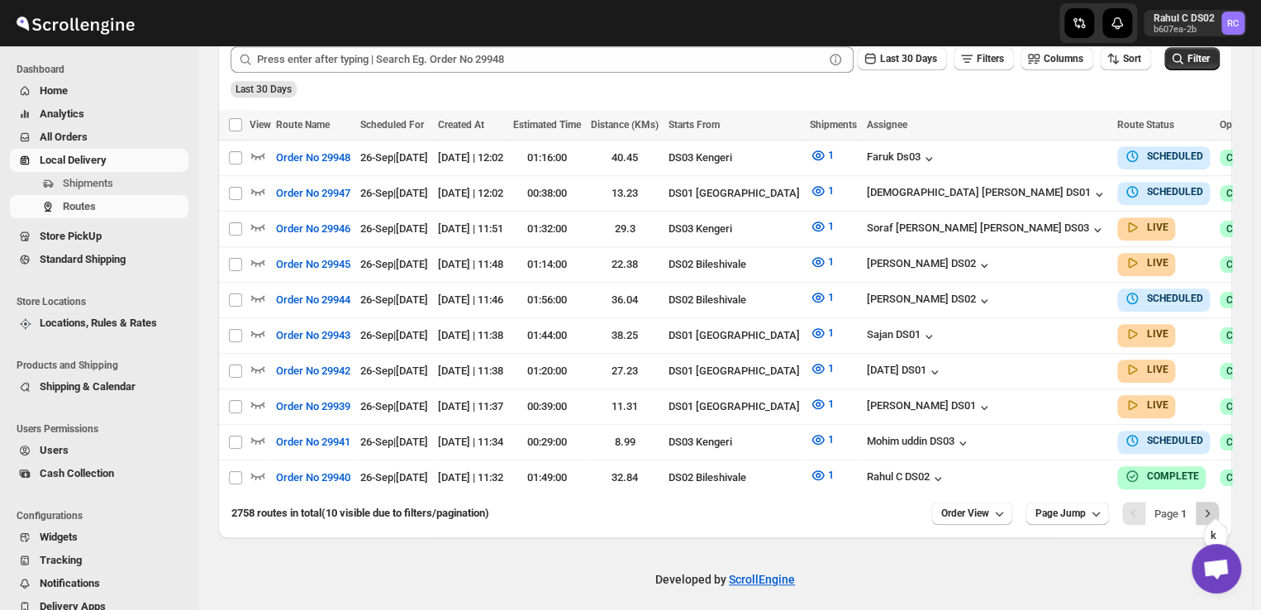
click at [1215, 505] on icon "Next" at bounding box center [1207, 513] width 17 height 17
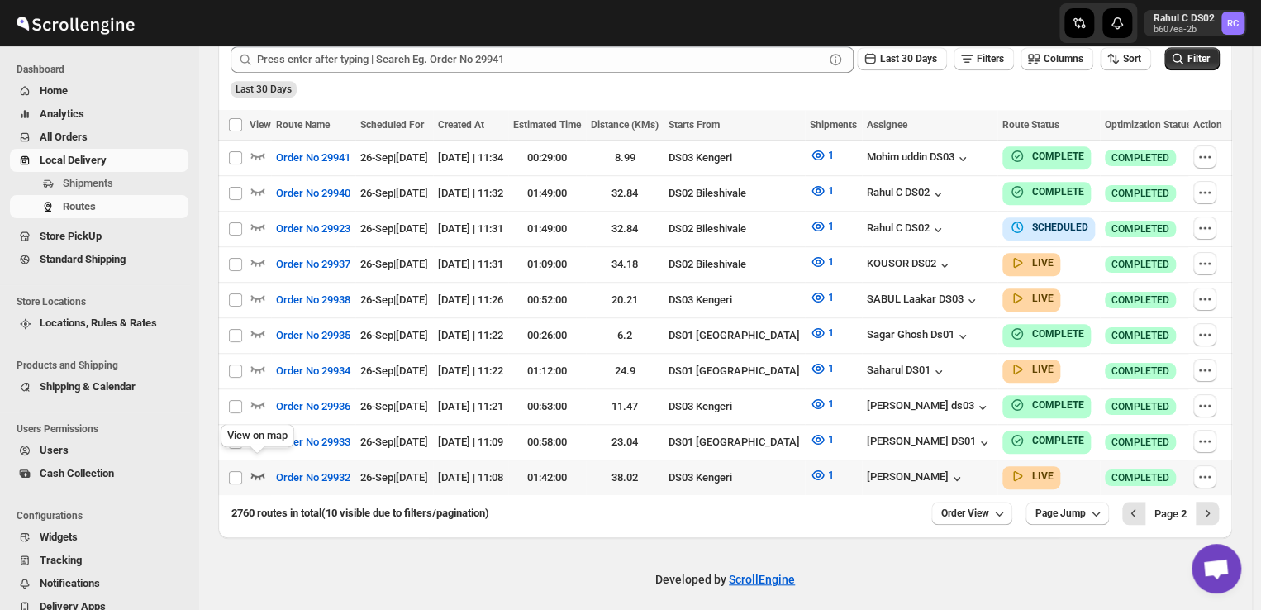
click at [259, 467] on icon "button" at bounding box center [258, 475] width 17 height 17
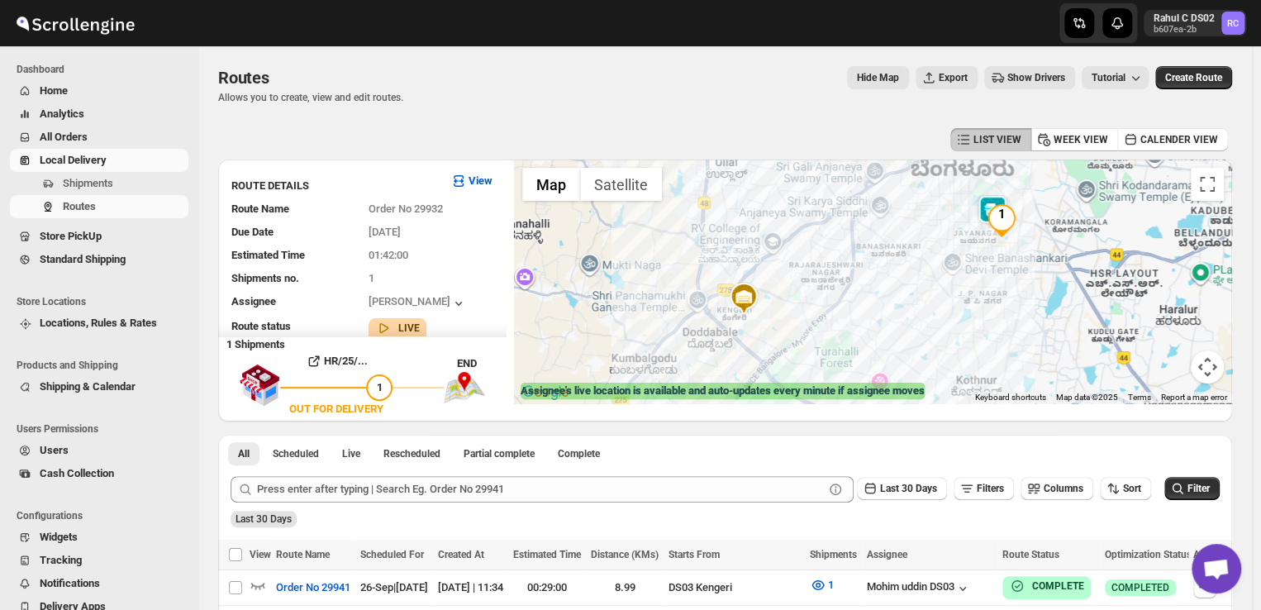
click at [1005, 221] on img "1" at bounding box center [1001, 220] width 33 height 33
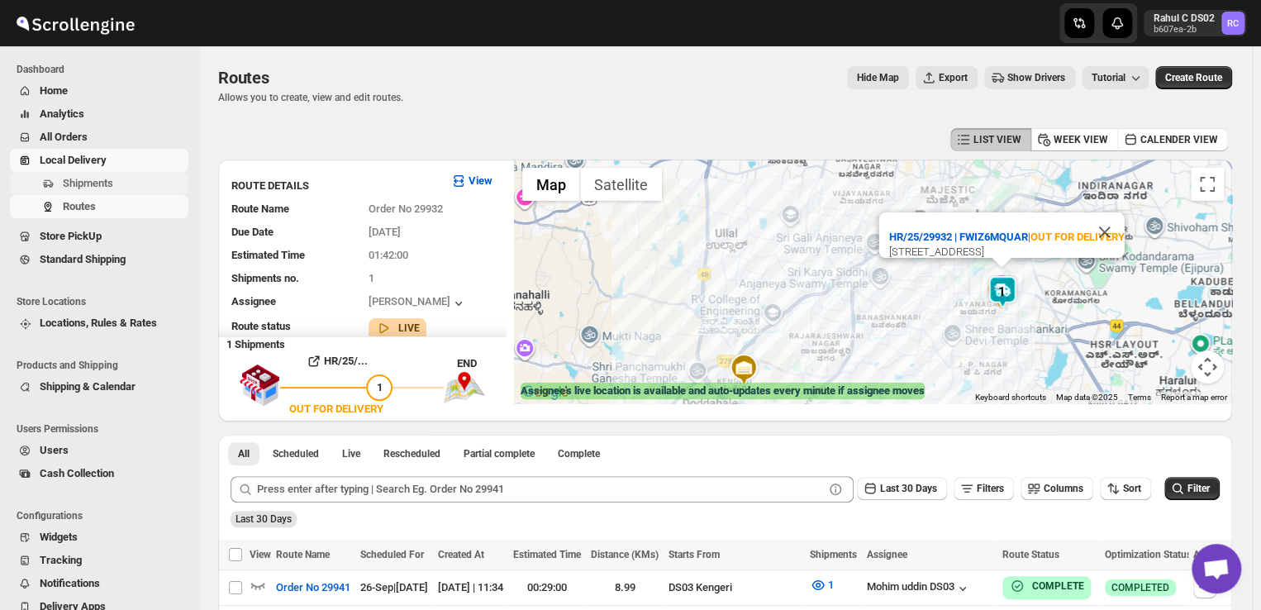
click at [104, 177] on span "Shipments" at bounding box center [88, 183] width 50 height 12
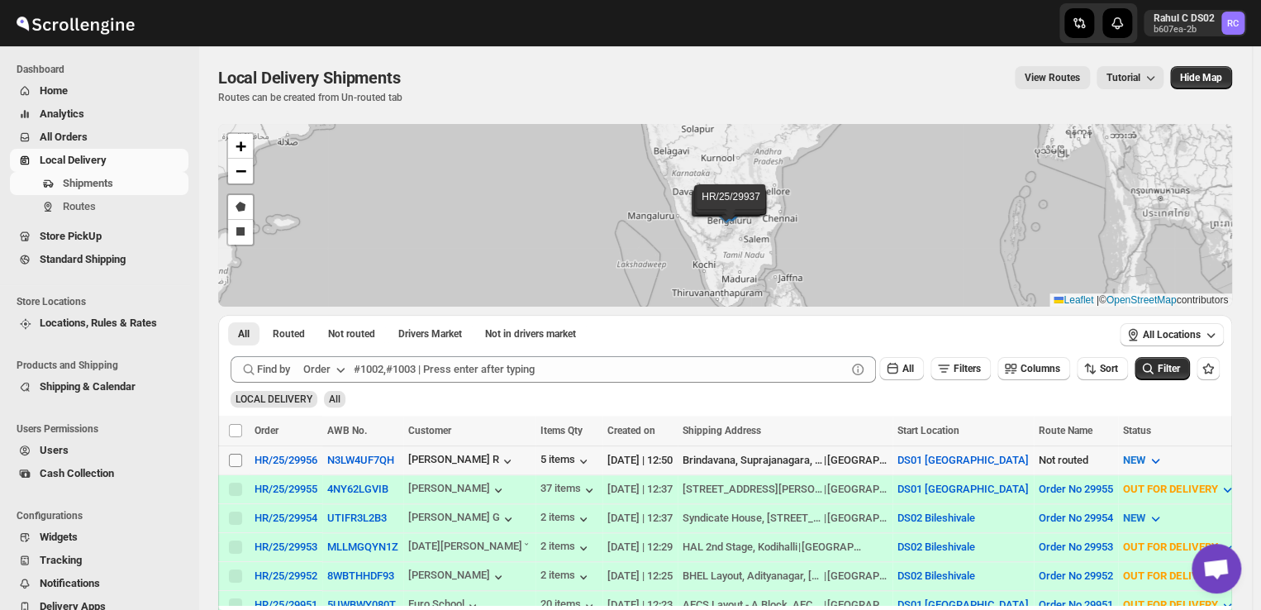
click at [231, 454] on input "Select shipment" at bounding box center [235, 460] width 13 height 13
checkbox input "true"
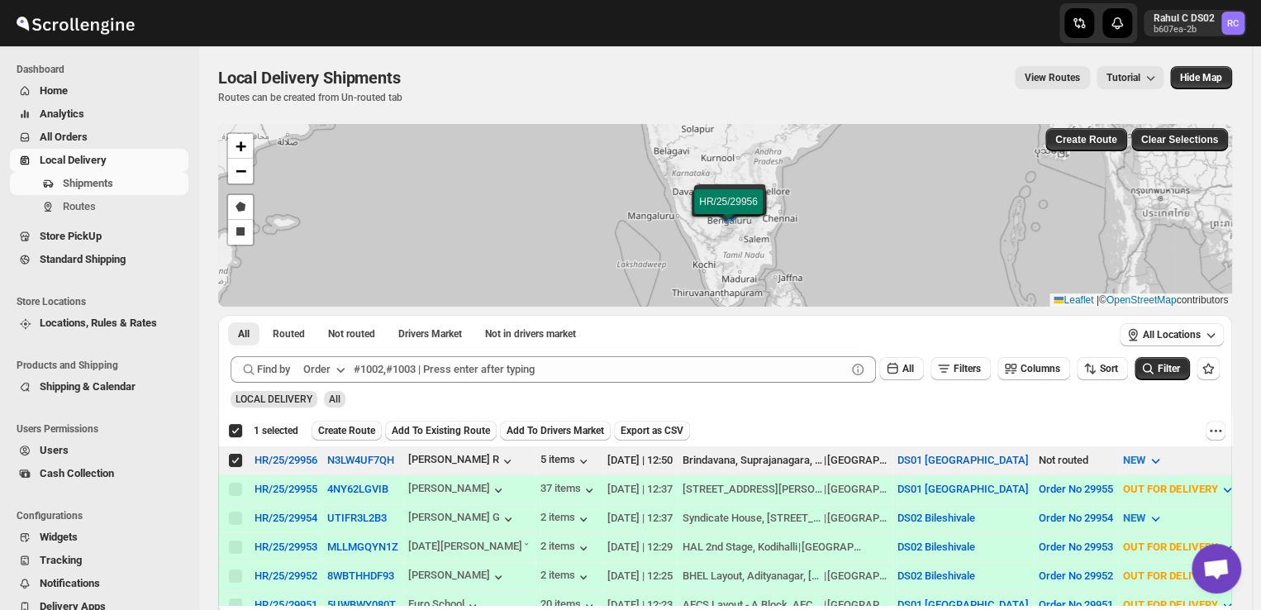
click at [344, 427] on span "Create Route" at bounding box center [346, 430] width 57 height 13
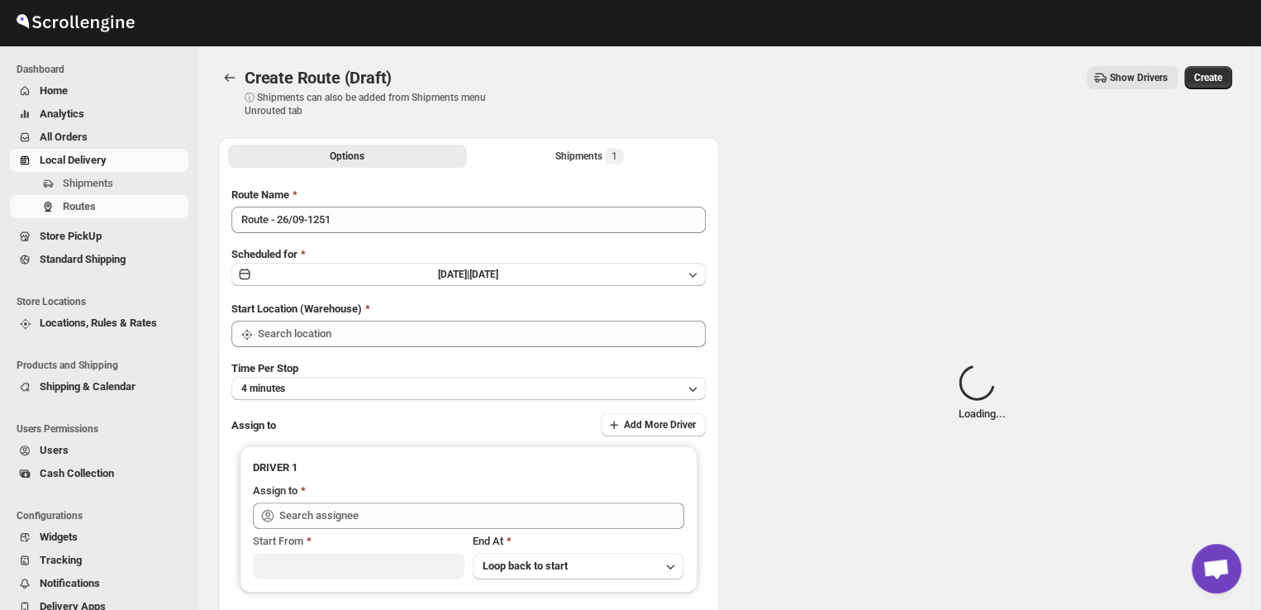
type input "DS01 [GEOGRAPHIC_DATA]"
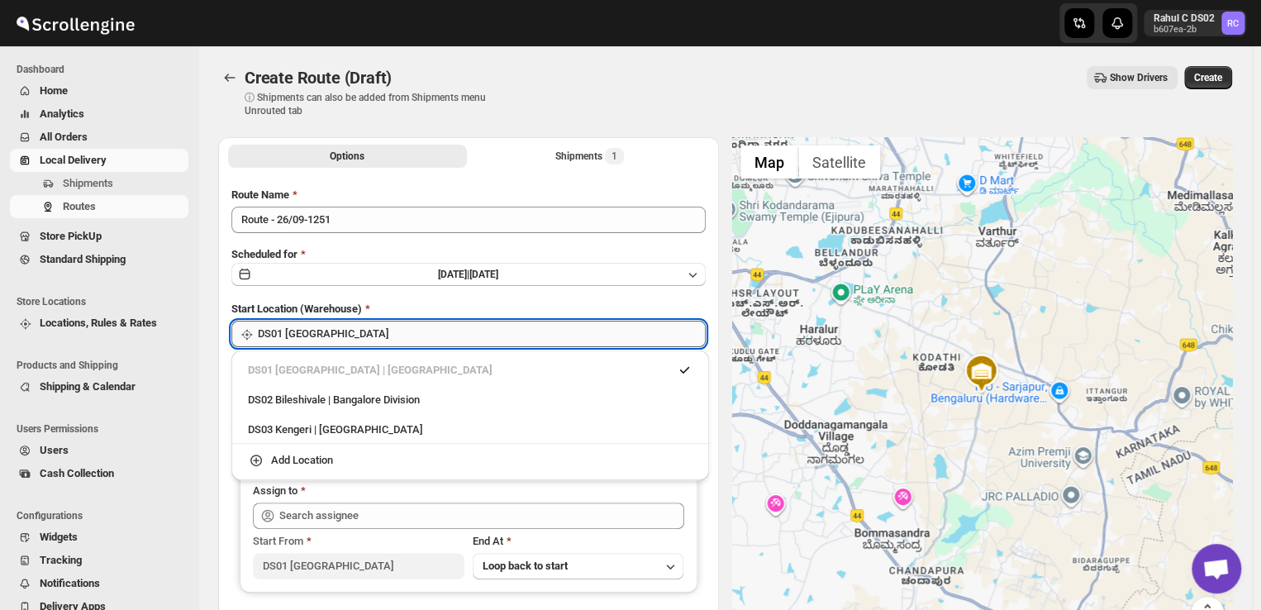
click at [345, 332] on input "DS01 [GEOGRAPHIC_DATA]" at bounding box center [482, 334] width 448 height 26
click at [296, 430] on div "DS03 Kengeri | [GEOGRAPHIC_DATA]" at bounding box center [470, 429] width 444 height 17
type input "DS03 Kengeri"
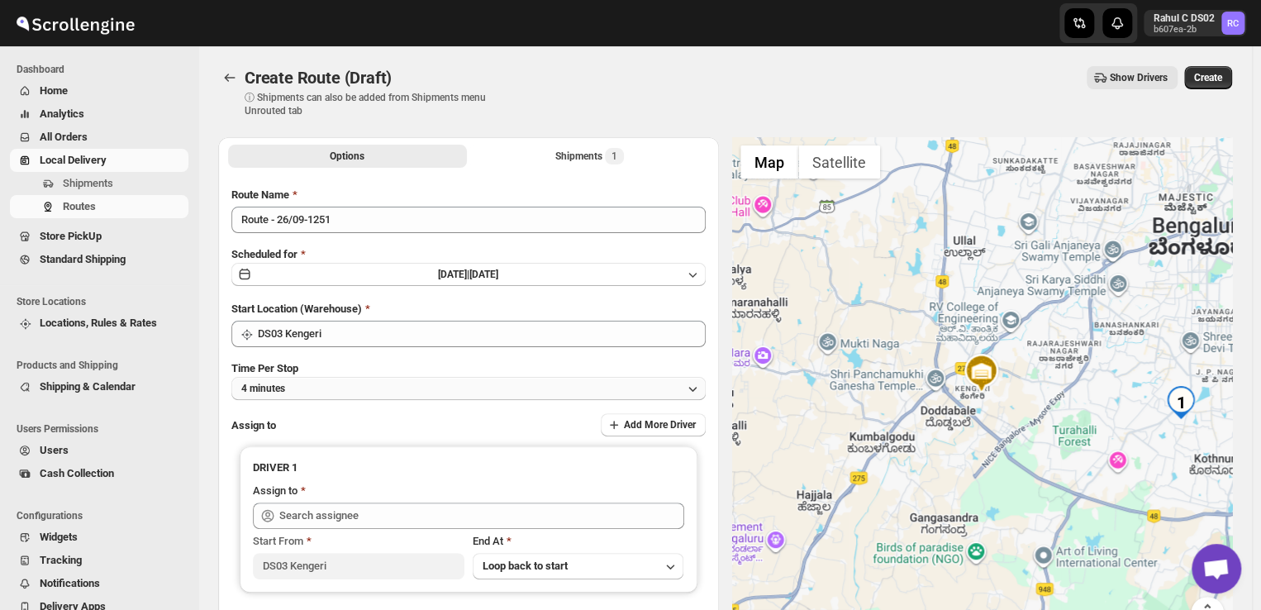
click at [302, 384] on button "4 minutes" at bounding box center [468, 388] width 474 height 23
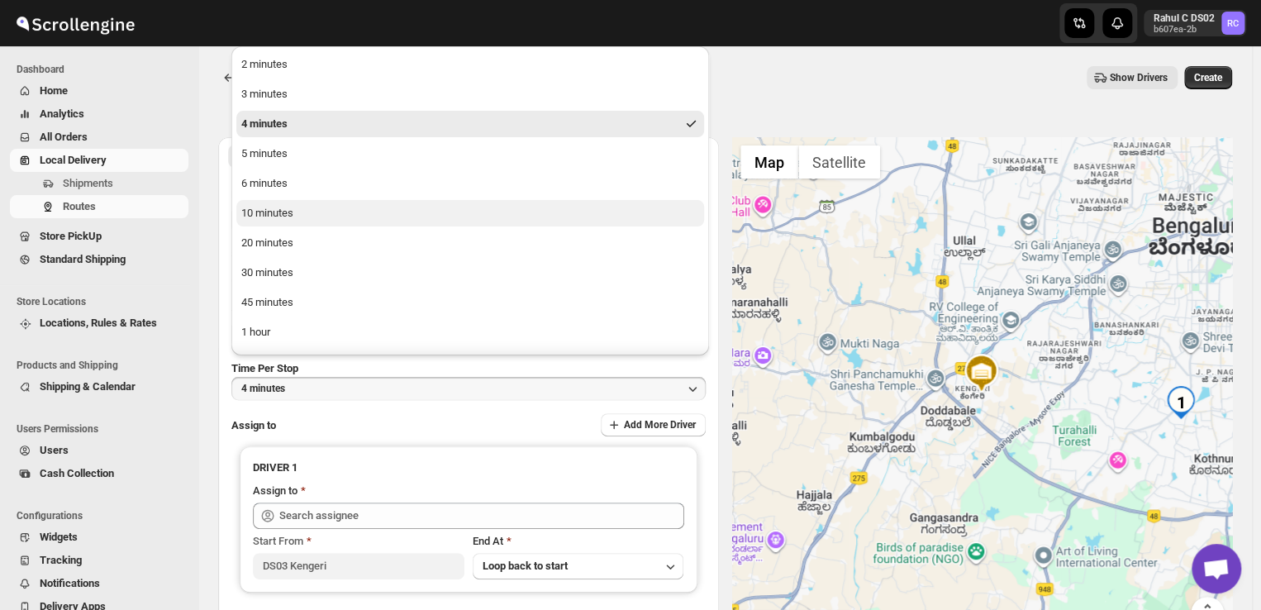
click at [278, 209] on div "10 minutes" at bounding box center [267, 213] width 52 height 17
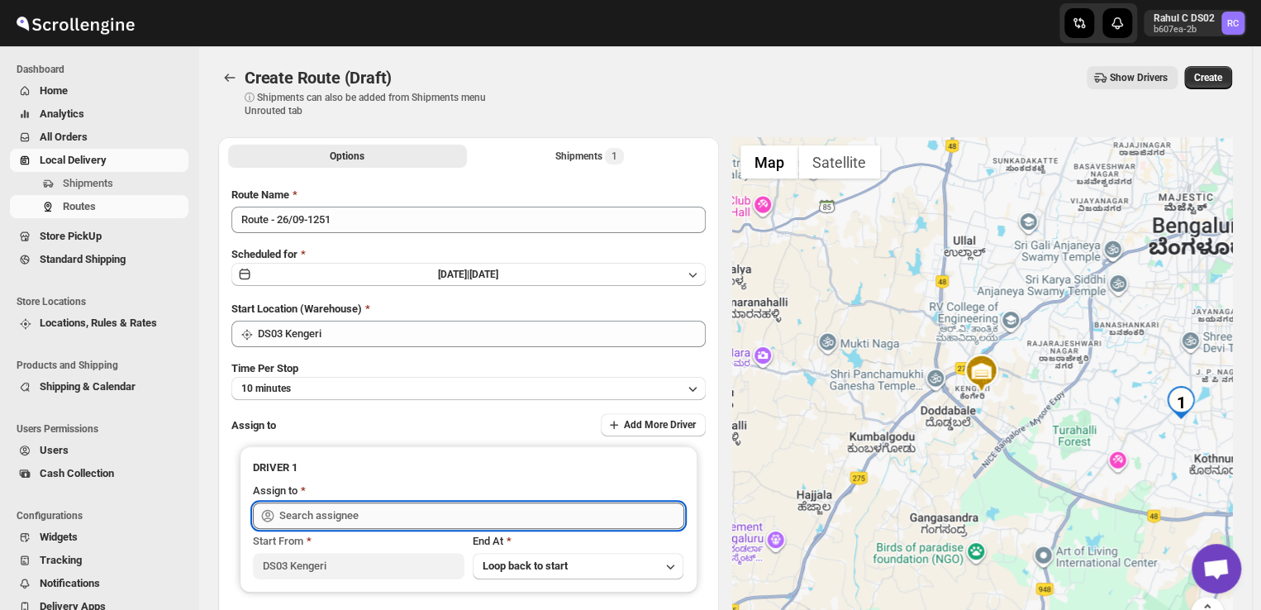
click at [363, 508] on input "text" at bounding box center [481, 515] width 405 height 26
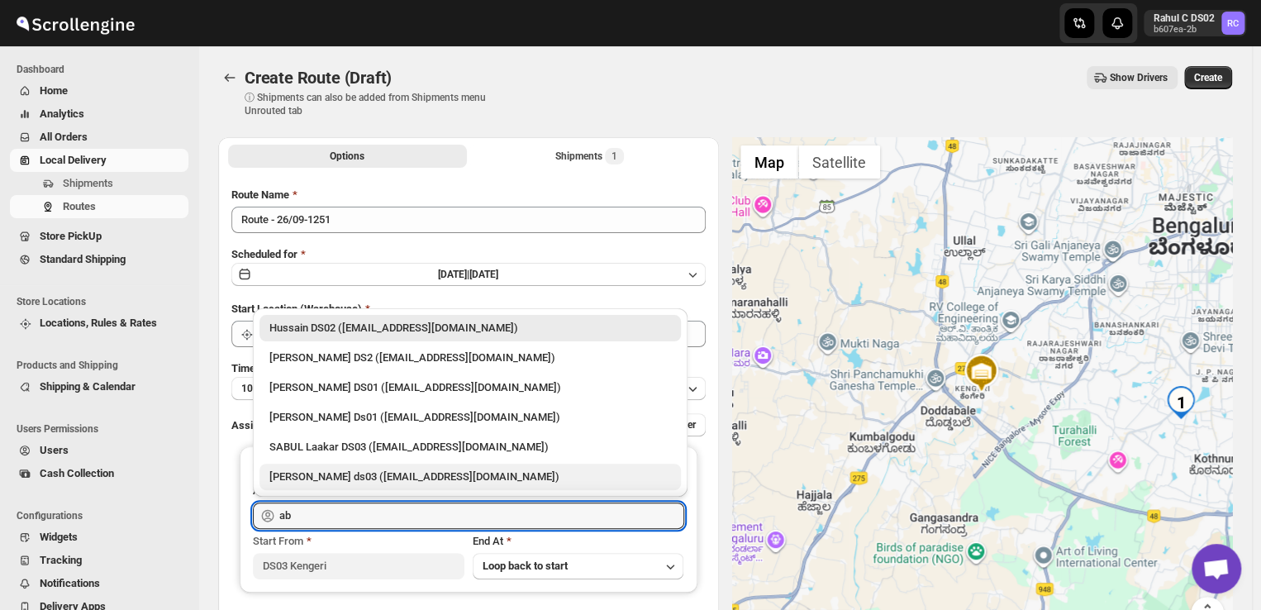
click at [329, 473] on div "[PERSON_NAME] ds03 ([EMAIL_ADDRESS][DOMAIN_NAME])" at bounding box center [470, 476] width 402 height 17
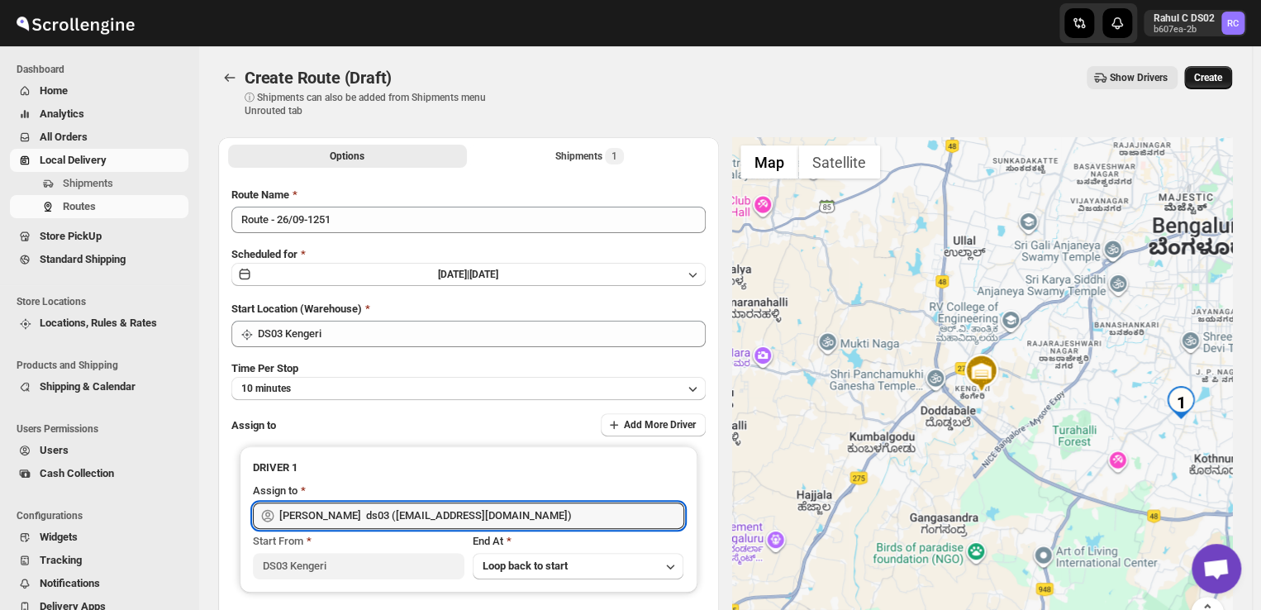
type input "[PERSON_NAME] ds03 ([EMAIL_ADDRESS][DOMAIN_NAME])"
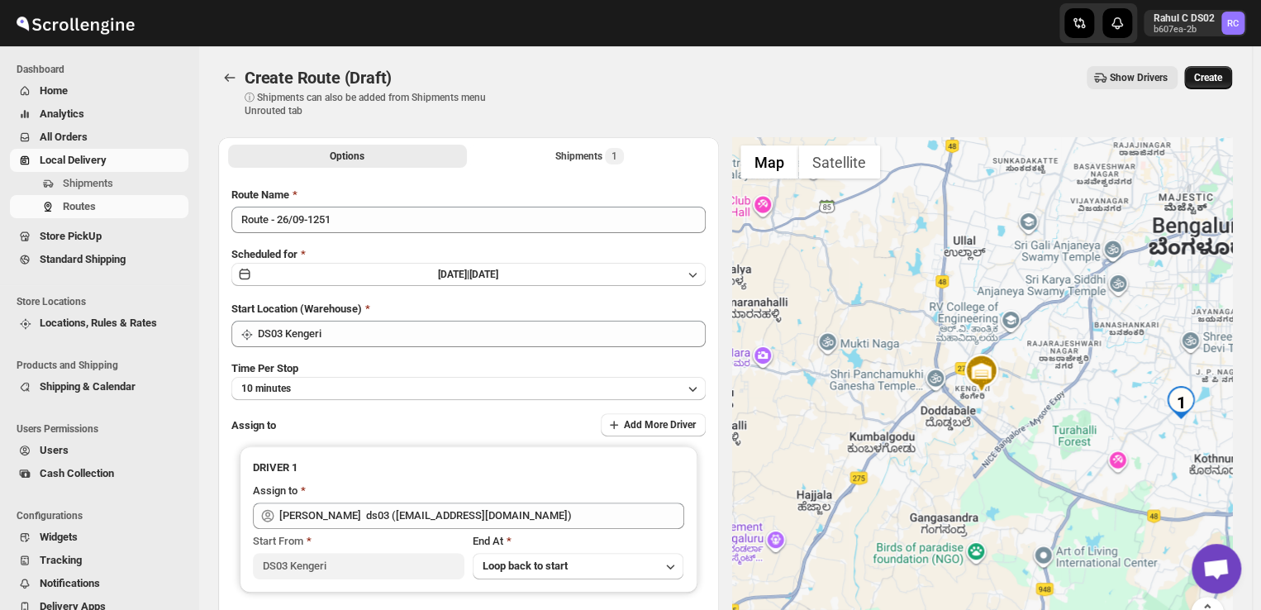
click at [1222, 76] on span "Create" at bounding box center [1208, 77] width 28 height 13
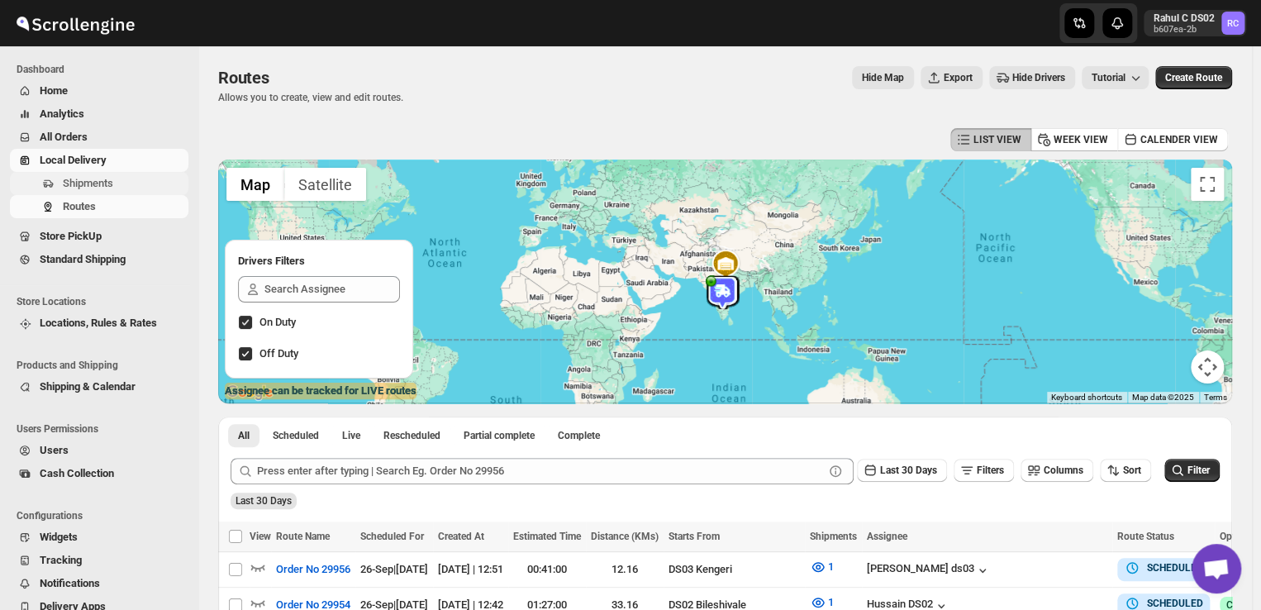
click at [83, 183] on span "Shipments" at bounding box center [88, 183] width 50 height 12
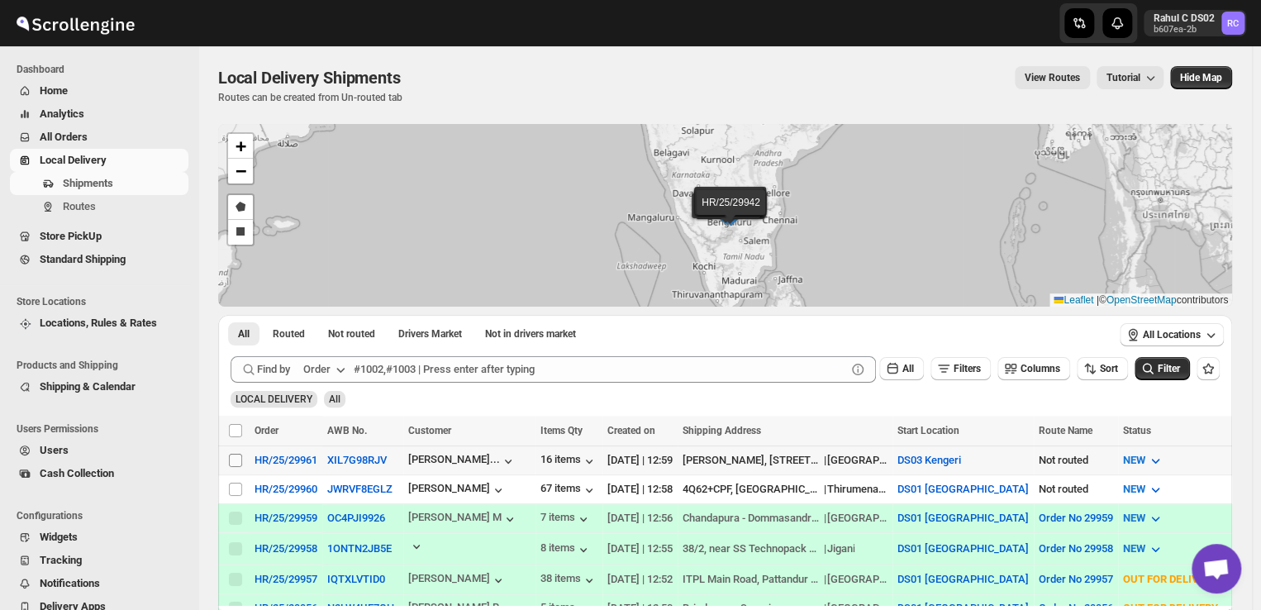
click at [231, 460] on input "Select shipment" at bounding box center [235, 460] width 13 height 13
checkbox input "true"
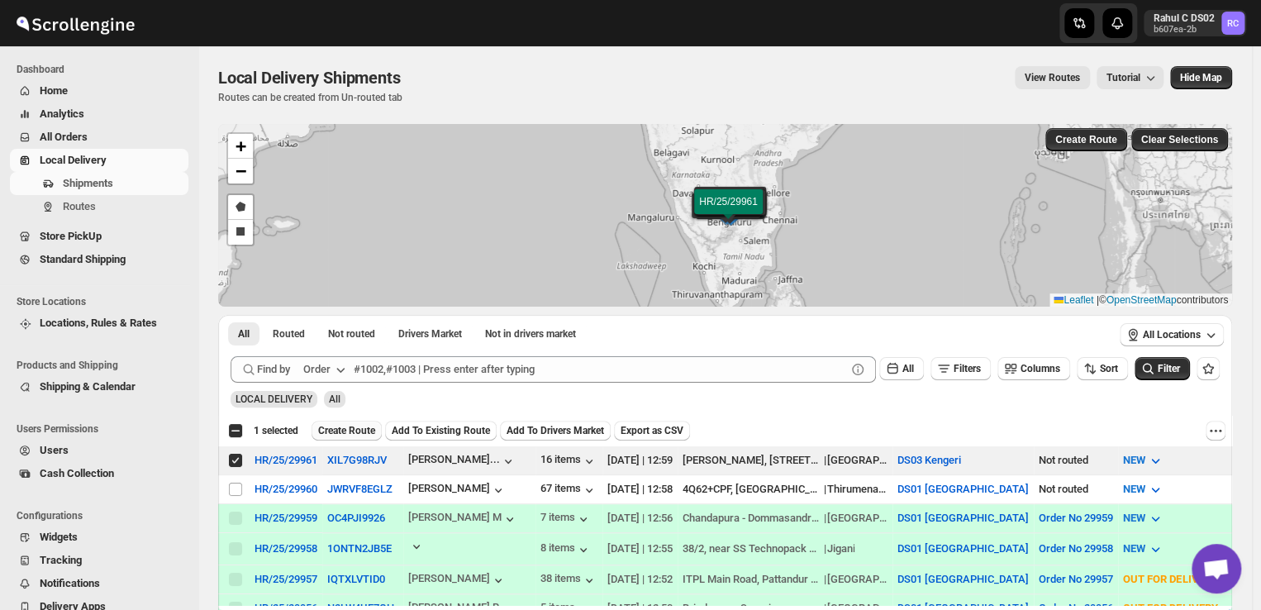
click at [350, 427] on span "Create Route" at bounding box center [346, 430] width 57 height 13
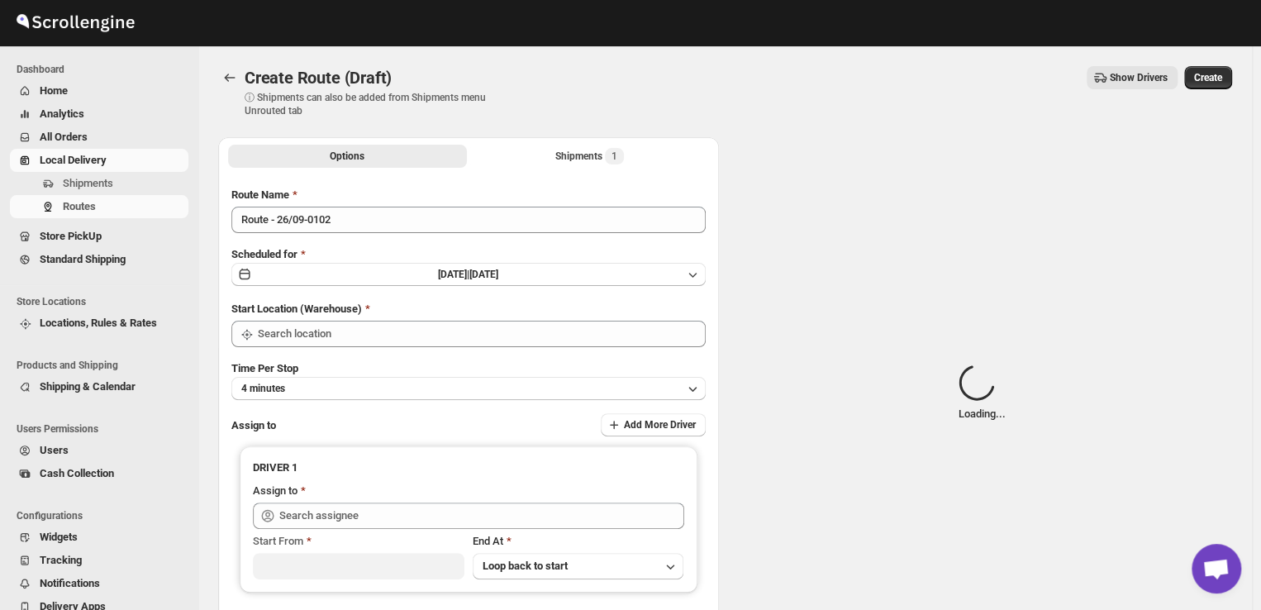
type input "DS03 Kengeri"
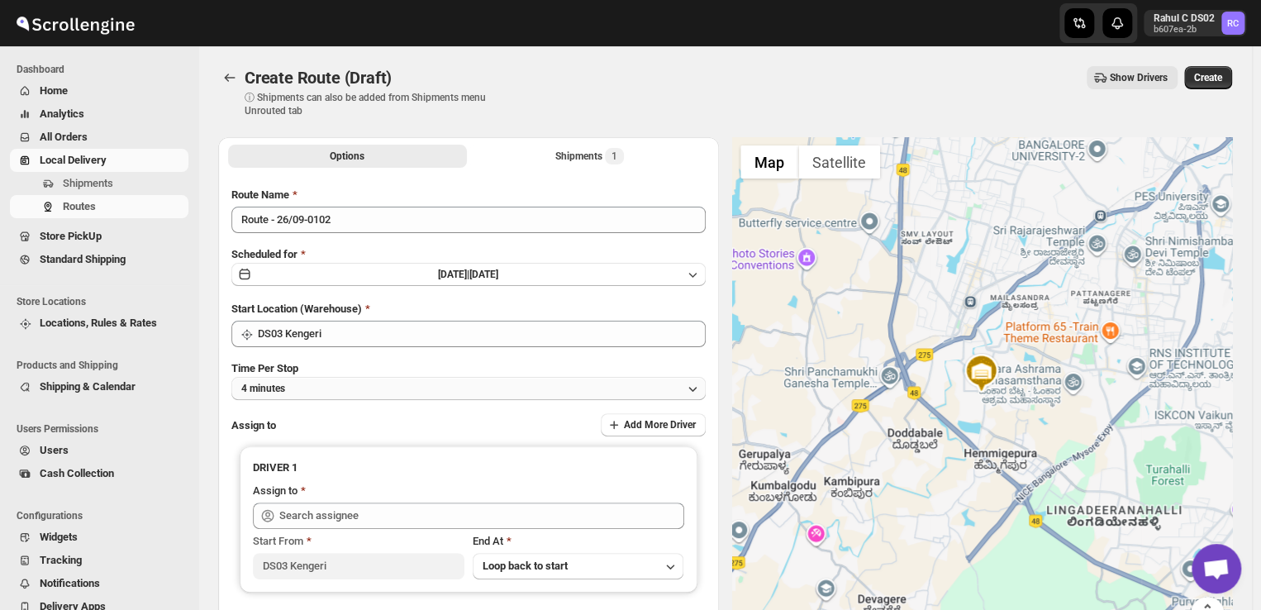
click at [311, 387] on button "4 minutes" at bounding box center [468, 388] width 474 height 23
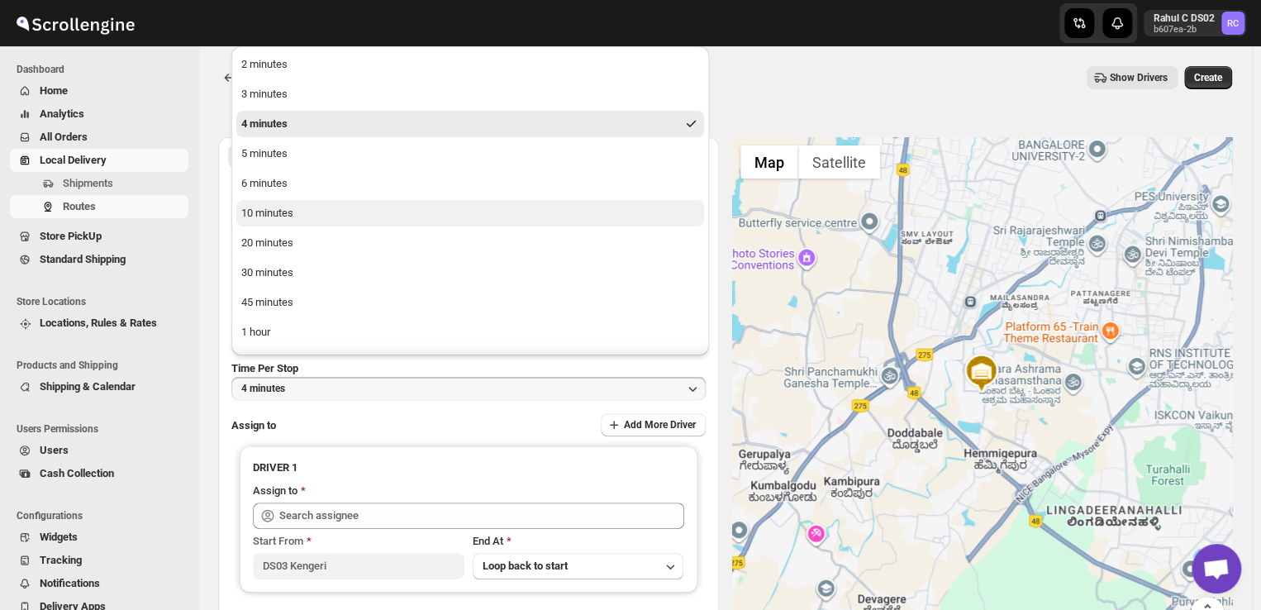
click at [297, 213] on button "10 minutes" at bounding box center [470, 213] width 468 height 26
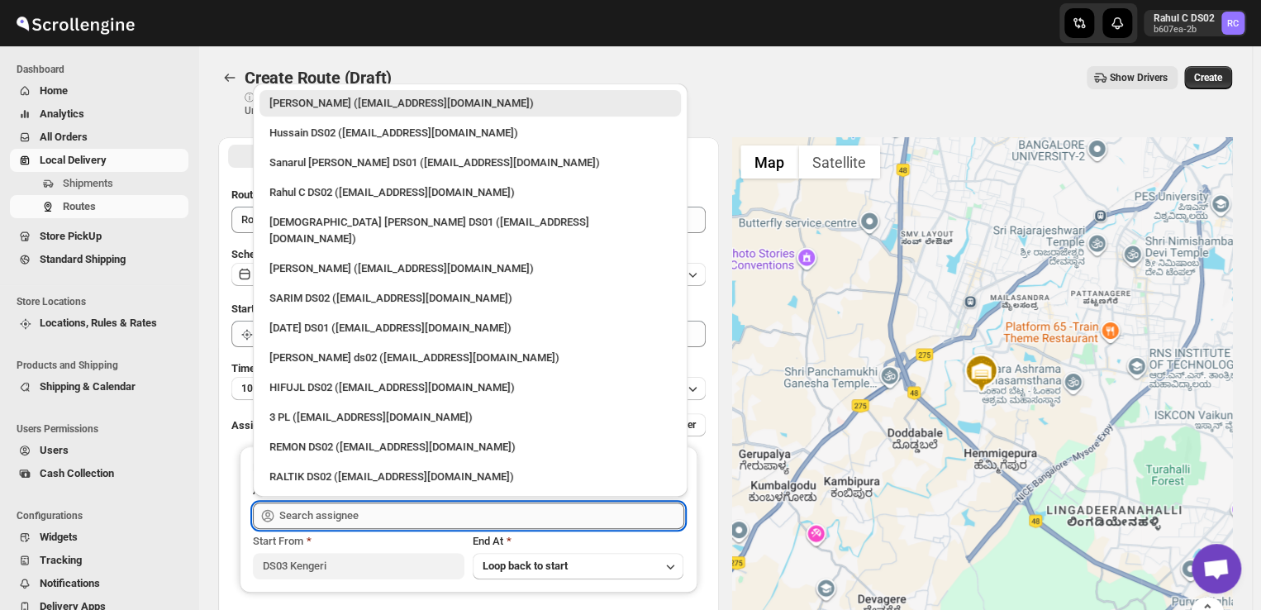
click at [365, 513] on input "text" at bounding box center [481, 515] width 405 height 26
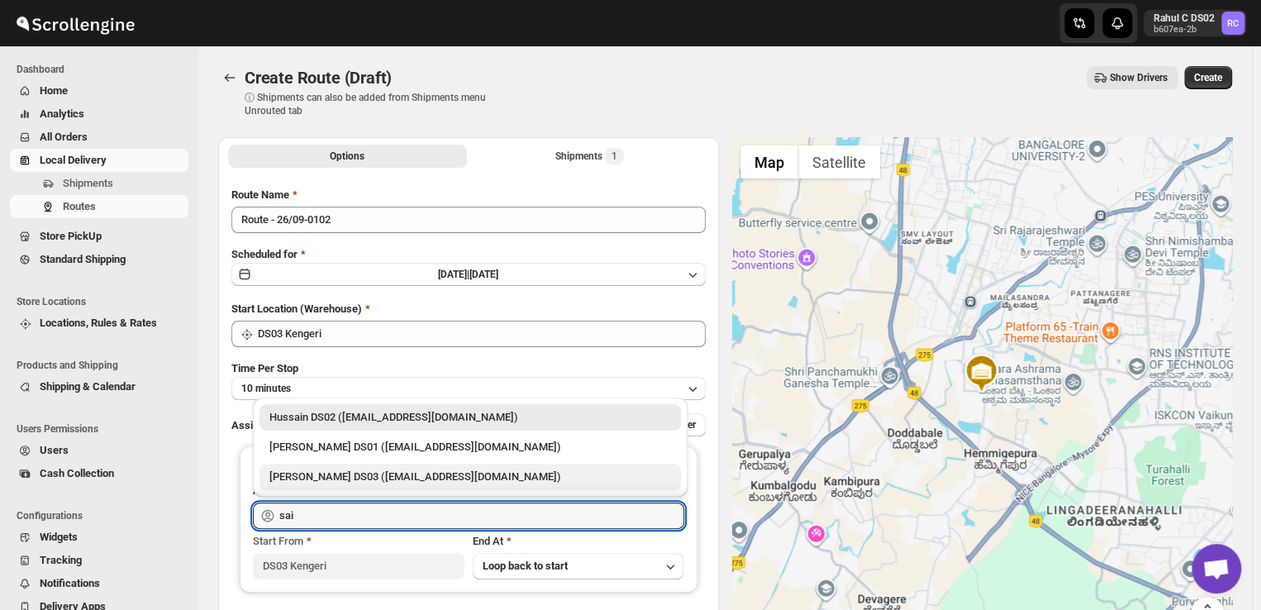
click at [327, 476] on div "[PERSON_NAME] DS03 ([EMAIL_ADDRESS][DOMAIN_NAME])" at bounding box center [470, 476] width 402 height 17
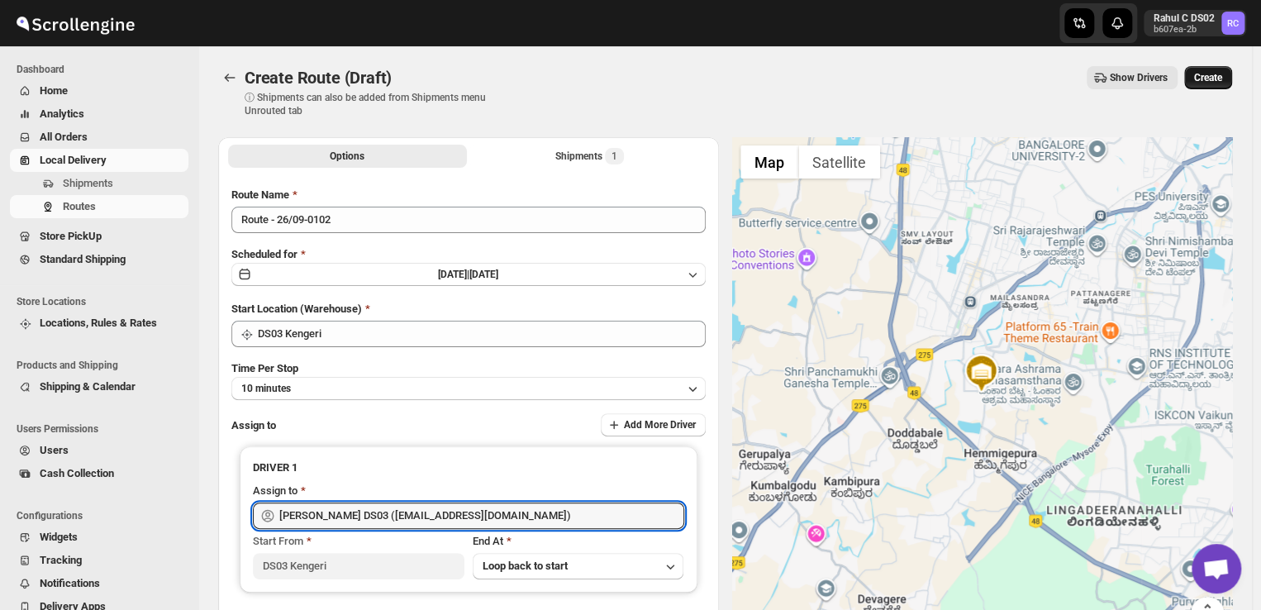
type input "[PERSON_NAME] DS03 ([EMAIL_ADDRESS][DOMAIN_NAME])"
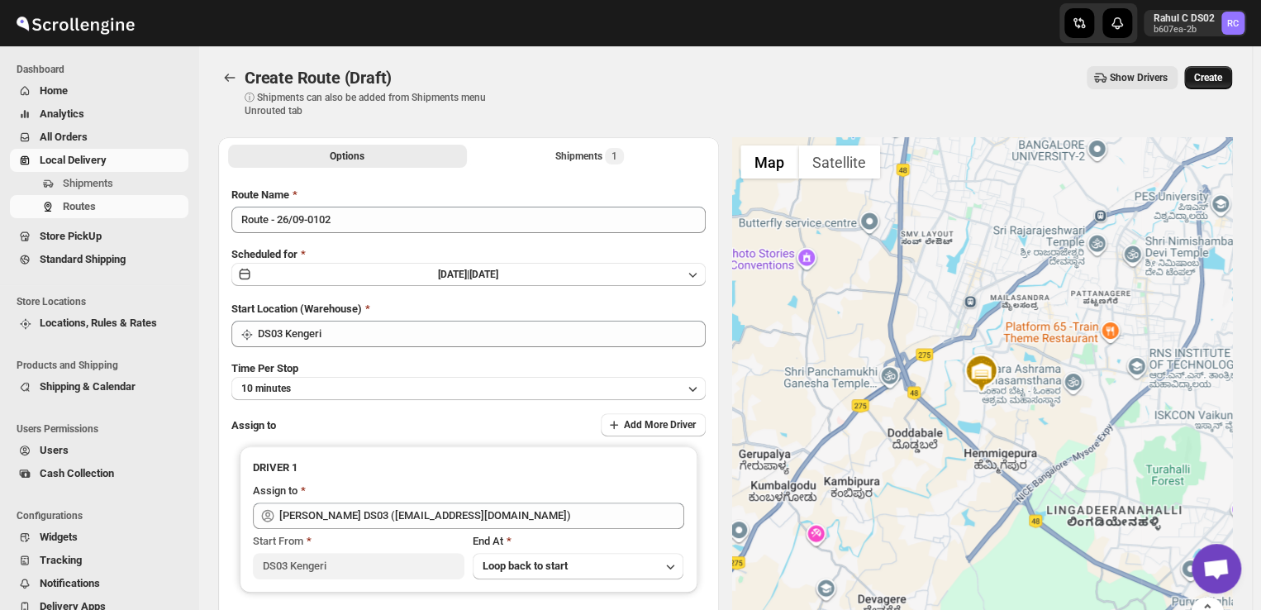
click at [1217, 77] on span "Create" at bounding box center [1208, 77] width 28 height 13
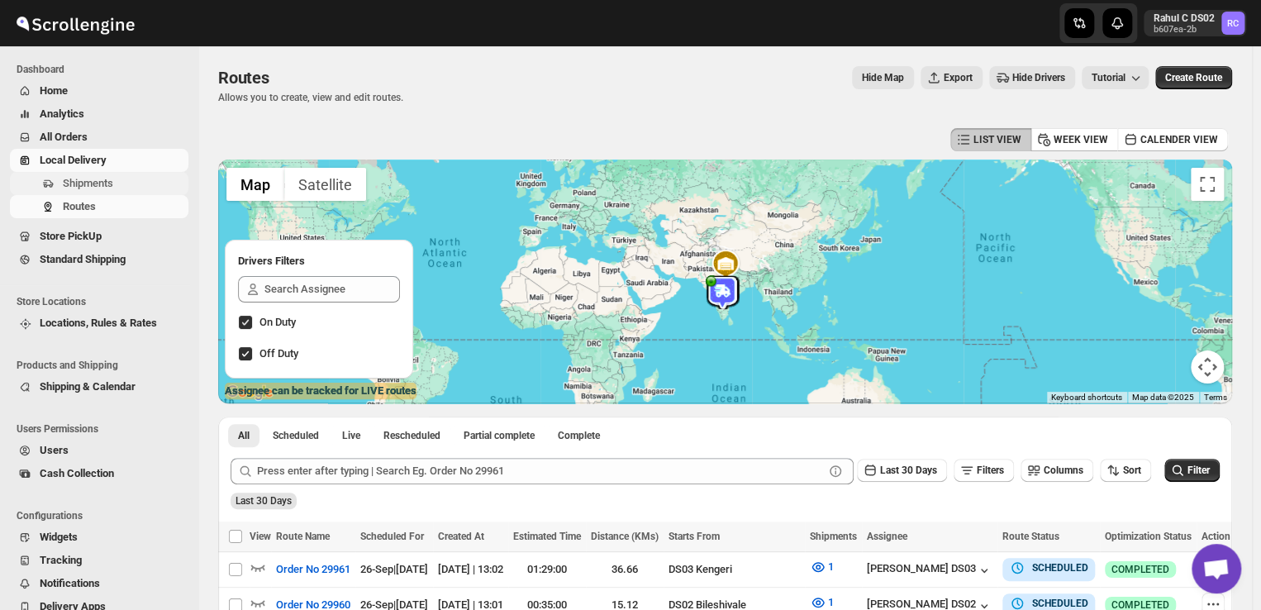
click at [95, 183] on span "Shipments" at bounding box center [88, 183] width 50 height 12
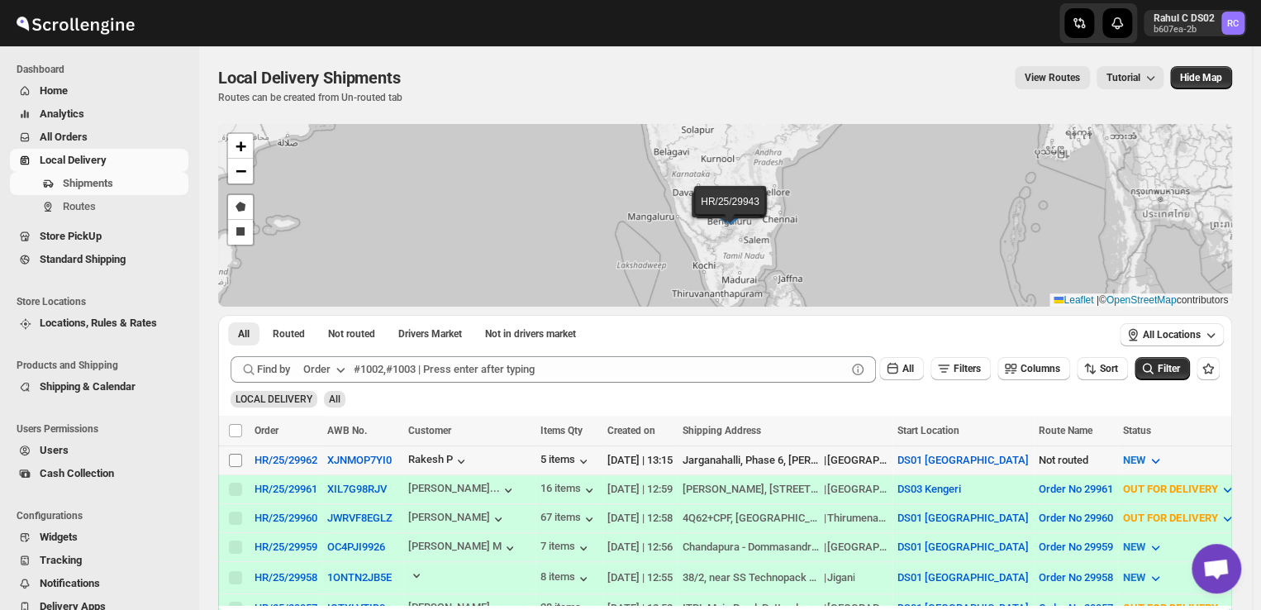
click at [233, 454] on input "Select shipment" at bounding box center [235, 460] width 13 height 13
checkbox input "true"
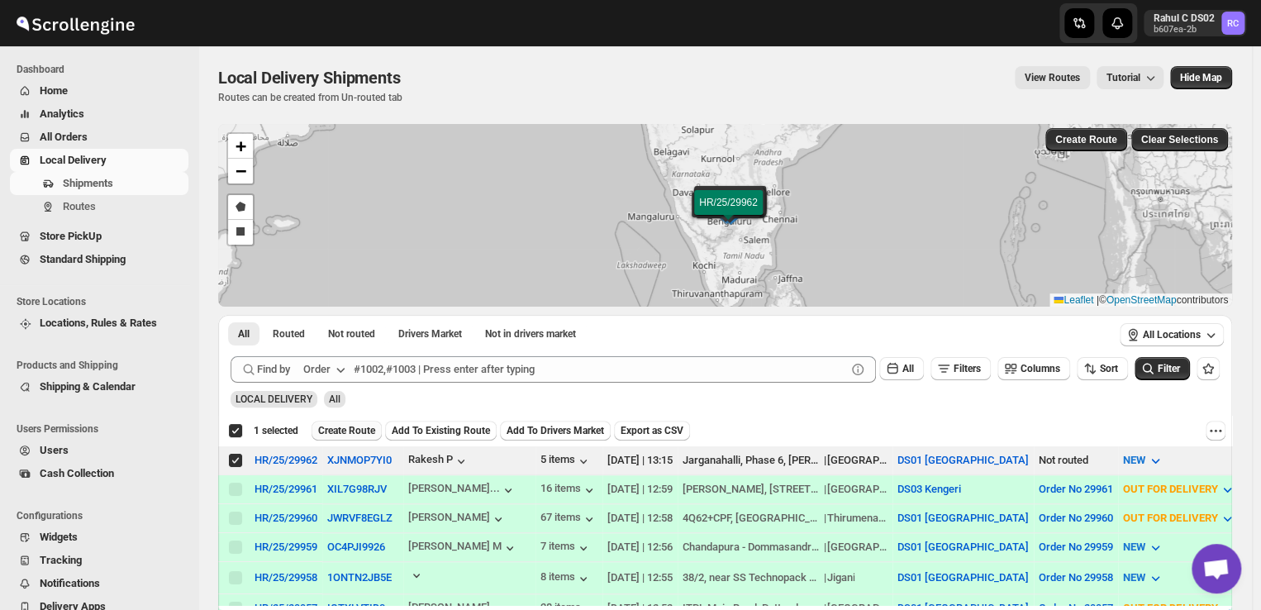
click at [348, 427] on span "Create Route" at bounding box center [346, 430] width 57 height 13
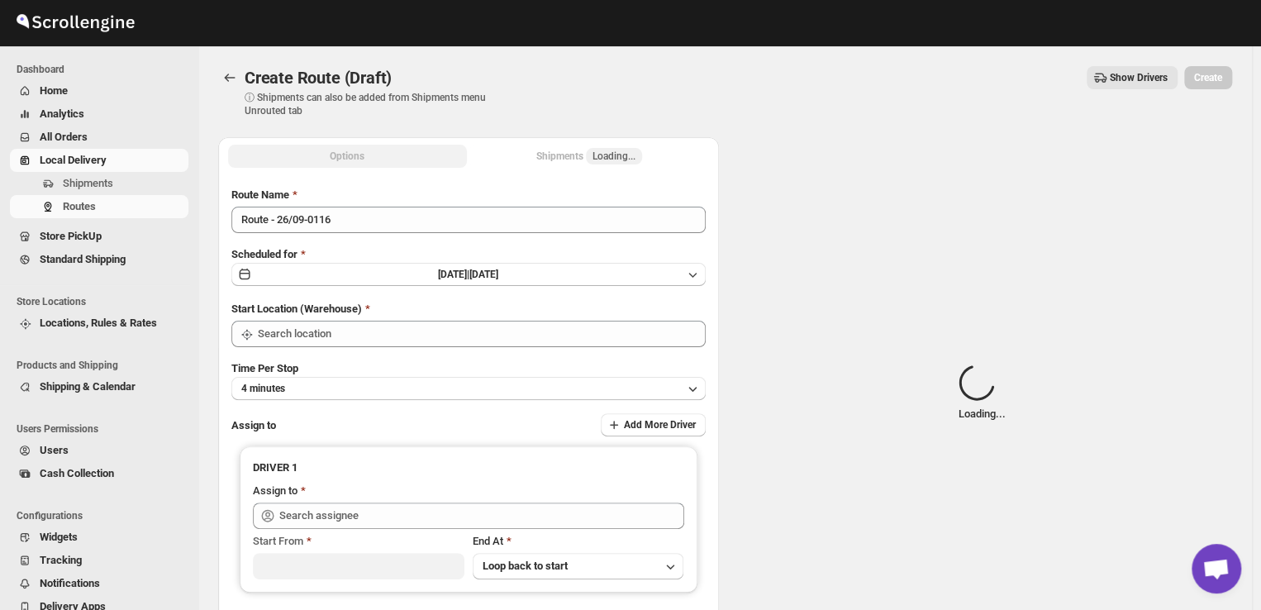
type input "DS01 [GEOGRAPHIC_DATA]"
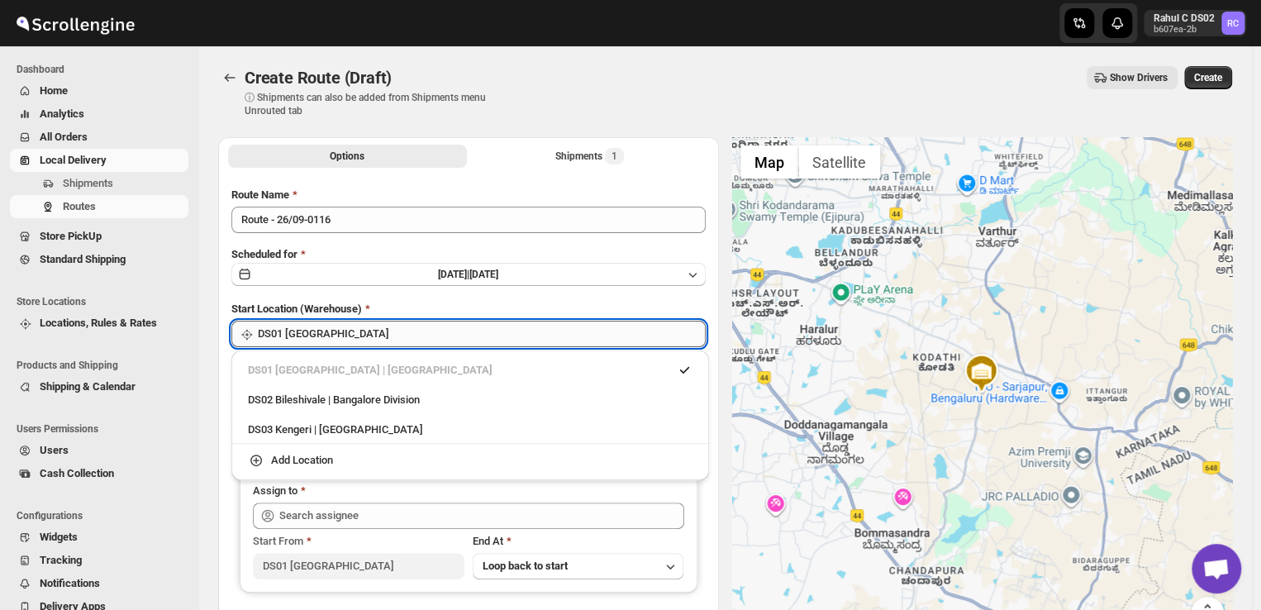
click at [360, 335] on input "DS01 [GEOGRAPHIC_DATA]" at bounding box center [482, 334] width 448 height 26
click at [294, 430] on div "DS03 Kengeri | [GEOGRAPHIC_DATA]" at bounding box center [470, 429] width 444 height 17
type input "DS03 Kengeri"
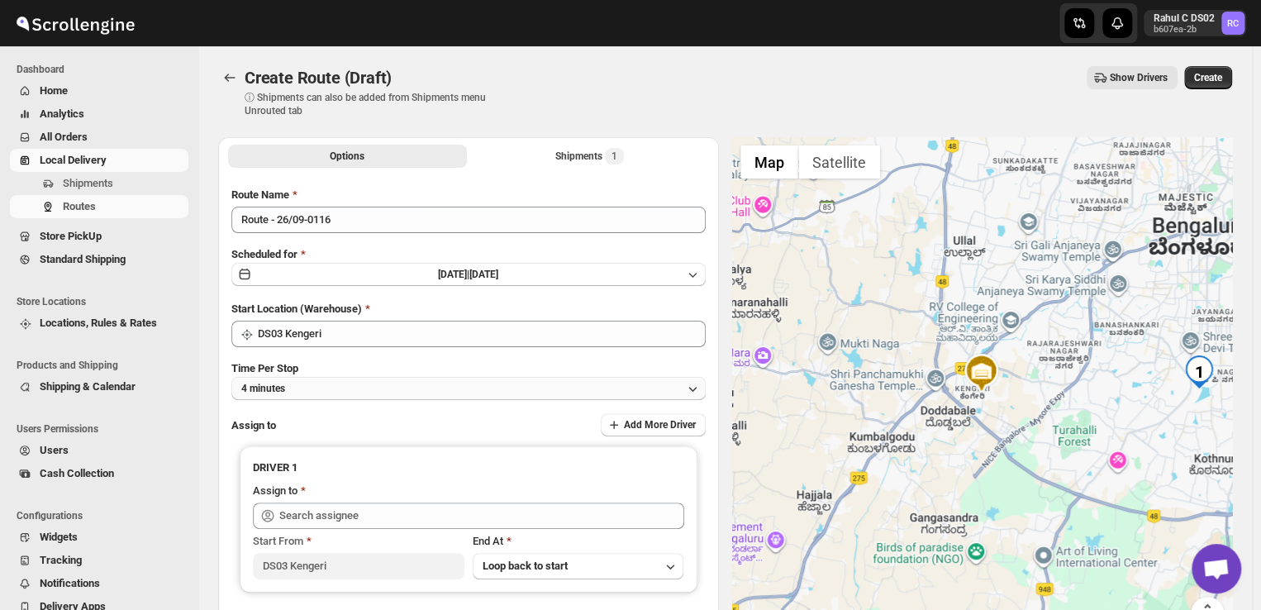
click at [305, 381] on button "4 minutes" at bounding box center [468, 388] width 474 height 23
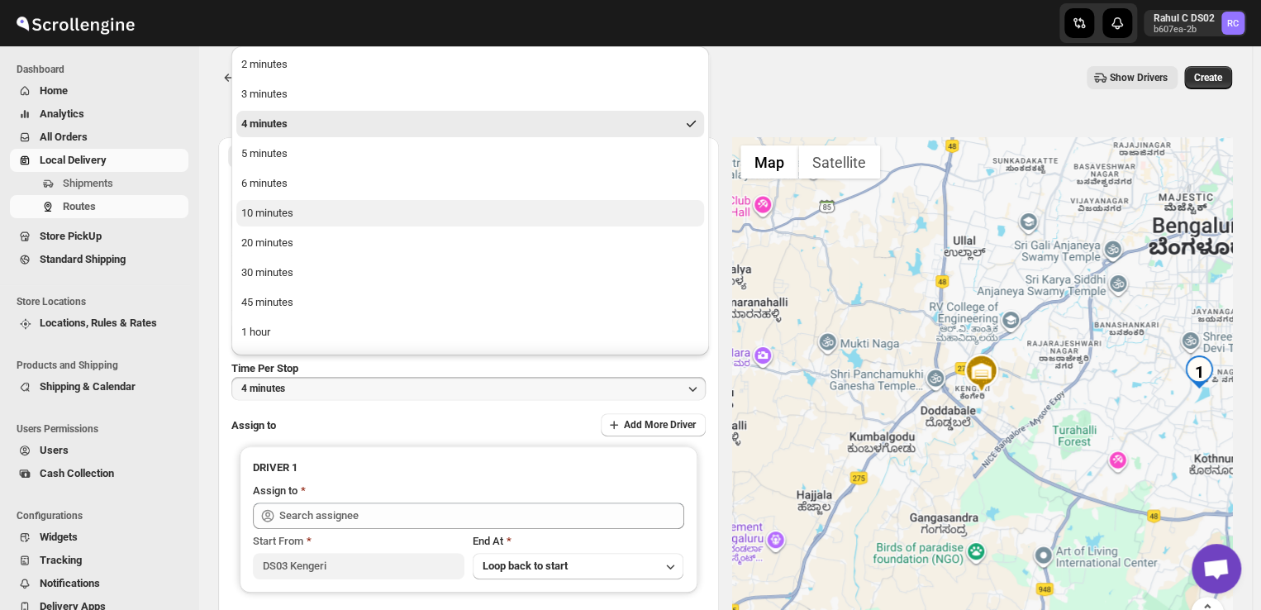
click at [279, 213] on div "10 minutes" at bounding box center [267, 213] width 52 height 17
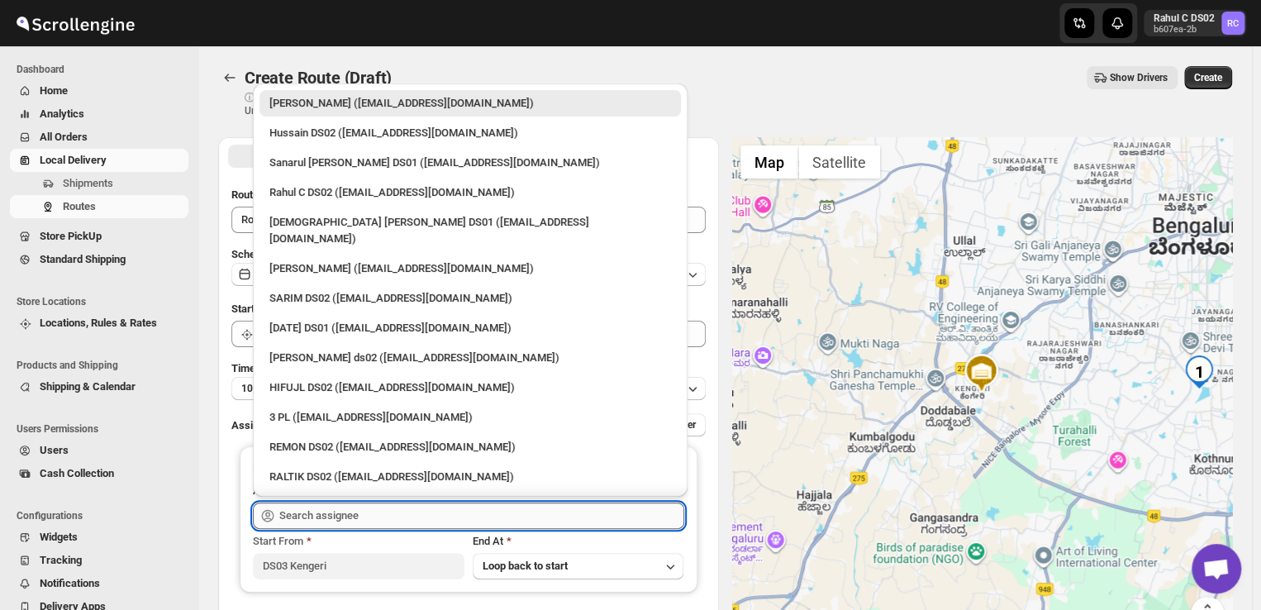
click at [357, 520] on input "text" at bounding box center [481, 515] width 405 height 26
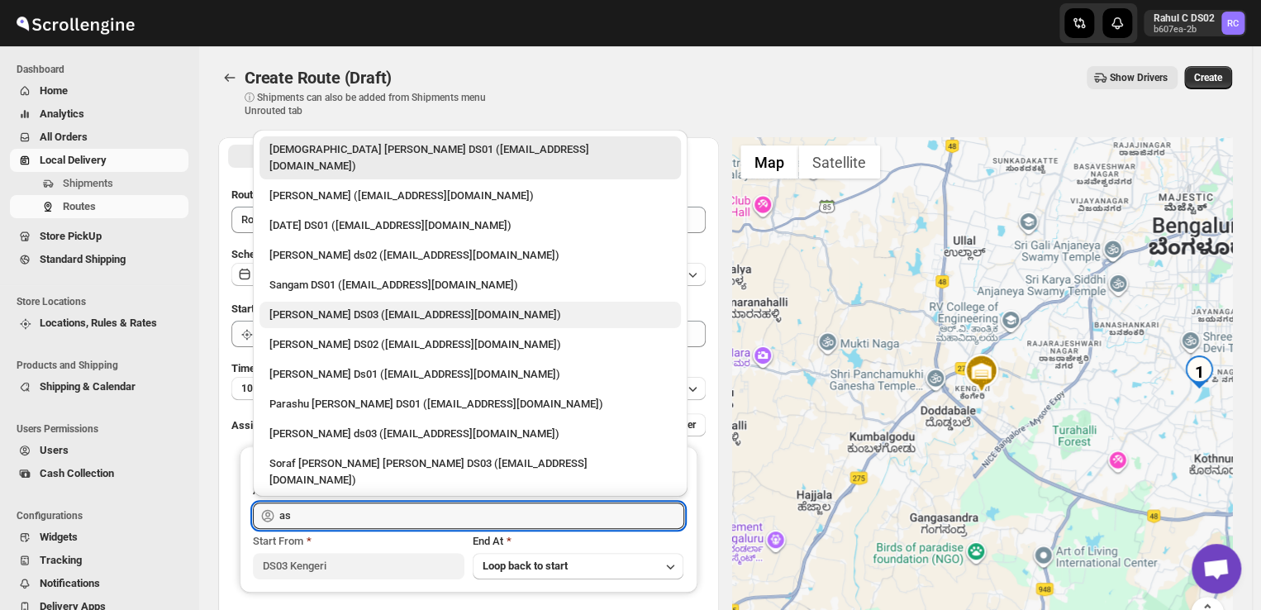
click at [347, 307] on div "[PERSON_NAME] DS03 ([EMAIL_ADDRESS][DOMAIN_NAME])" at bounding box center [470, 315] width 402 height 17
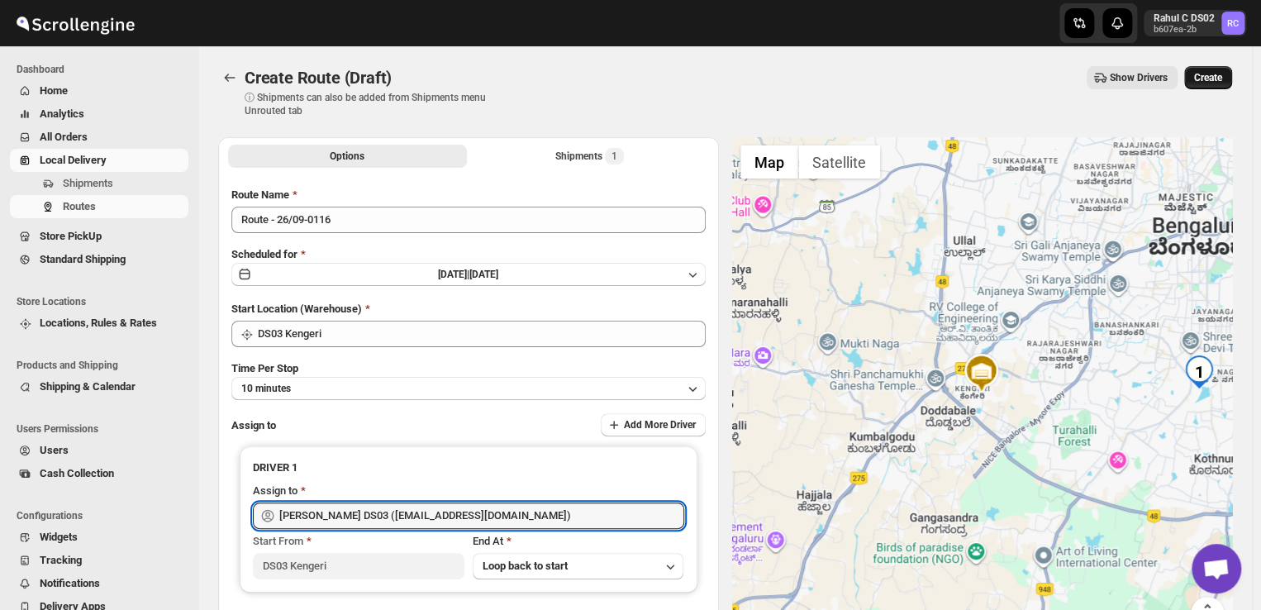
type input "[PERSON_NAME] DS03 ([EMAIL_ADDRESS][DOMAIN_NAME])"
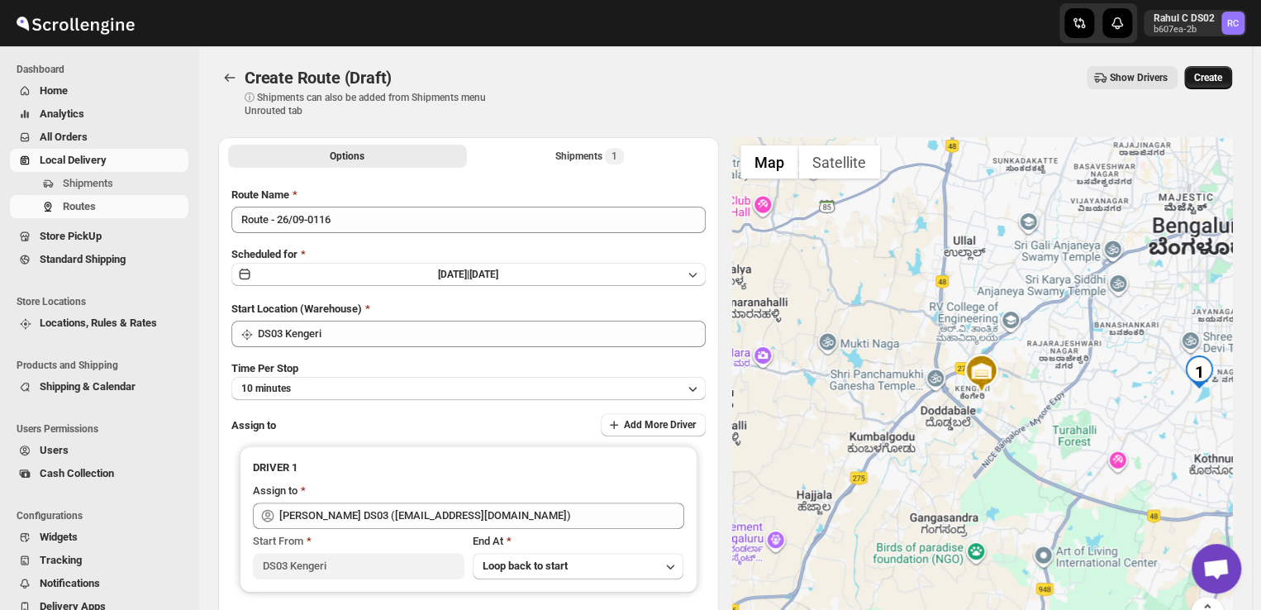
click at [1219, 70] on button "Create" at bounding box center [1208, 77] width 48 height 23
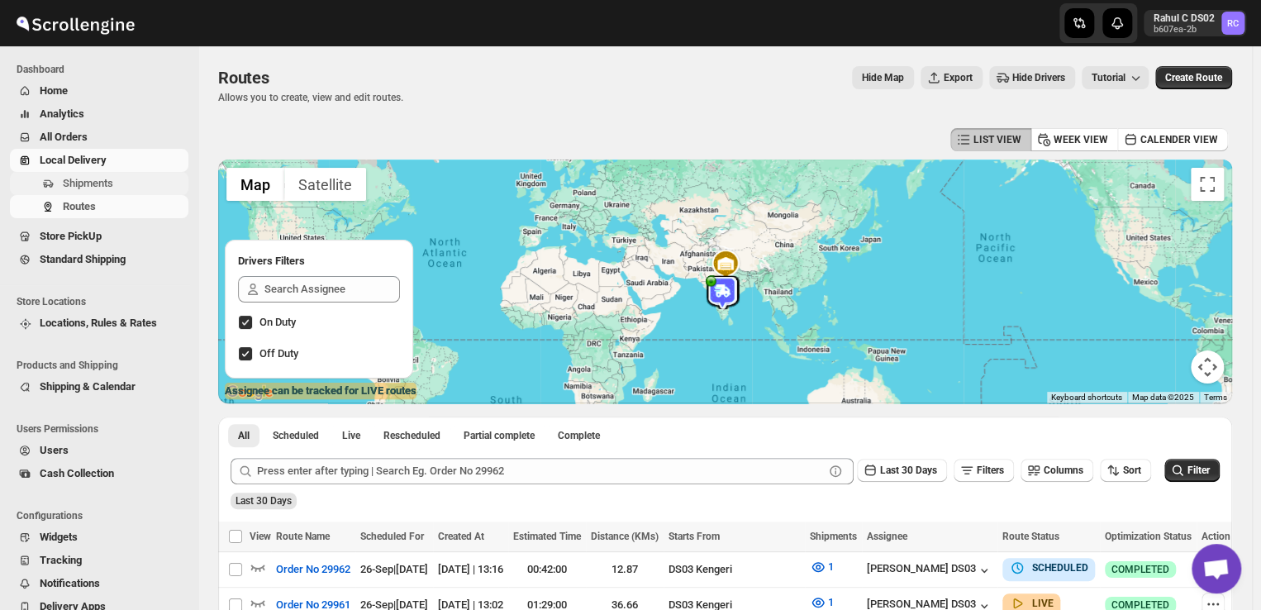
click at [128, 185] on span "Shipments" at bounding box center [124, 183] width 122 height 17
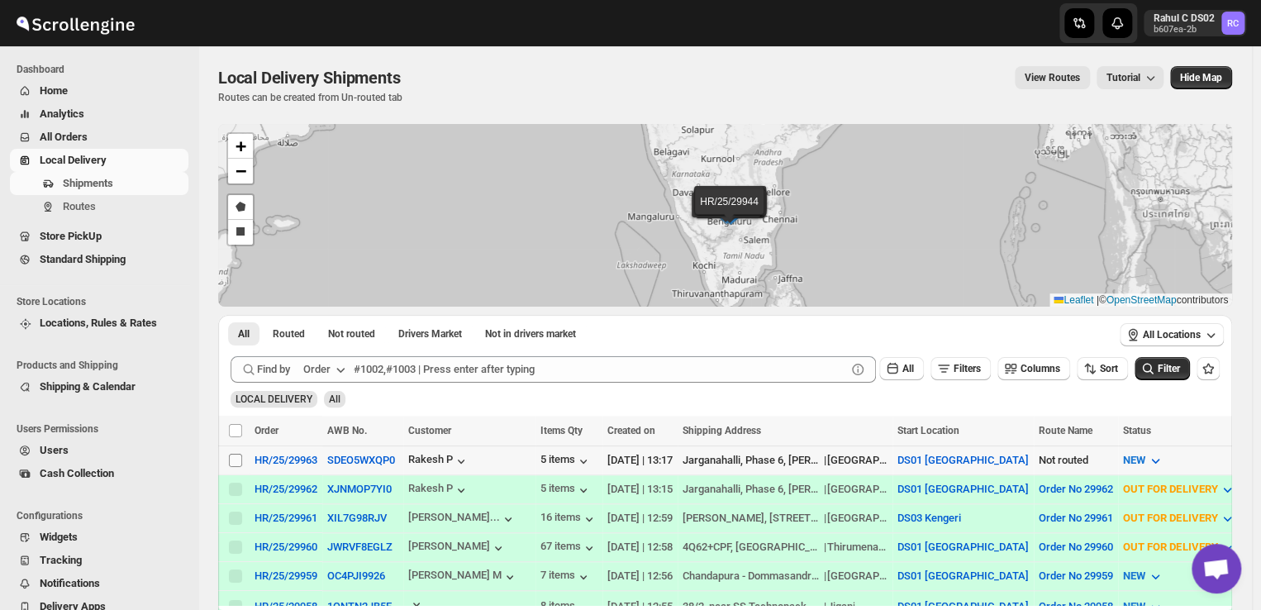
click at [235, 462] on input "Select shipment" at bounding box center [235, 460] width 13 height 13
checkbox input "true"
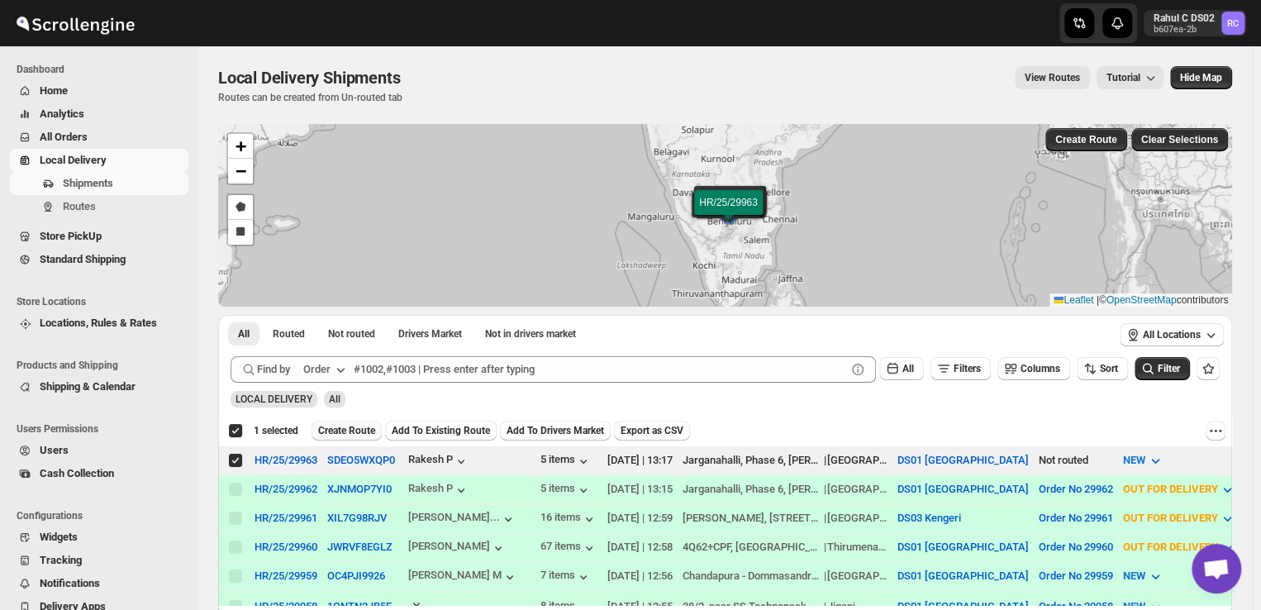
click at [350, 427] on span "Create Route" at bounding box center [346, 430] width 57 height 13
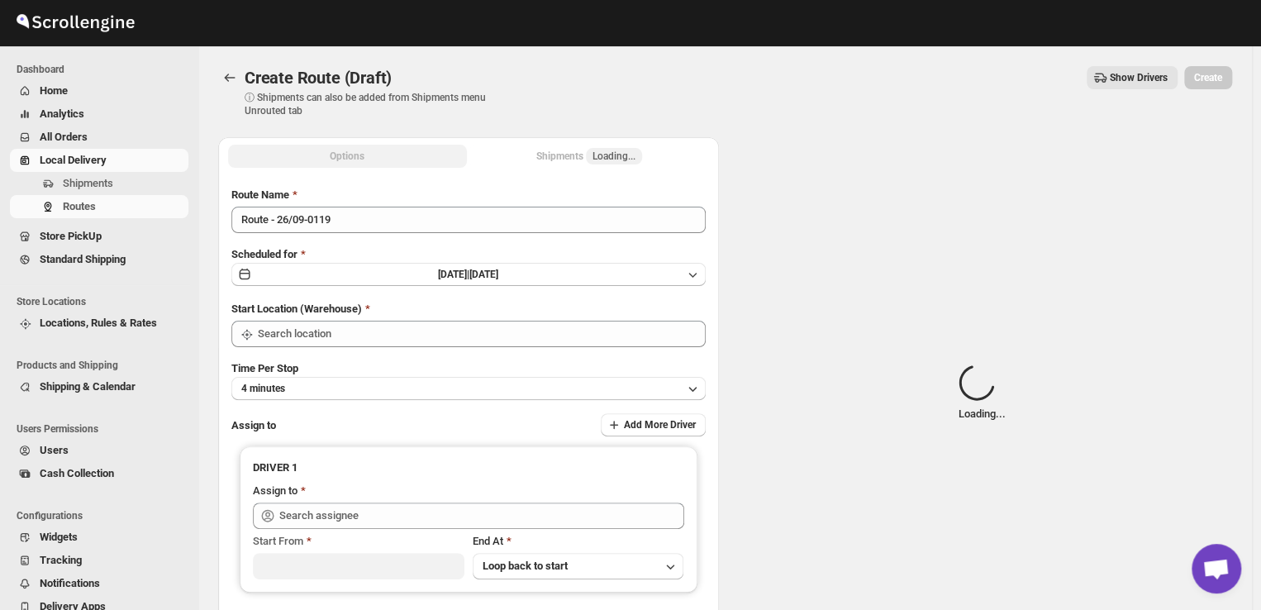
type input "DS01 [GEOGRAPHIC_DATA]"
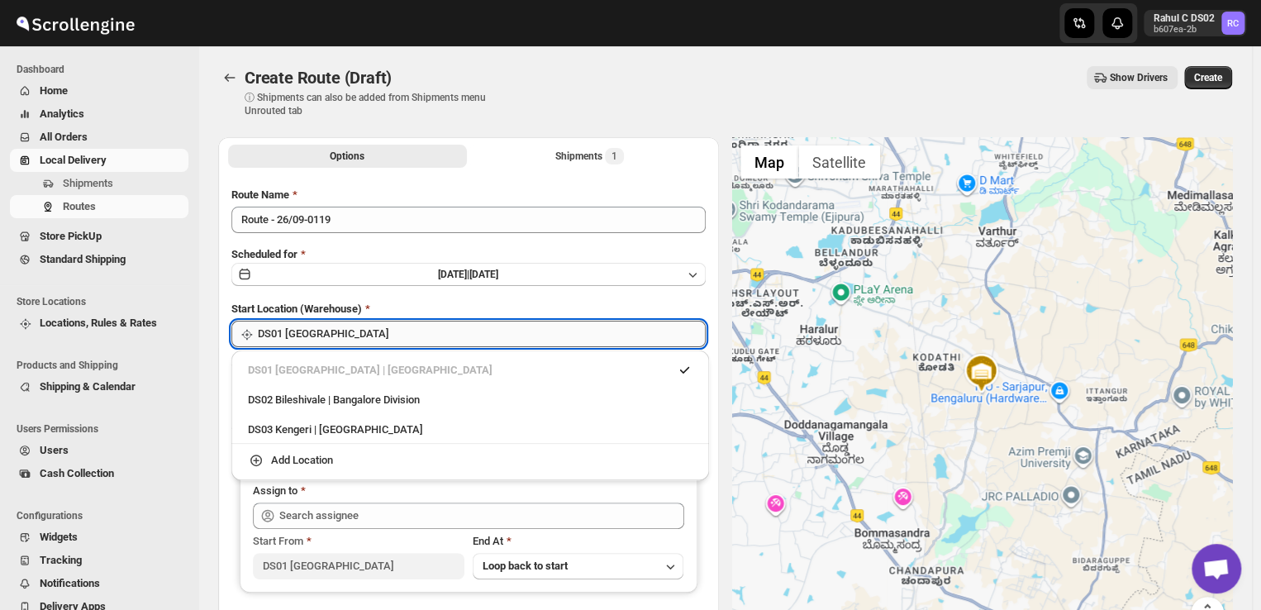
click at [365, 332] on input "DS01 [GEOGRAPHIC_DATA]" at bounding box center [482, 334] width 448 height 26
click at [273, 433] on div "DS03 Kengeri | [GEOGRAPHIC_DATA]" at bounding box center [470, 429] width 444 height 17
type input "DS03 Kengeri"
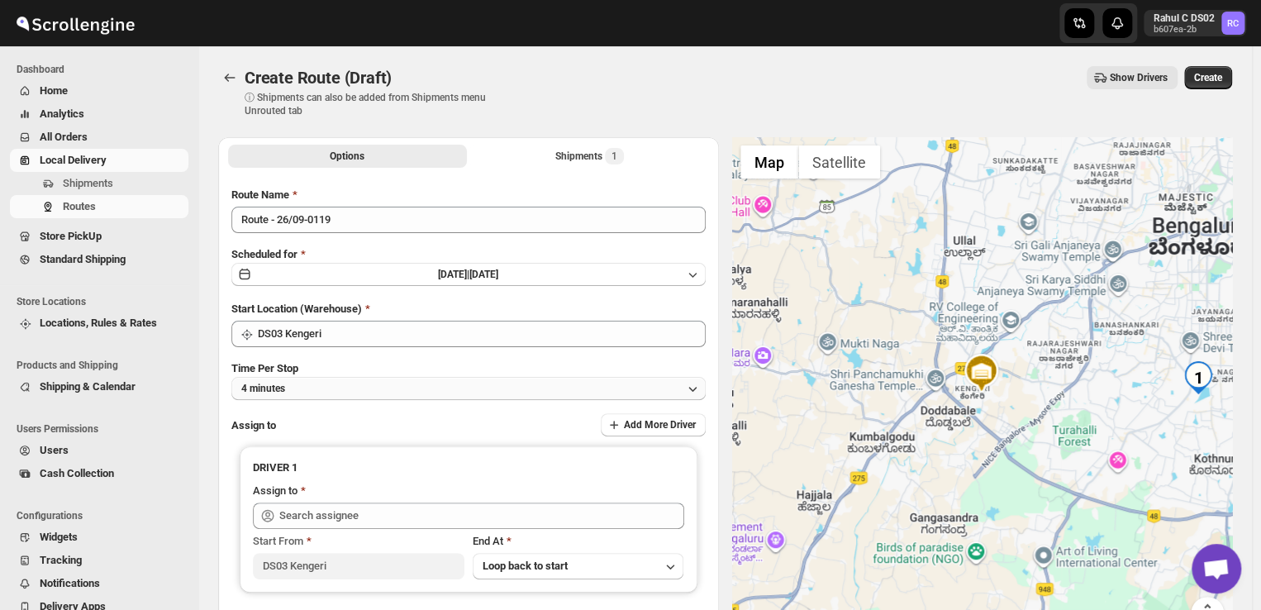
click at [315, 384] on button "4 minutes" at bounding box center [468, 388] width 474 height 23
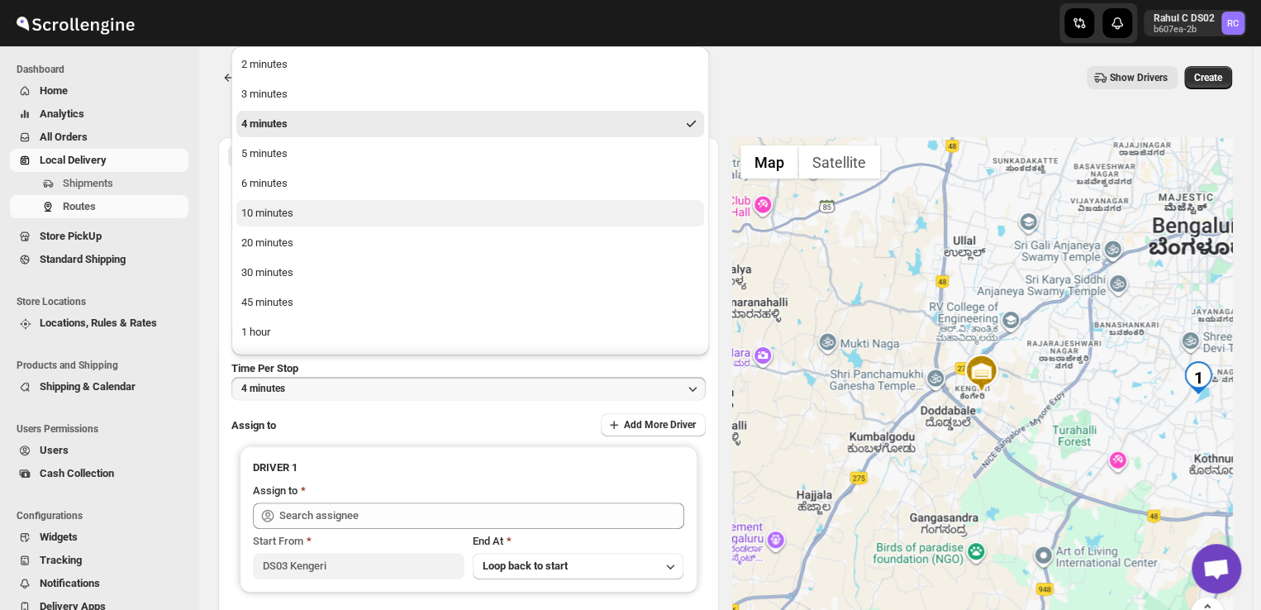
click at [281, 210] on div "10 minutes" at bounding box center [267, 213] width 52 height 17
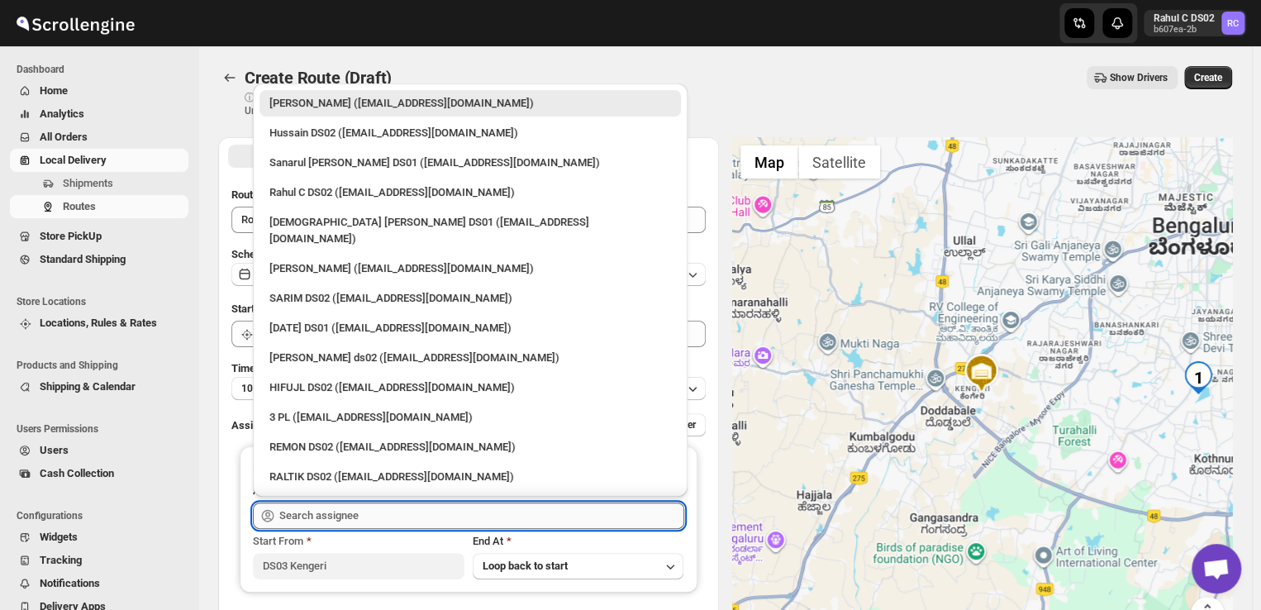
click at [382, 503] on input "text" at bounding box center [481, 515] width 405 height 26
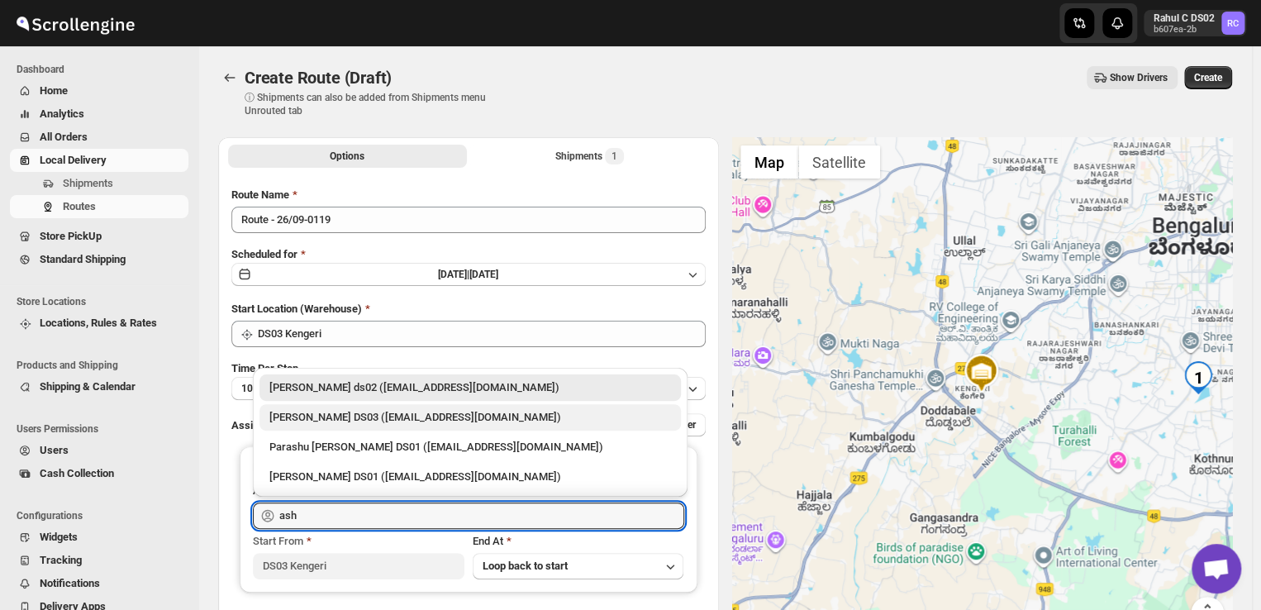
click at [330, 419] on div "[PERSON_NAME] DS03 ([EMAIL_ADDRESS][DOMAIN_NAME])" at bounding box center [470, 417] width 402 height 17
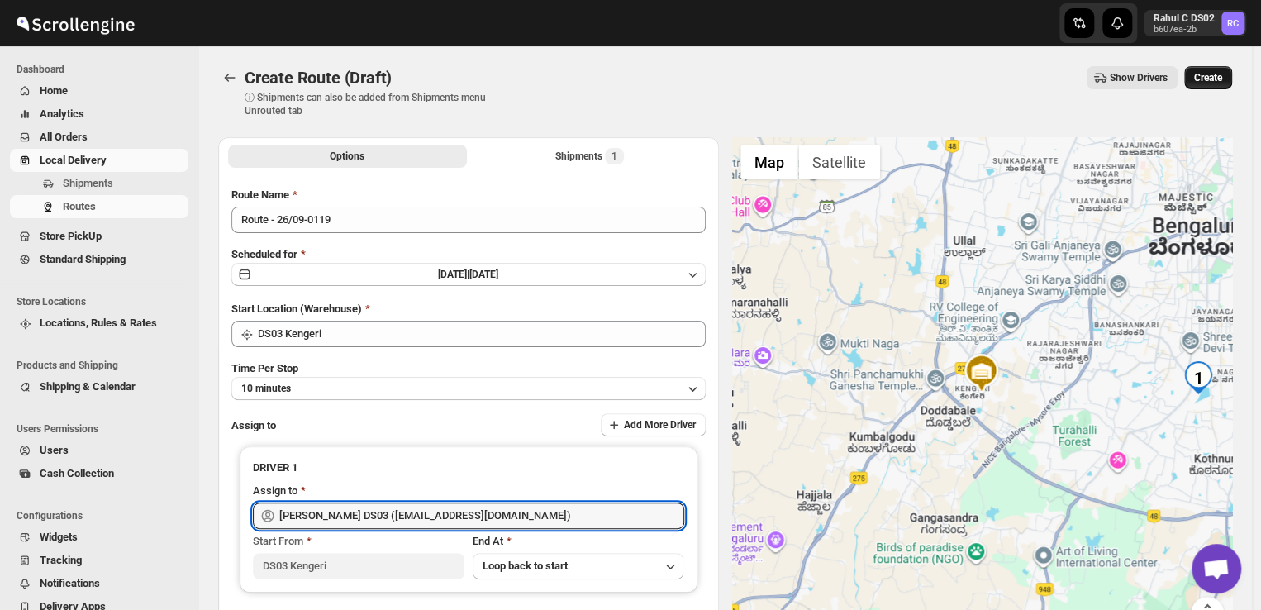
type input "[PERSON_NAME] DS03 ([EMAIL_ADDRESS][DOMAIN_NAME])"
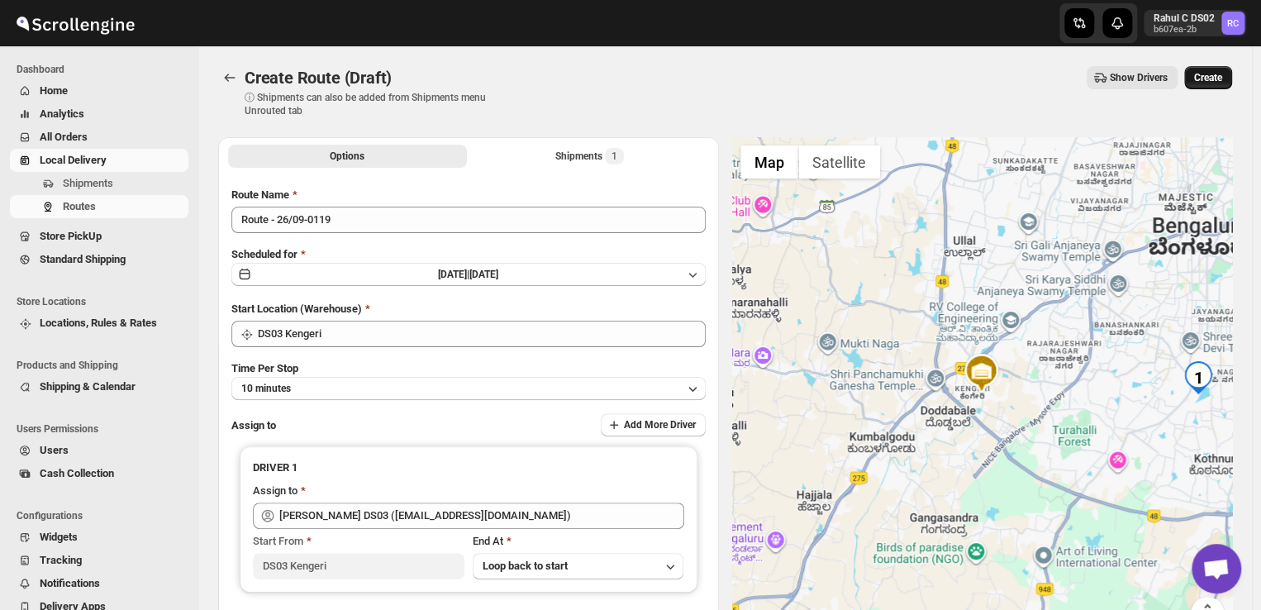
click at [1216, 79] on span "Create" at bounding box center [1208, 77] width 28 height 13
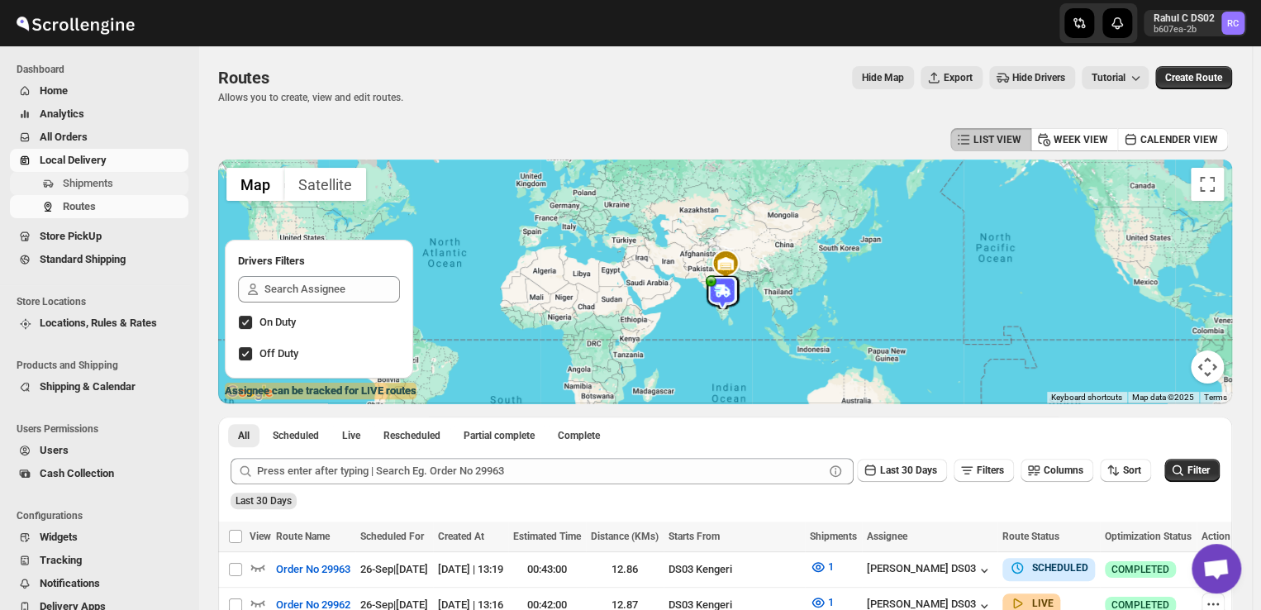
click at [145, 181] on span "Shipments" at bounding box center [124, 183] width 122 height 17
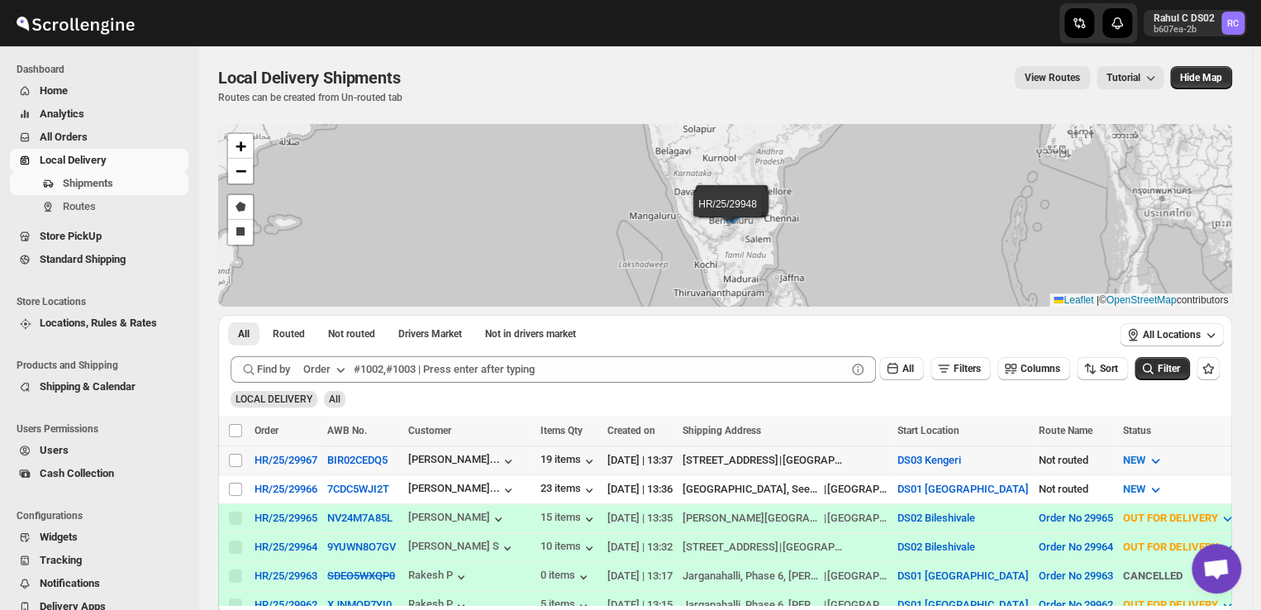
click at [245, 459] on td "Select shipment" at bounding box center [233, 460] width 31 height 29
checkbox input "true"
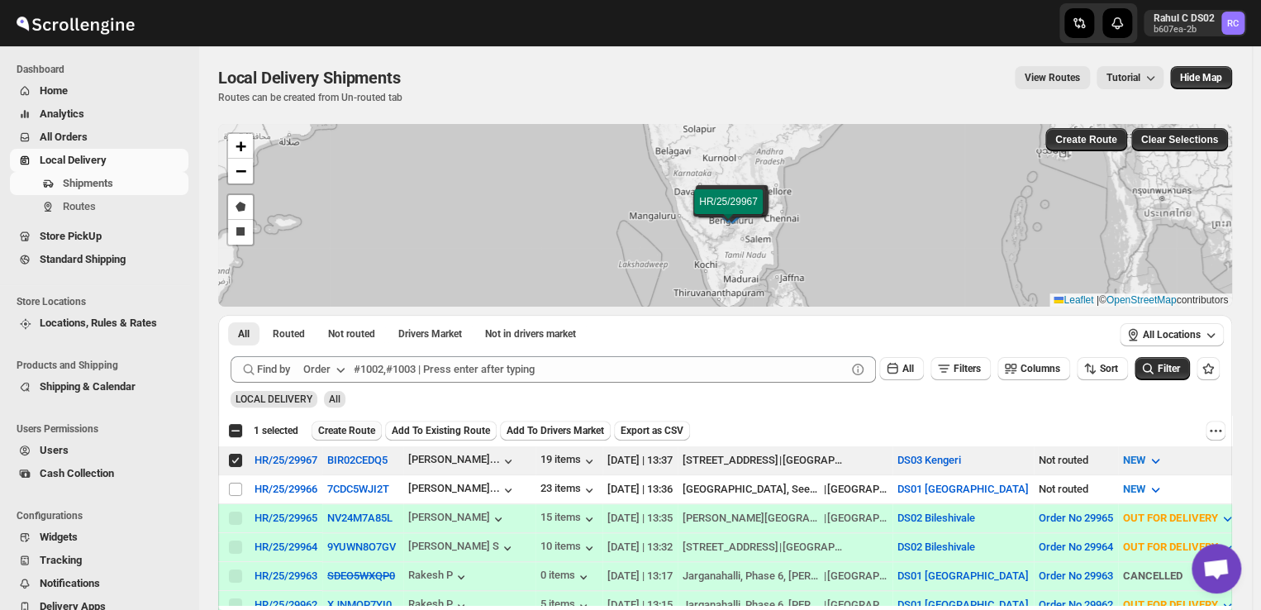
click at [345, 430] on span "Create Route" at bounding box center [346, 430] width 57 height 13
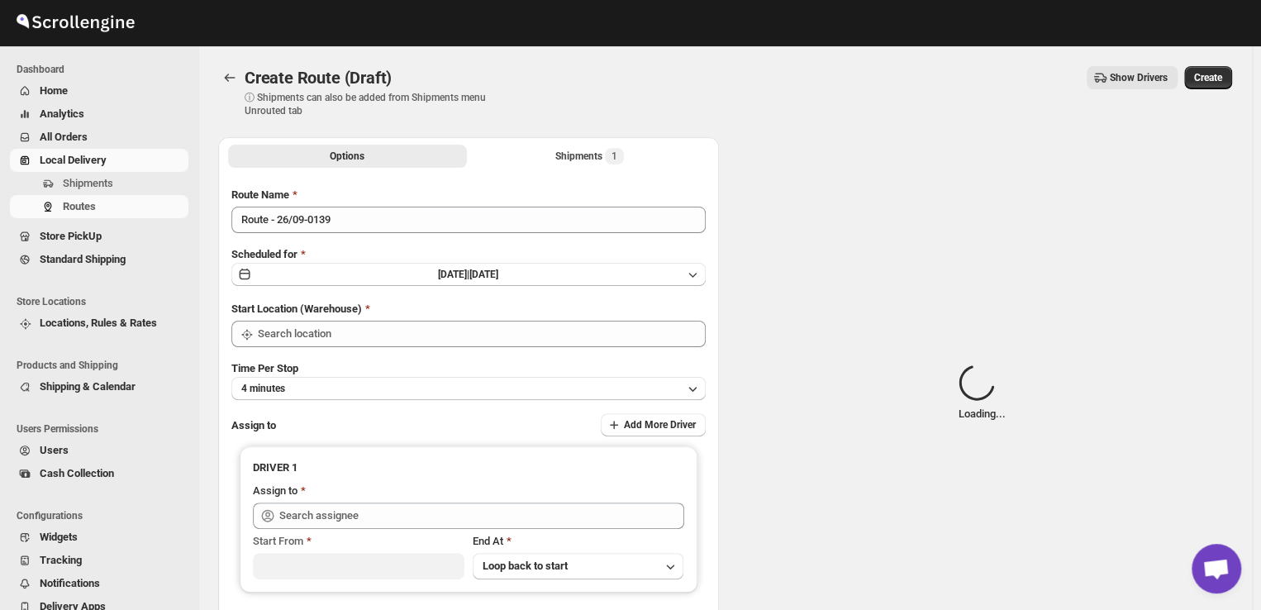
type input "DS03 Kengeri"
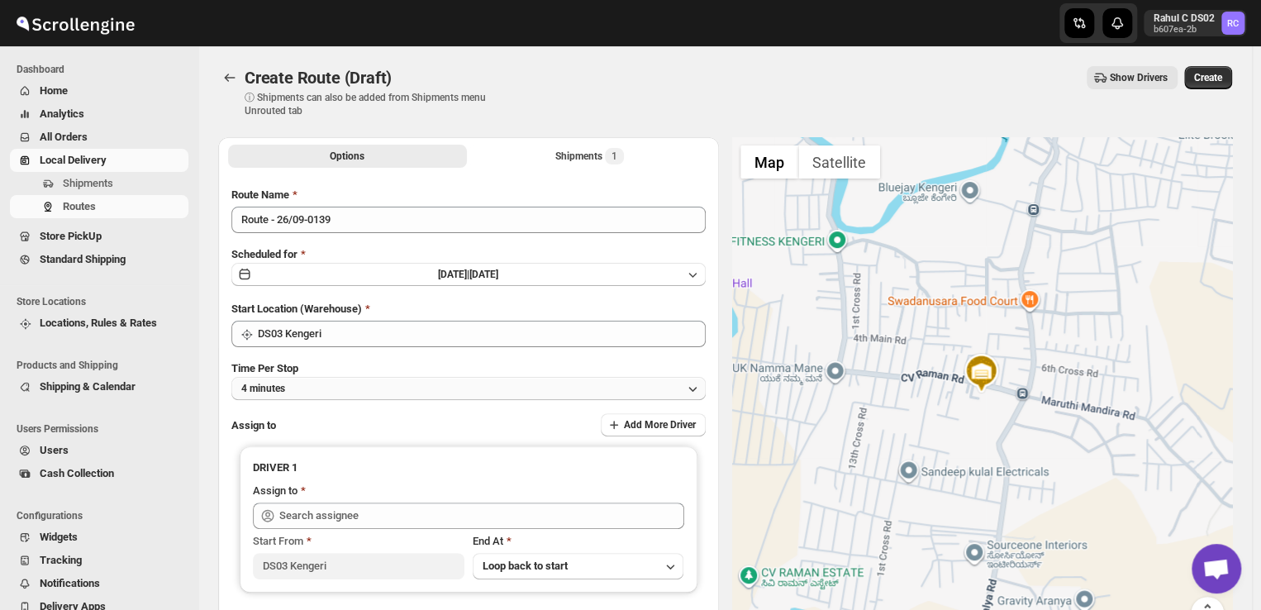
click at [317, 391] on button "4 minutes" at bounding box center [468, 388] width 474 height 23
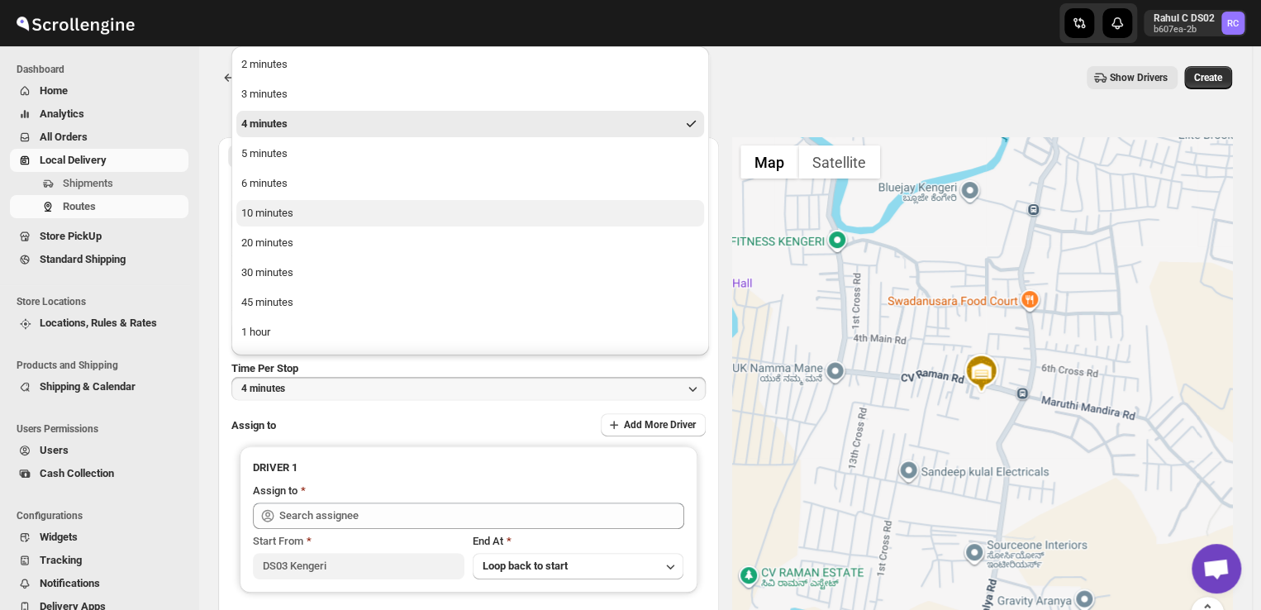
click at [261, 213] on div "10 minutes" at bounding box center [267, 213] width 52 height 17
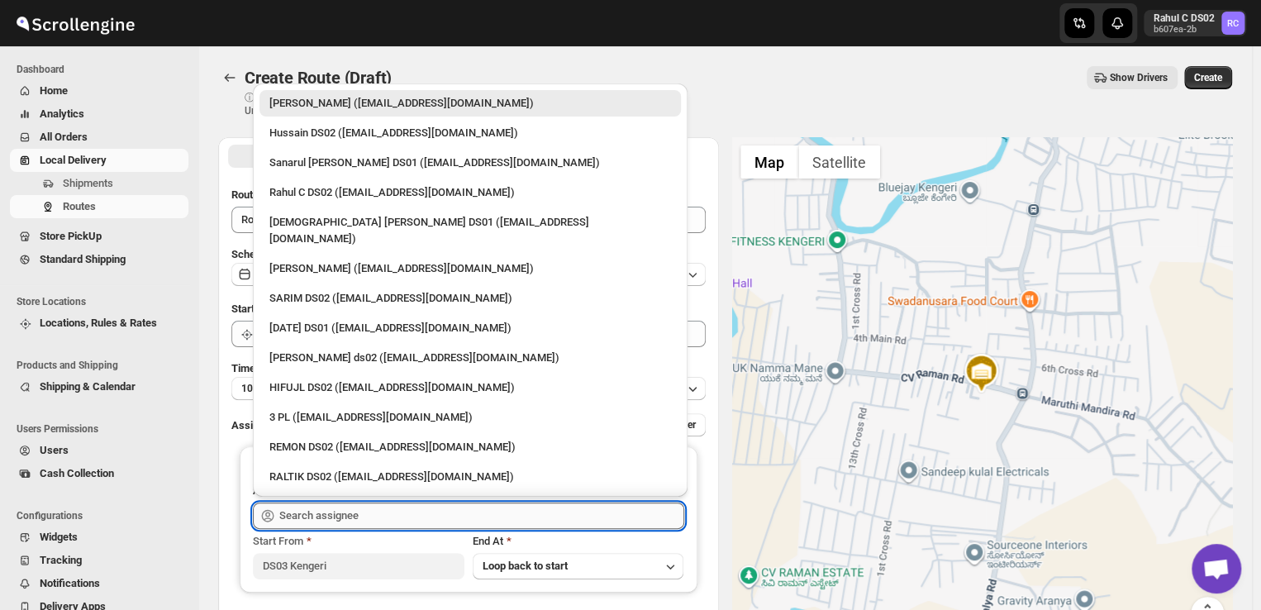
click at [376, 518] on input "text" at bounding box center [481, 515] width 405 height 26
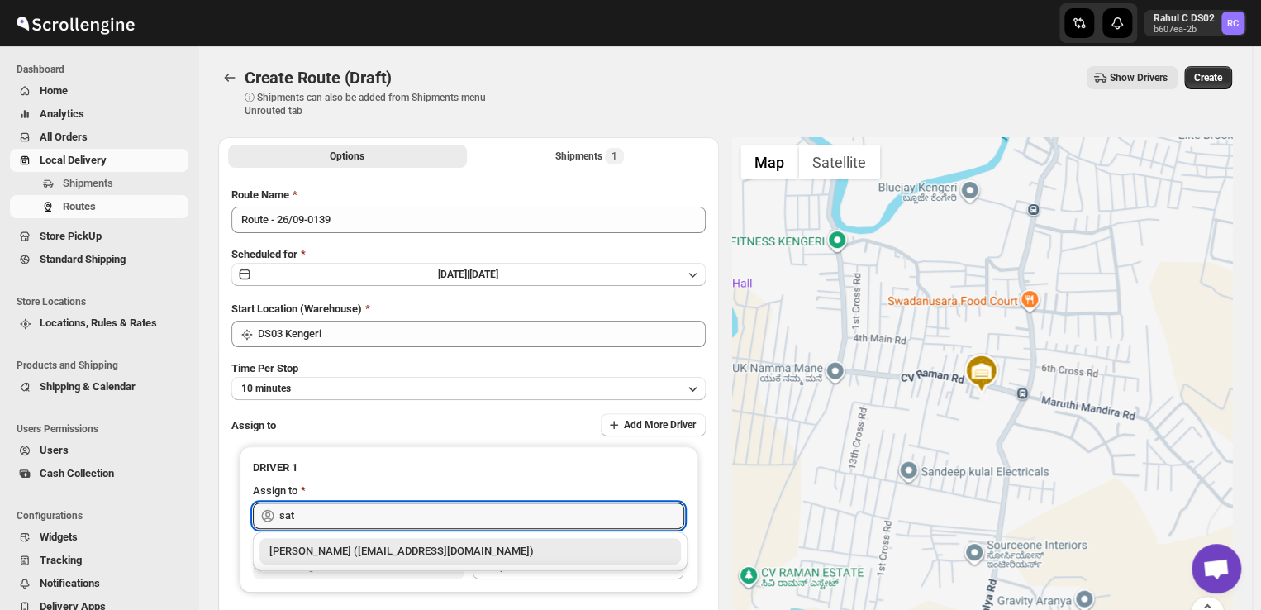
click at [397, 549] on div "[PERSON_NAME] ([EMAIL_ADDRESS][DOMAIN_NAME])" at bounding box center [470, 551] width 402 height 17
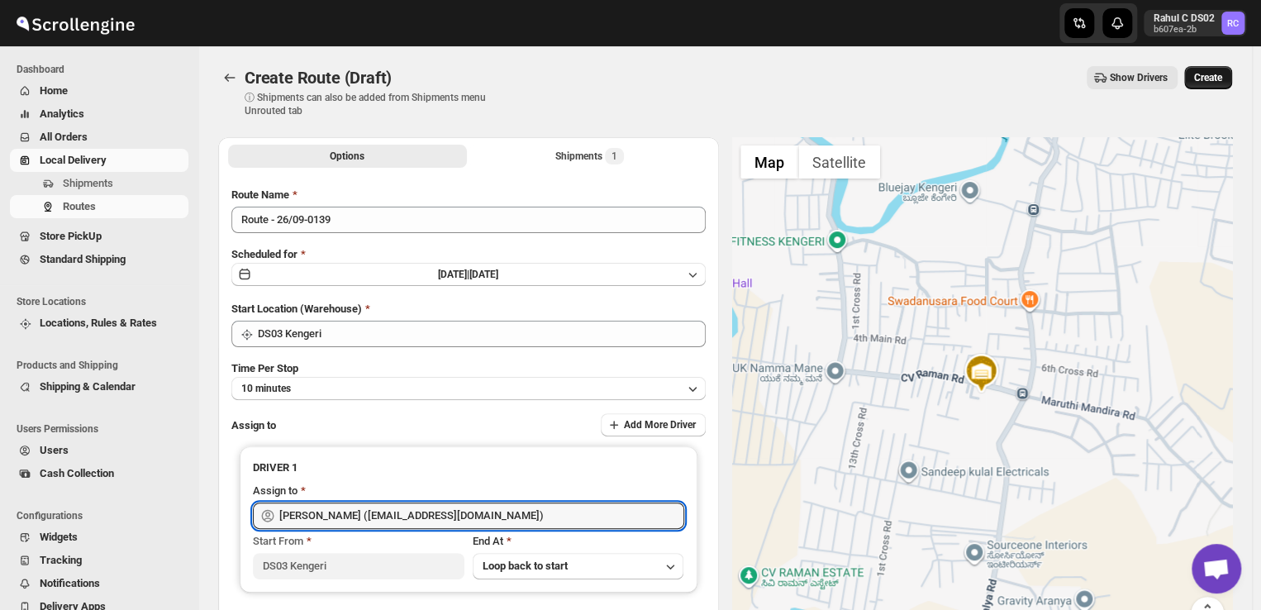
type input "[PERSON_NAME] ([EMAIL_ADDRESS][DOMAIN_NAME])"
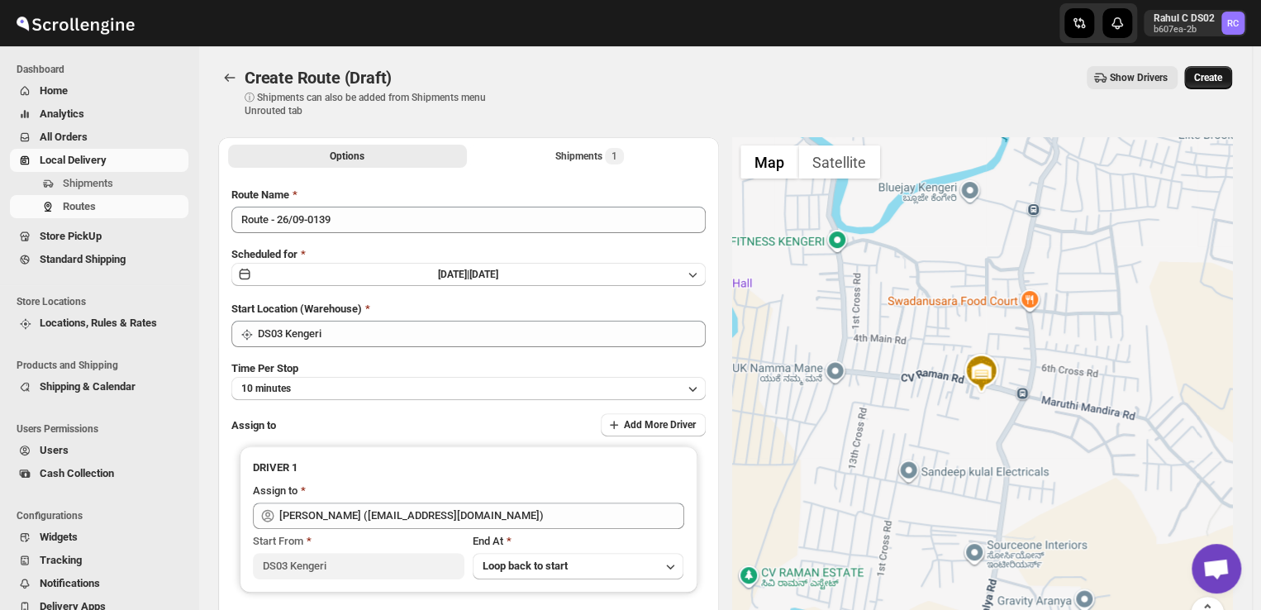
click at [1219, 75] on span "Create" at bounding box center [1208, 77] width 28 height 13
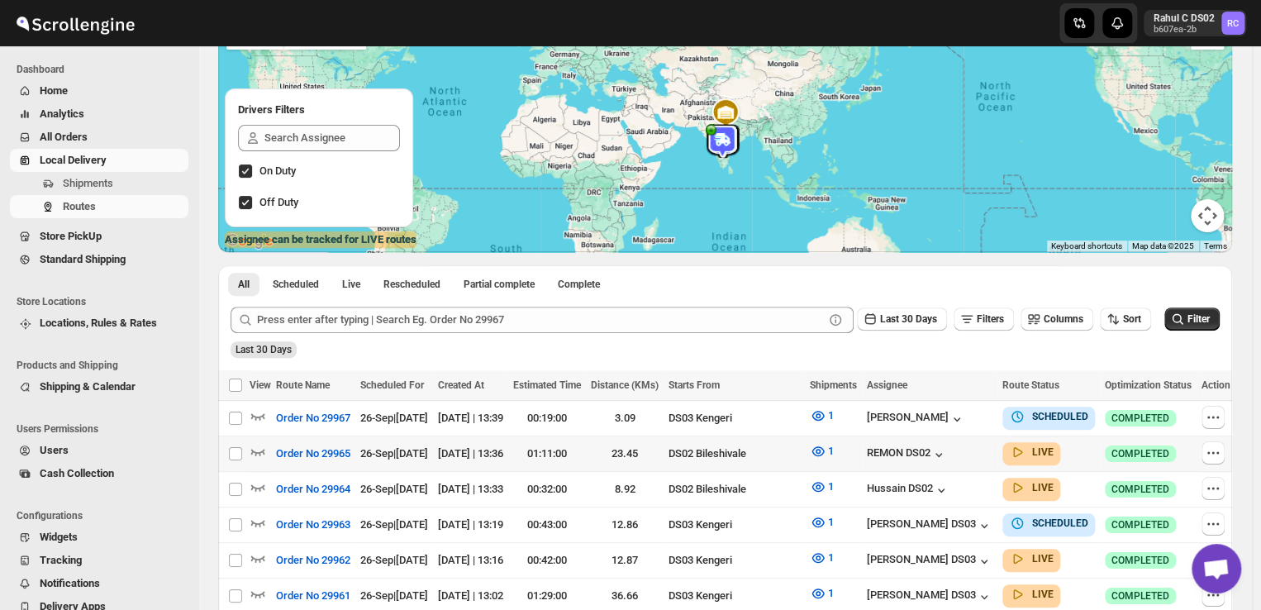
scroll to position [152, 0]
click at [1214, 406] on button "button" at bounding box center [1212, 416] width 23 height 23
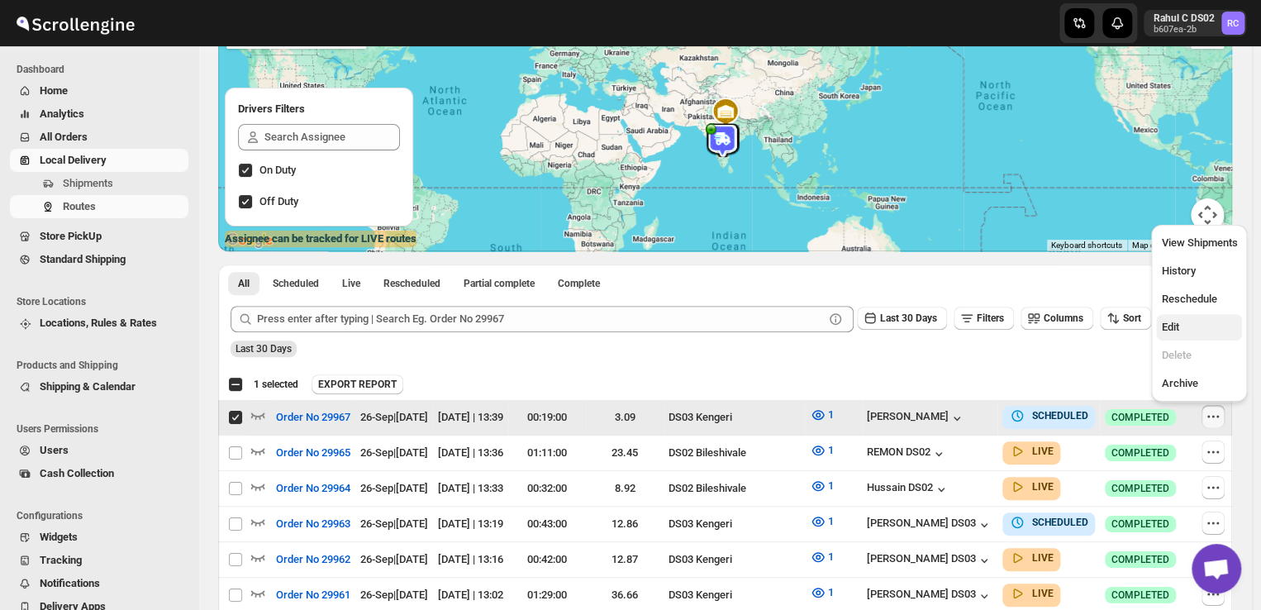
click at [1165, 328] on span "Edit" at bounding box center [1169, 327] width 17 height 12
checkbox input "false"
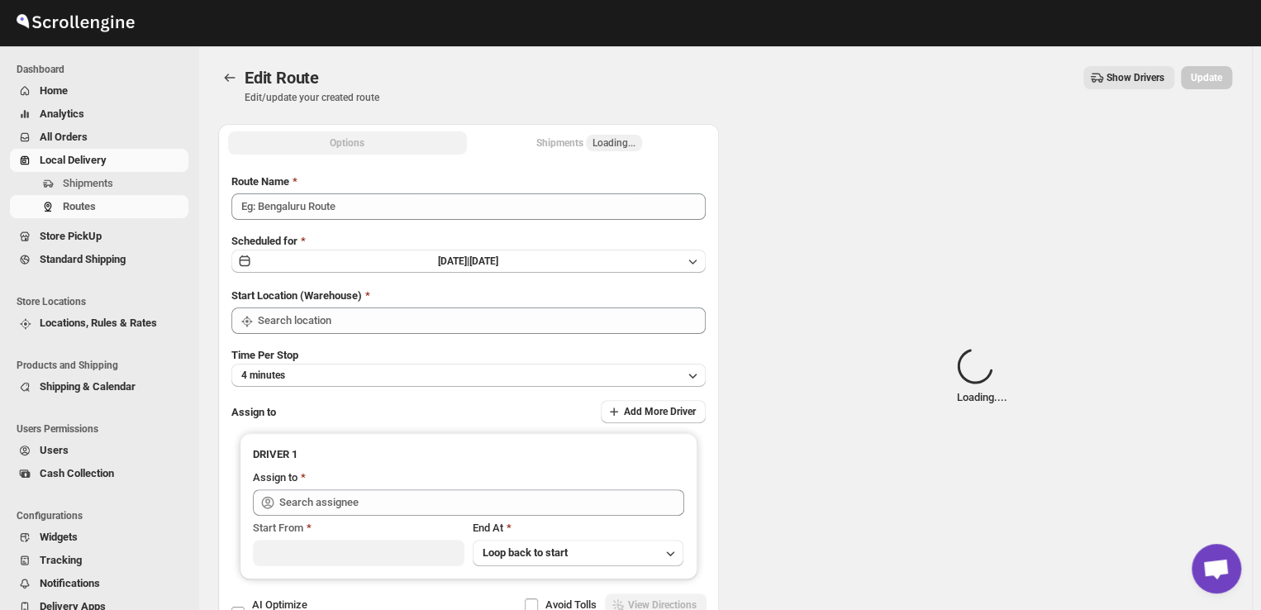
type input "Order No 29967"
type input "DS03 Kengeri"
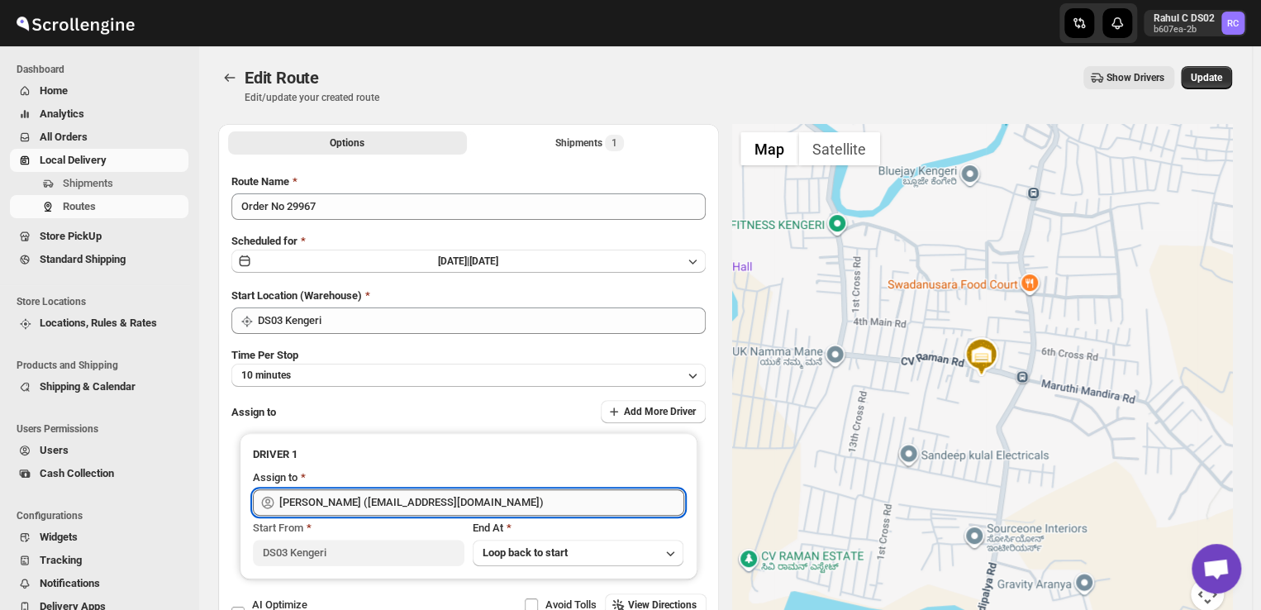
click at [510, 500] on input "[PERSON_NAME] ([EMAIL_ADDRESS][DOMAIN_NAME])" at bounding box center [481, 502] width 405 height 26
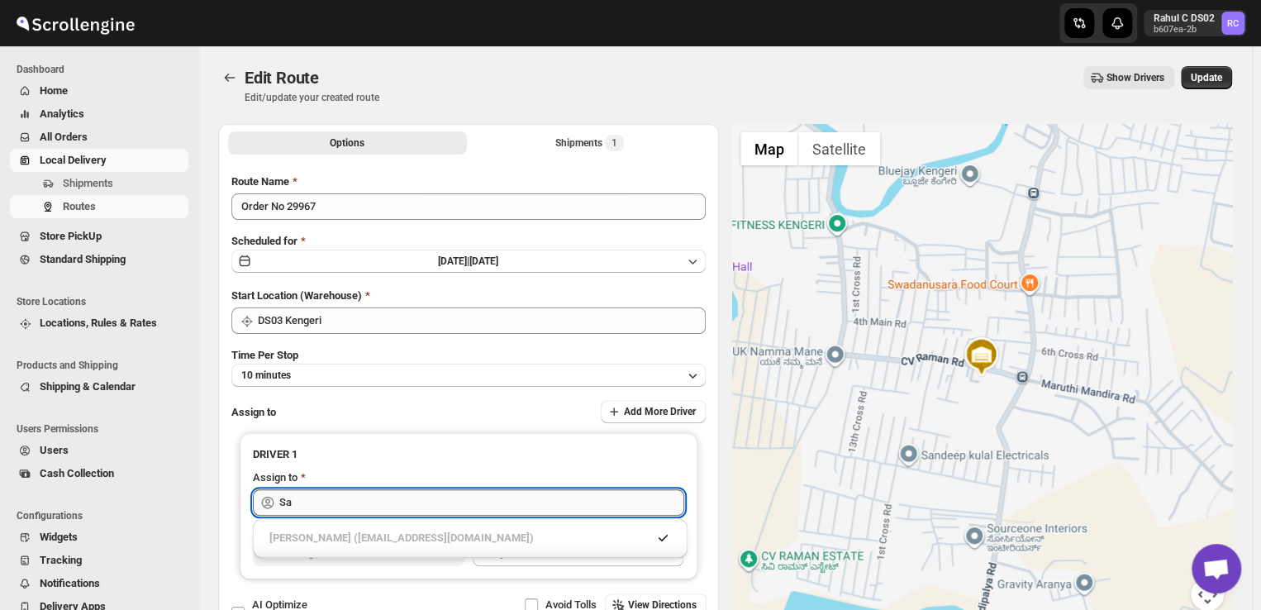
type input "S"
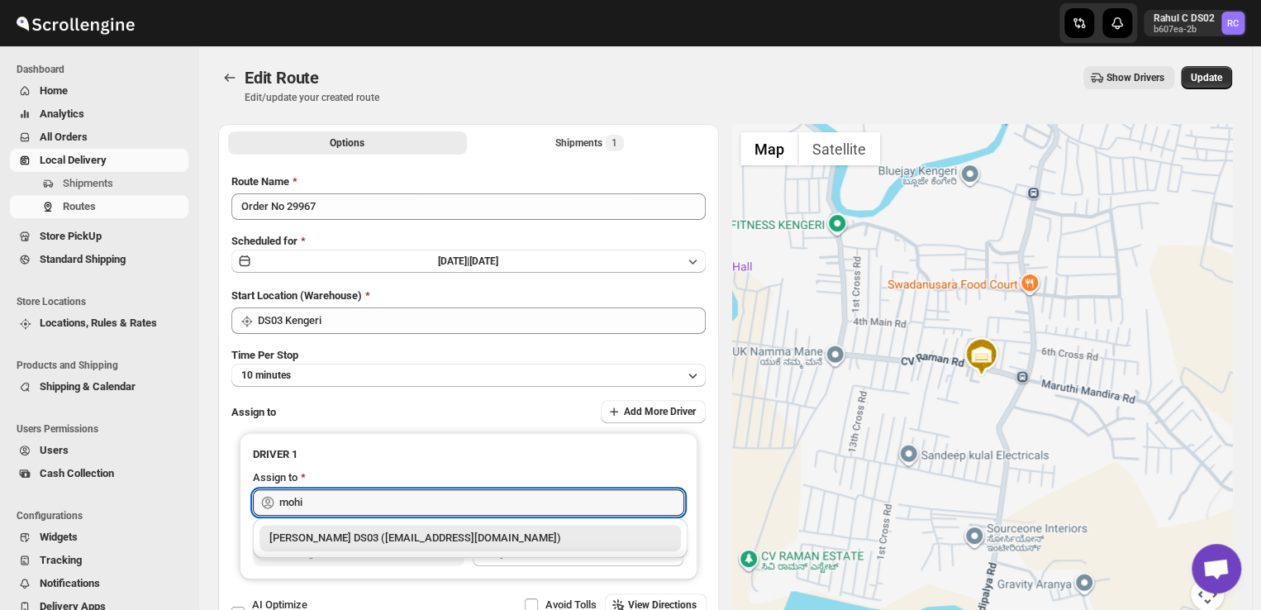
click at [511, 543] on div "[PERSON_NAME] DS03 ([EMAIL_ADDRESS][DOMAIN_NAME])" at bounding box center [470, 538] width 402 height 17
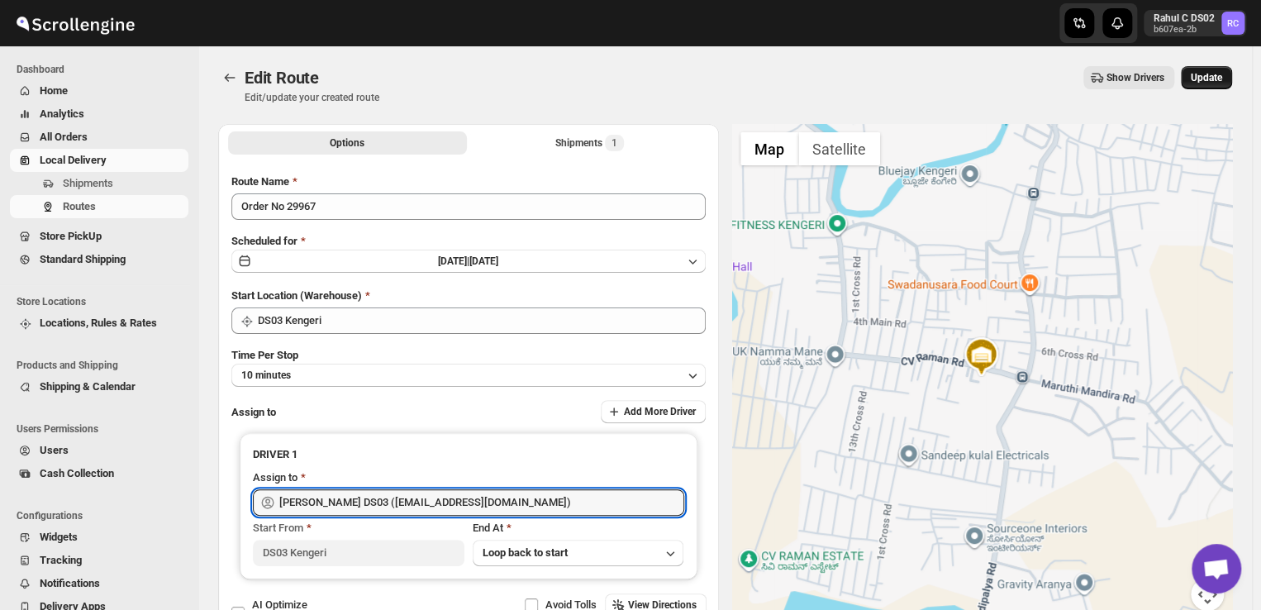
type input "[PERSON_NAME] DS03 ([EMAIL_ADDRESS][DOMAIN_NAME])"
click at [1216, 68] on button "Update" at bounding box center [1206, 77] width 51 height 23
